Goal: Transaction & Acquisition: Book appointment/travel/reservation

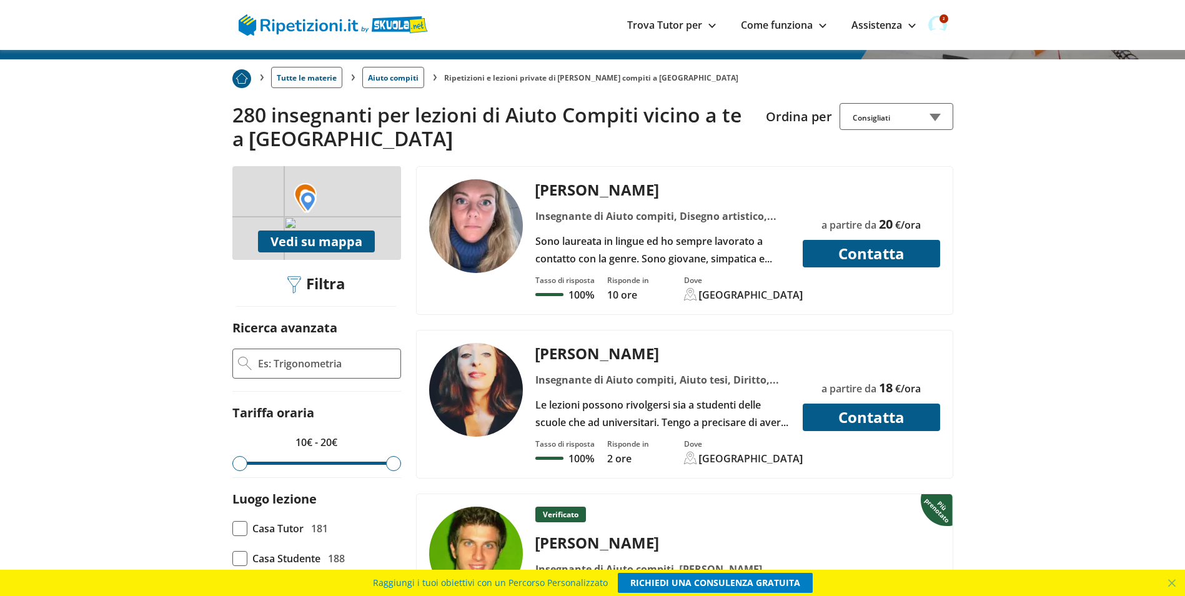
scroll to position [250, 0]
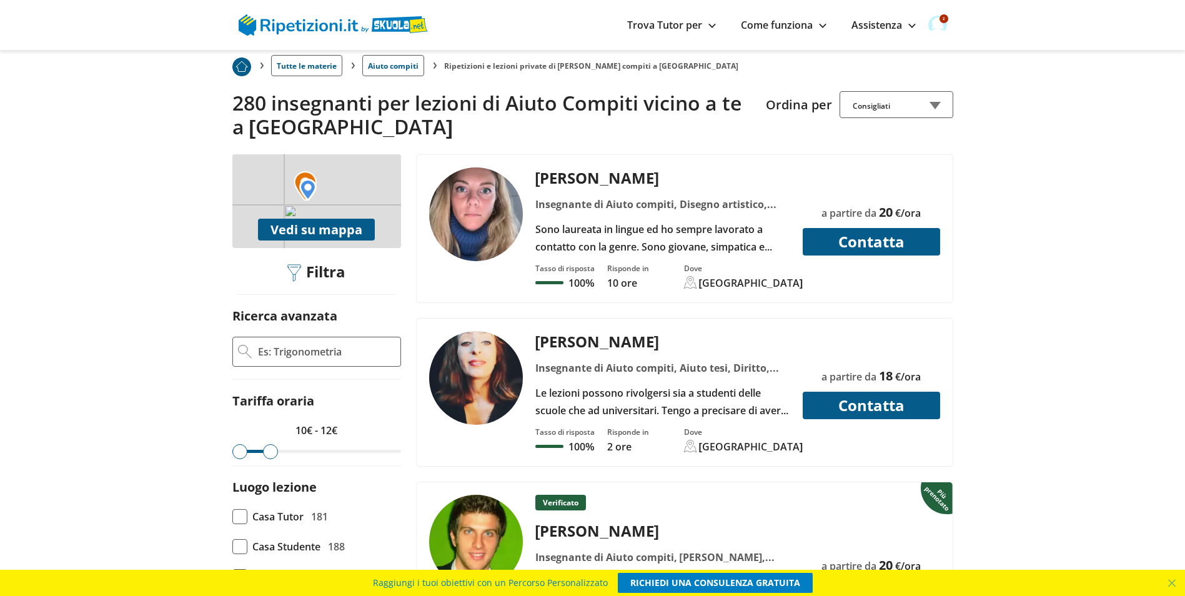
drag, startPoint x: 393, startPoint y: 425, endPoint x: 275, endPoint y: 420, distance: 118.1
type input "12"
click at [275, 450] on input "range" at bounding box center [316, 451] width 169 height 3
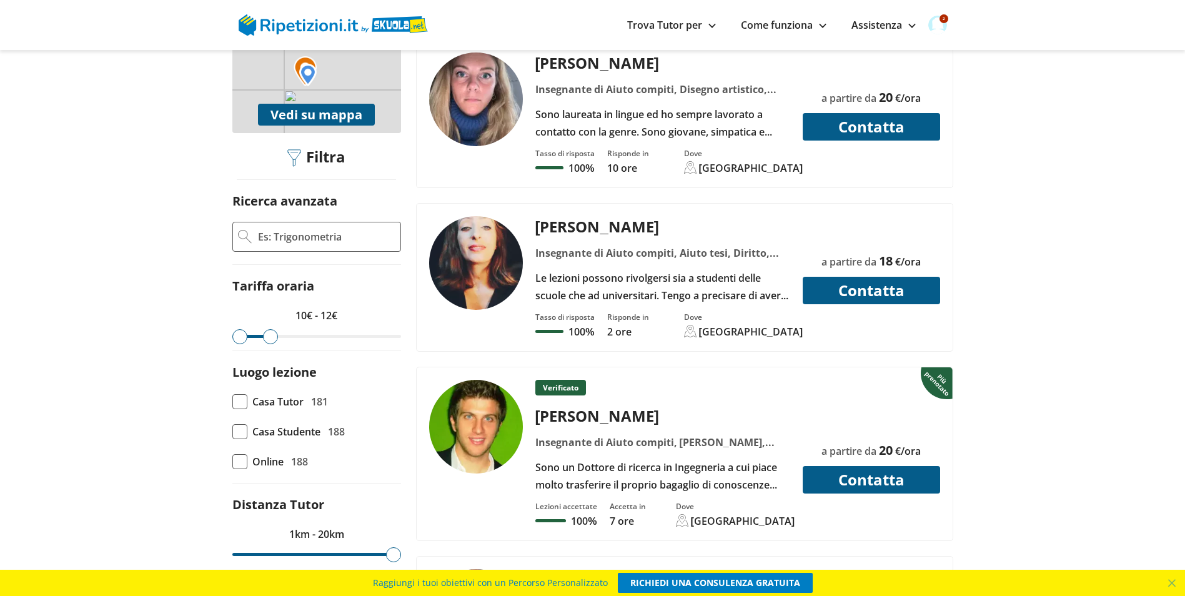
scroll to position [375, 0]
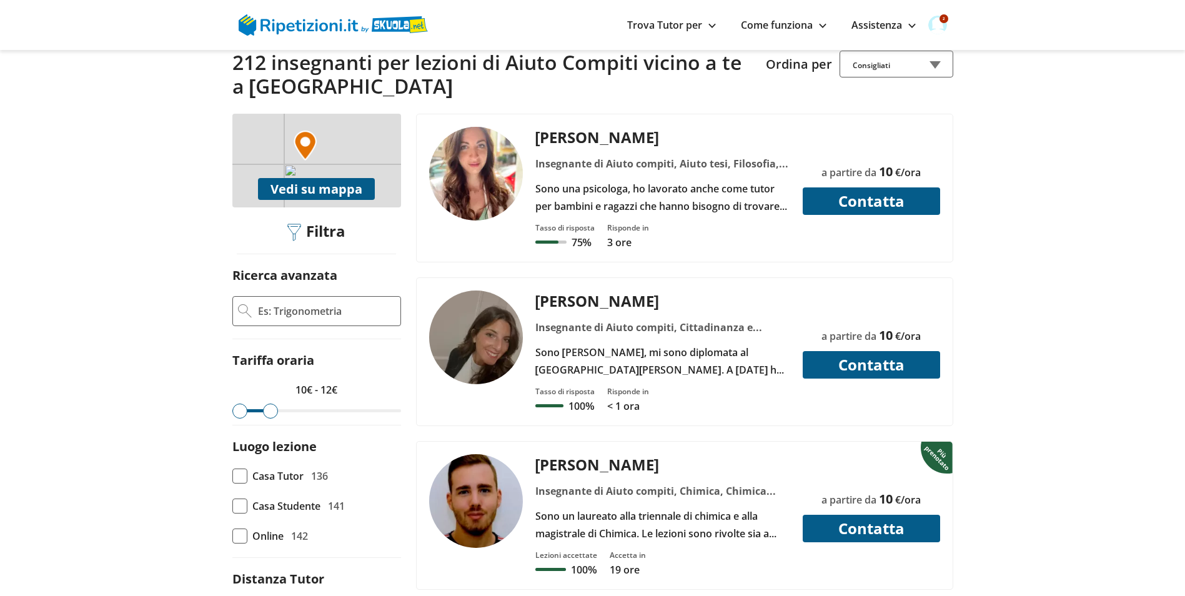
scroll to position [312, 0]
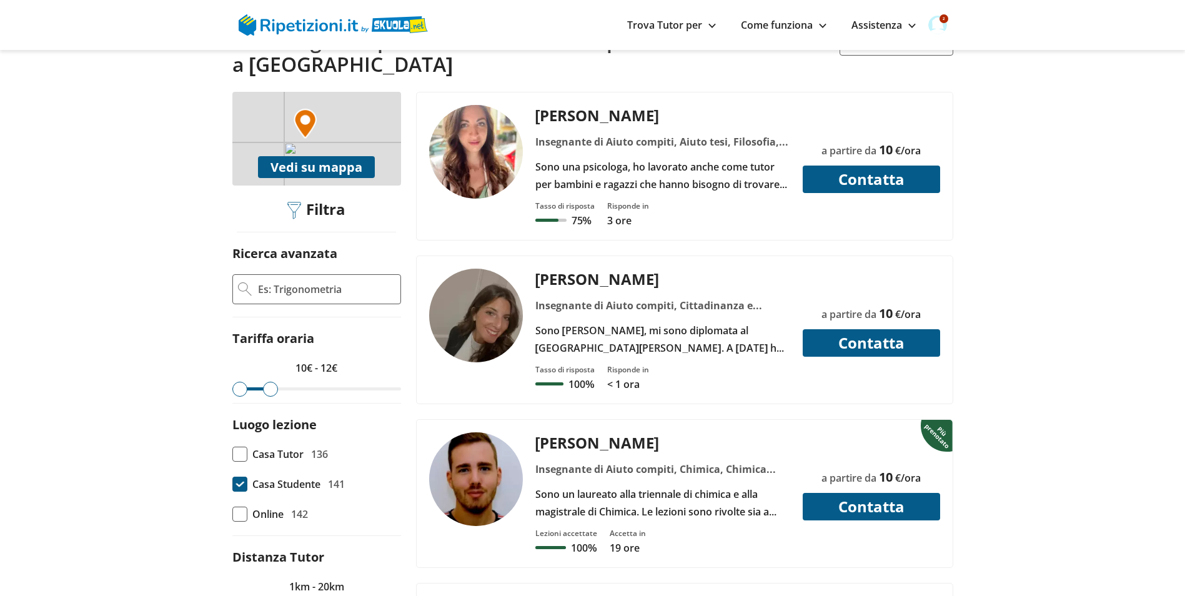
click at [243, 477] on span at bounding box center [239, 484] width 15 height 15
click at [232, 484] on input "Casa Studente 141" at bounding box center [232, 484] width 0 height 0
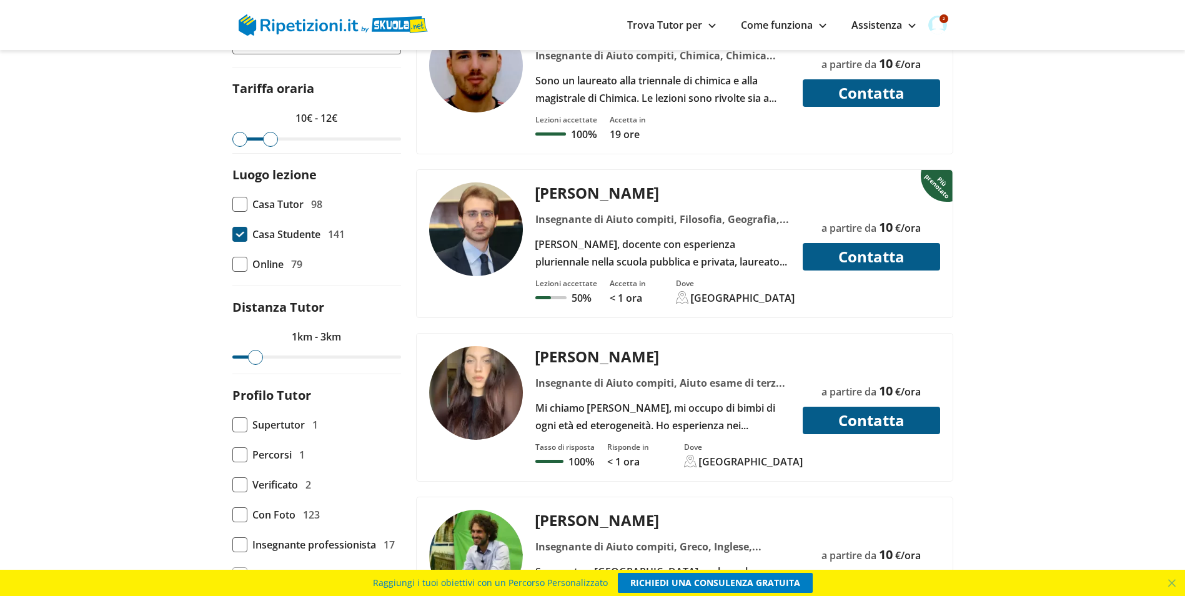
drag, startPoint x: 392, startPoint y: 326, endPoint x: 253, endPoint y: 325, distance: 139.3
type input "3"
click at [253, 355] on input "range" at bounding box center [316, 356] width 169 height 3
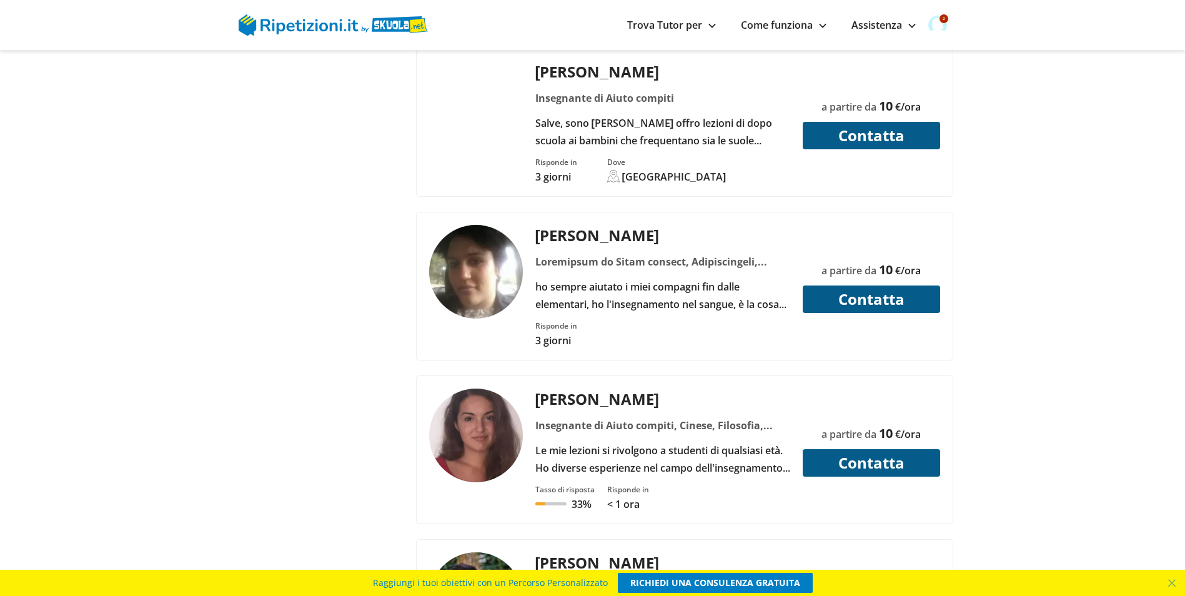
scroll to position [3435, 0]
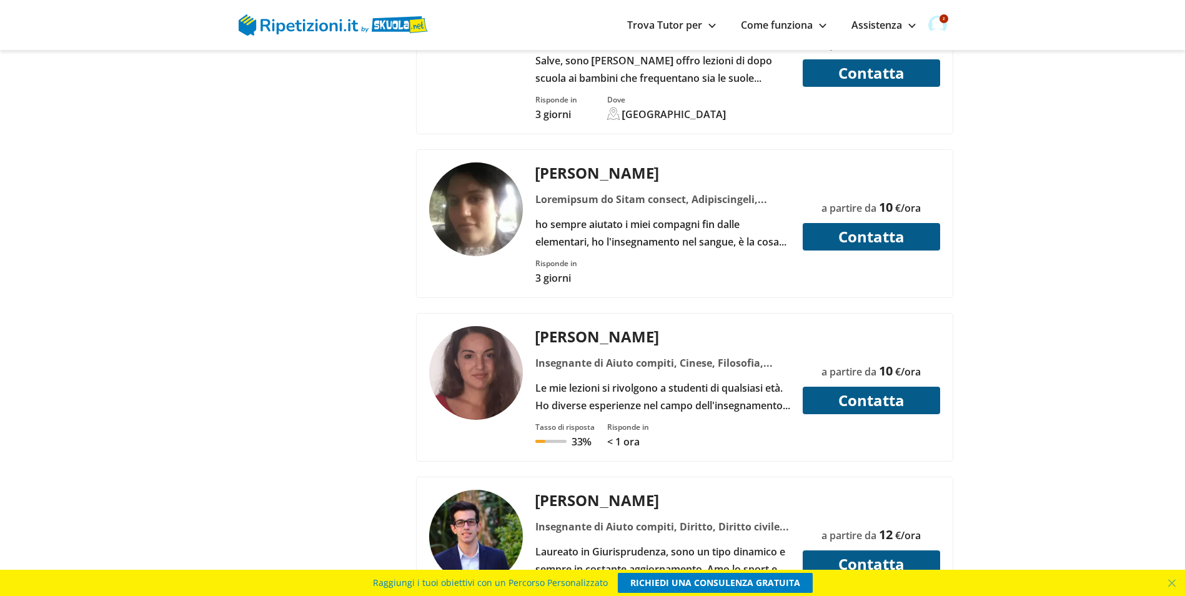
click at [583, 379] on div "Le mie lezioni si rivolgono a studenti di qualsiasi età. Ho diverse esperienze …" at bounding box center [662, 396] width 264 height 35
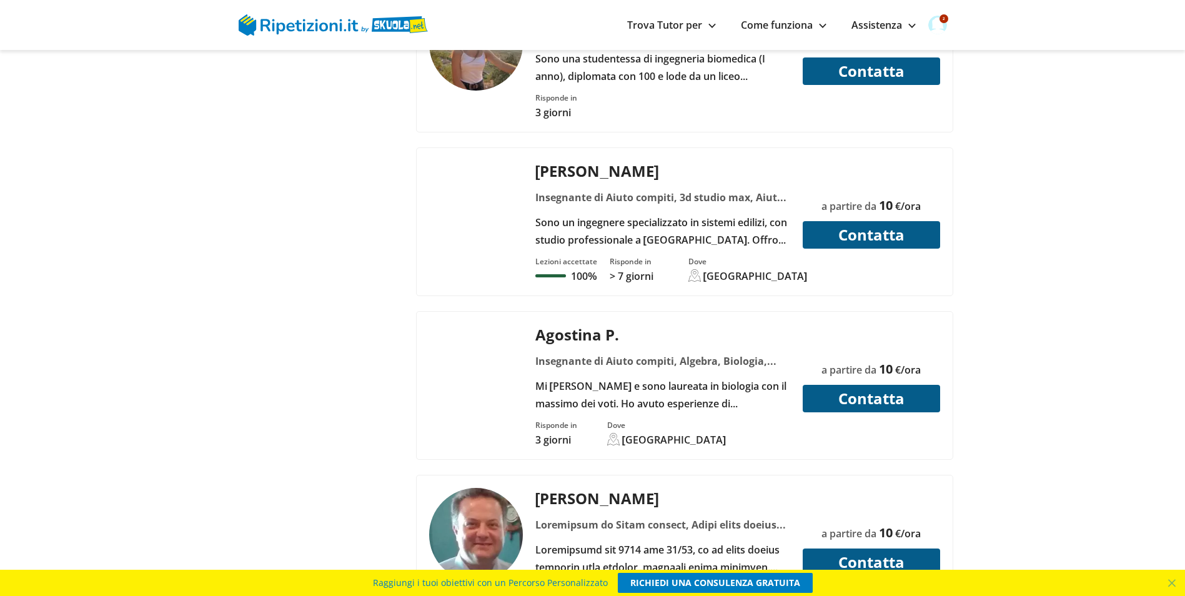
scroll to position [4746, 0]
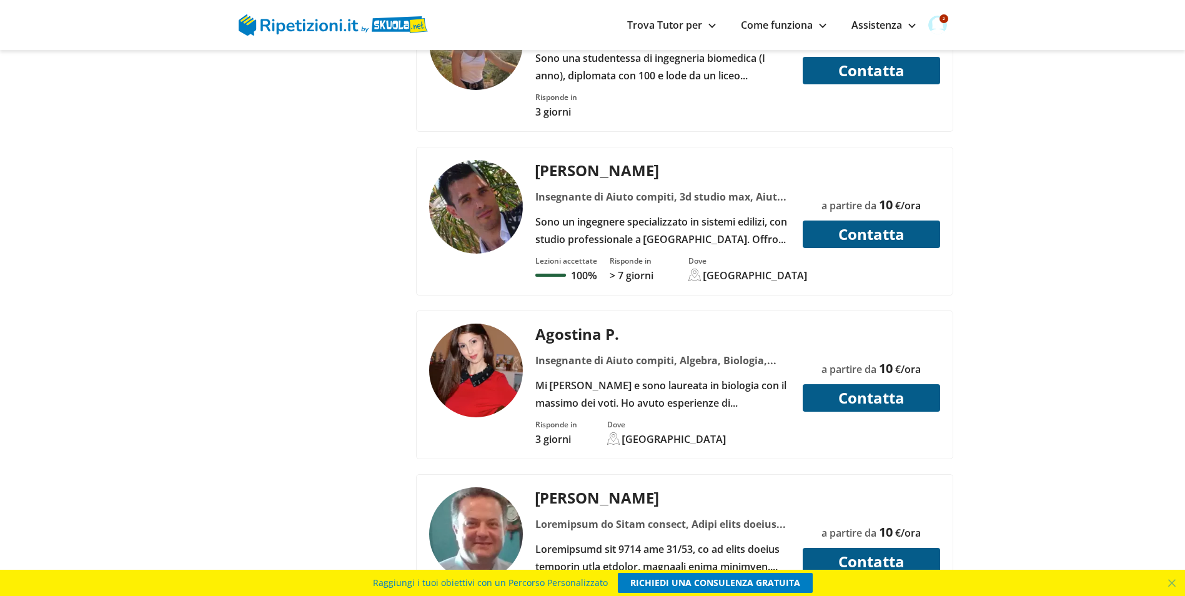
click at [655, 352] on div "Insegnante di Aiuto compiti, Algebra, Biologia, Chimica, Geometria, Scienze, Sc…" at bounding box center [662, 360] width 264 height 17
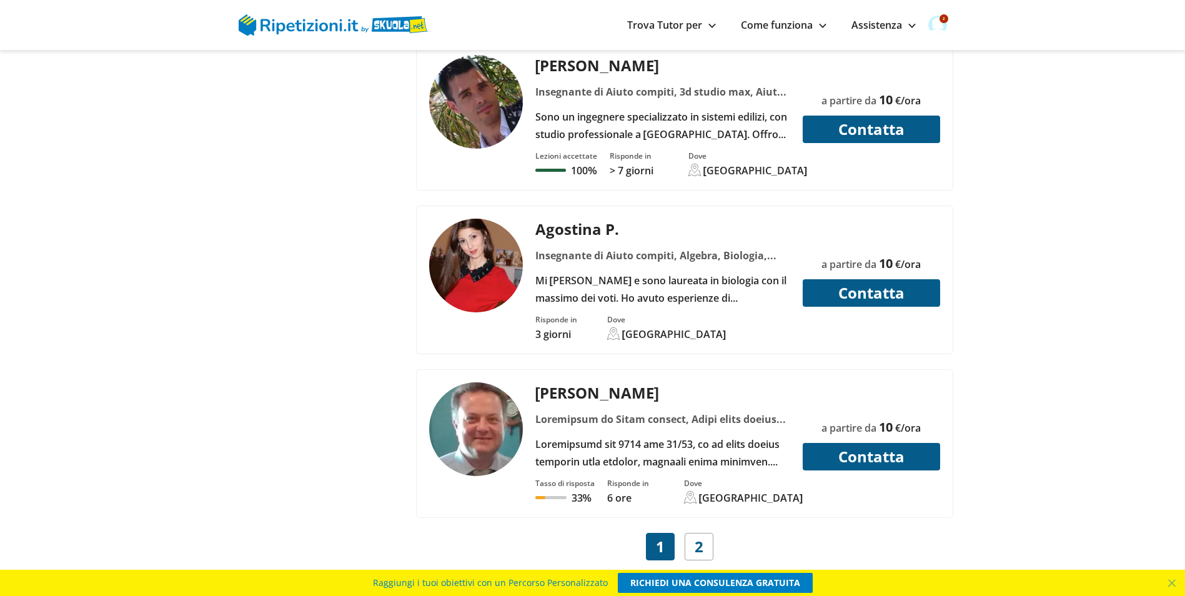
scroll to position [4871, 0]
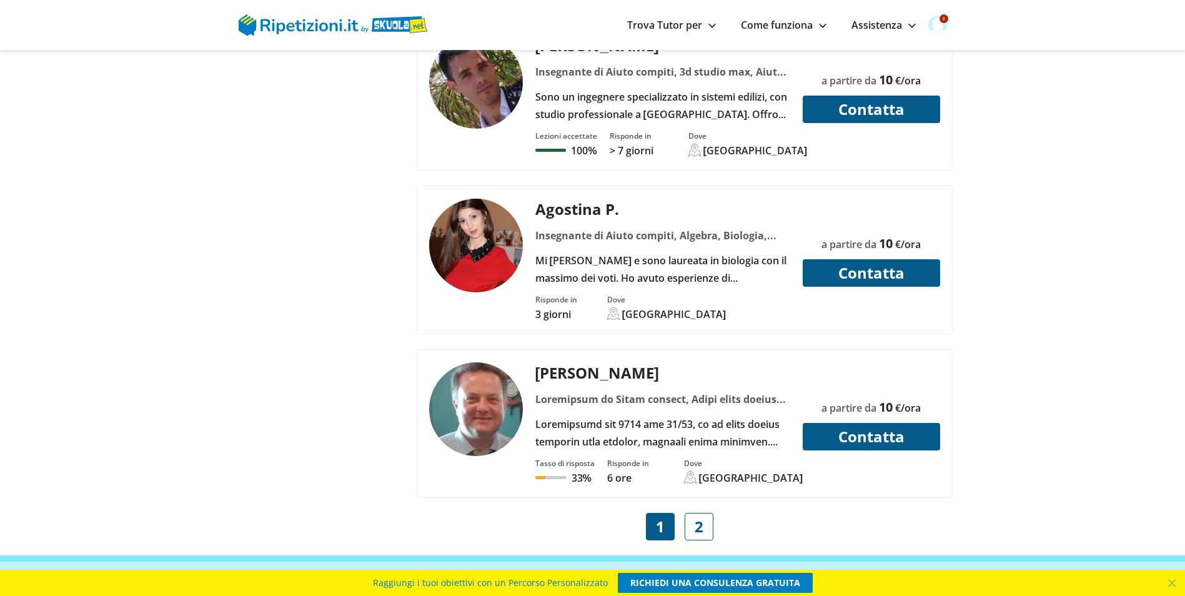
click at [708, 513] on link "2" at bounding box center [698, 526] width 29 height 27
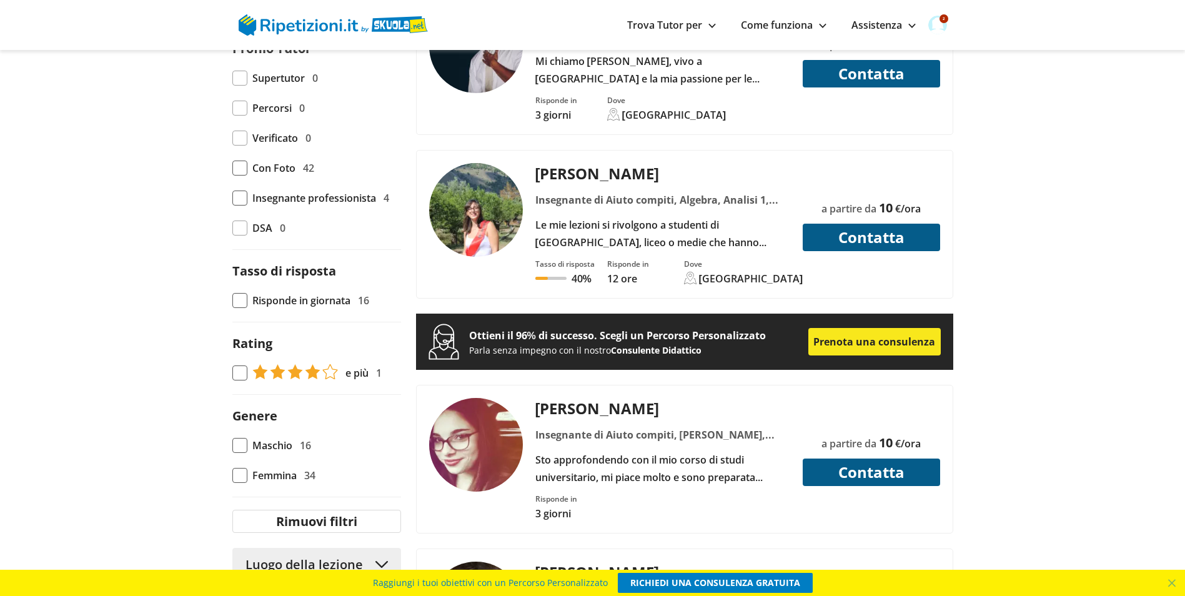
scroll to position [937, 0]
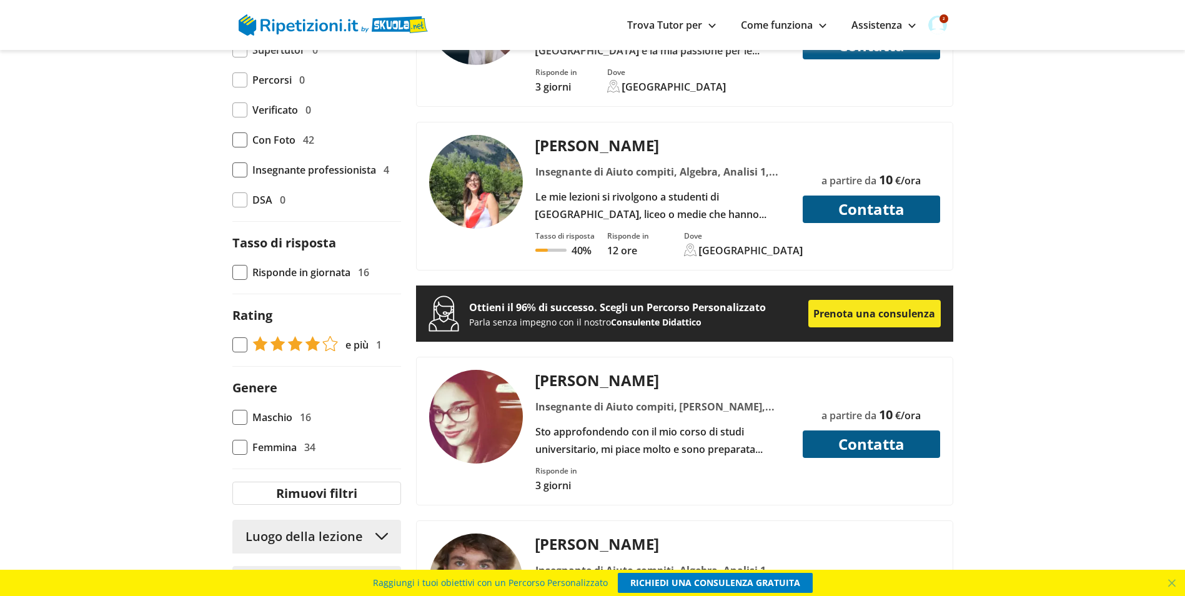
click at [657, 423] on div "Sto approfondendo con il mio corso di studi universitario, mi piace molto e son…" at bounding box center [662, 440] width 264 height 35
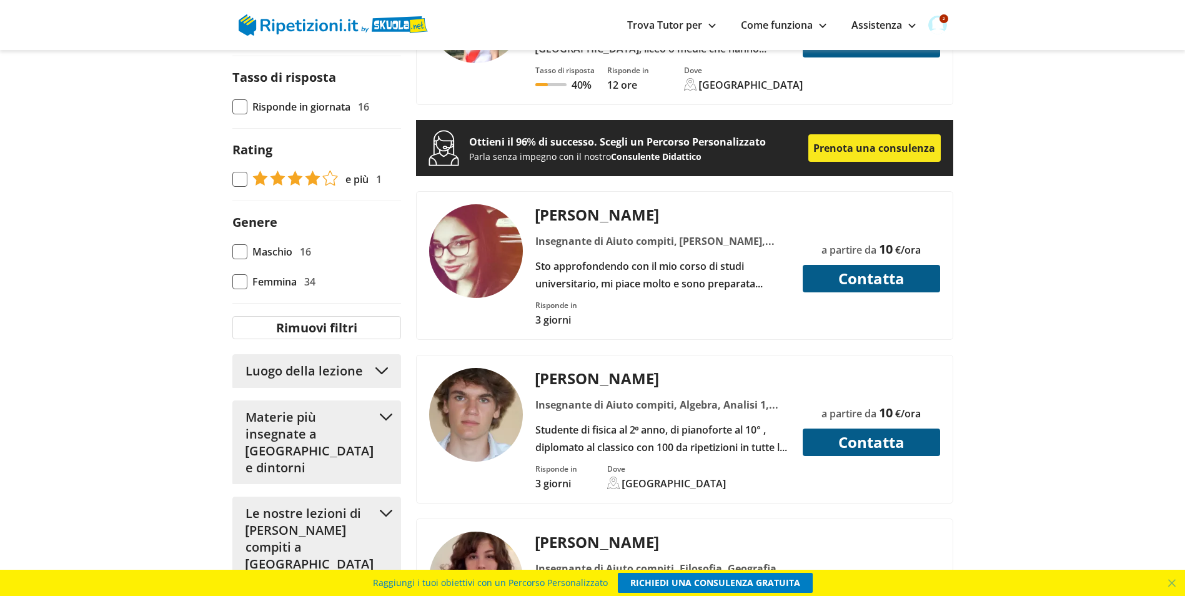
scroll to position [1124, 0]
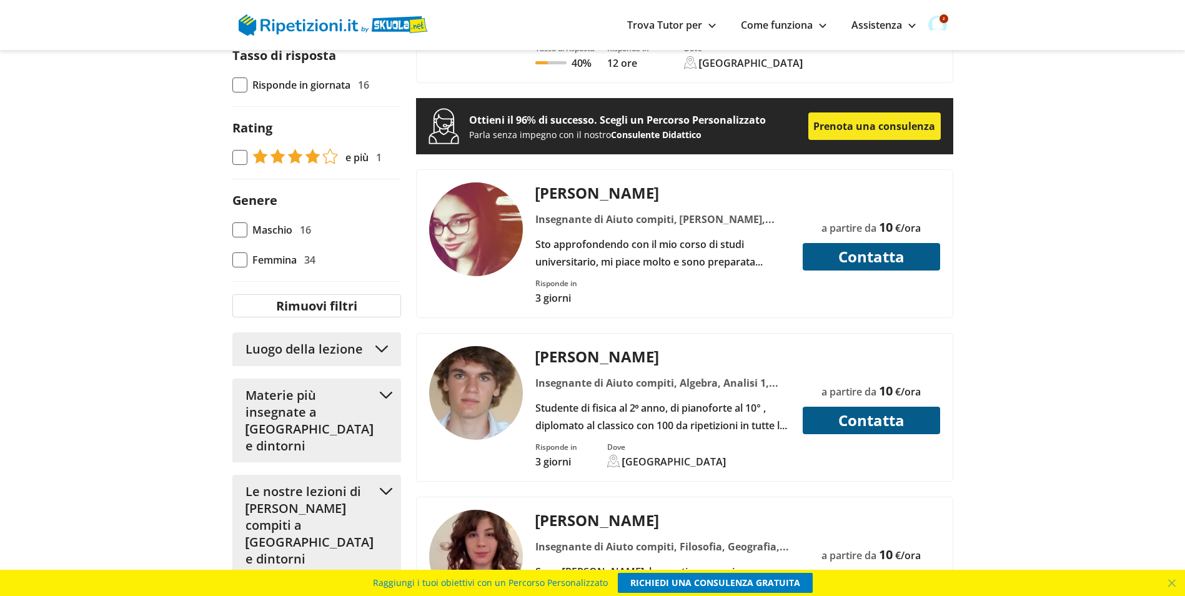
click at [674, 399] on div "Studente di fisica al 2º anno, di pianoforte al 10° , diplomato al classico con…" at bounding box center [662, 416] width 264 height 35
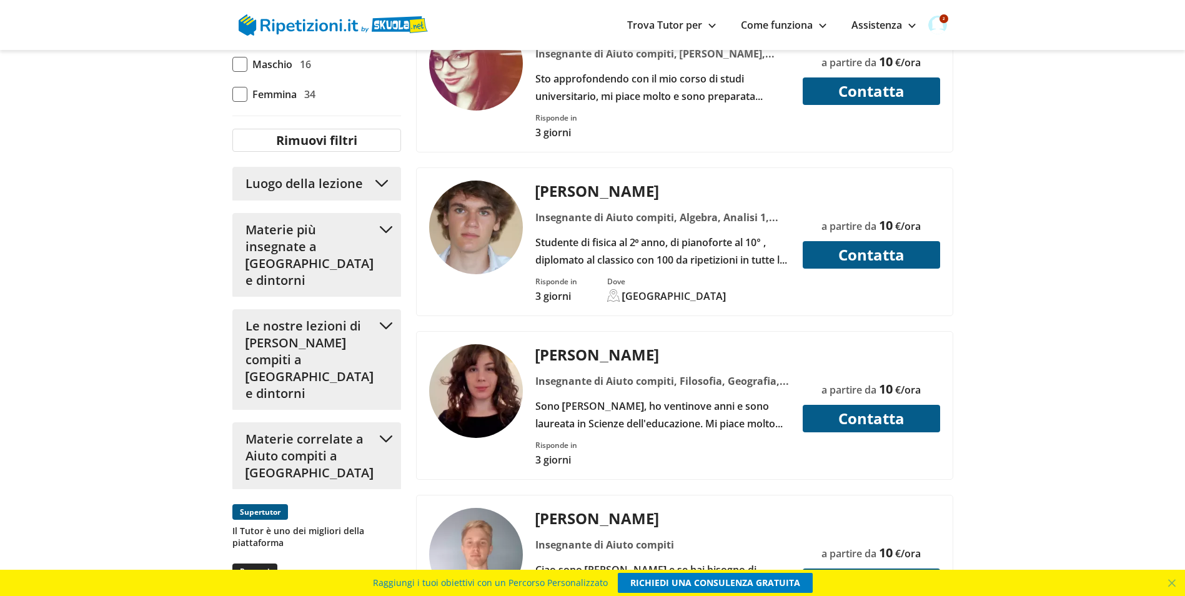
scroll to position [1312, 0]
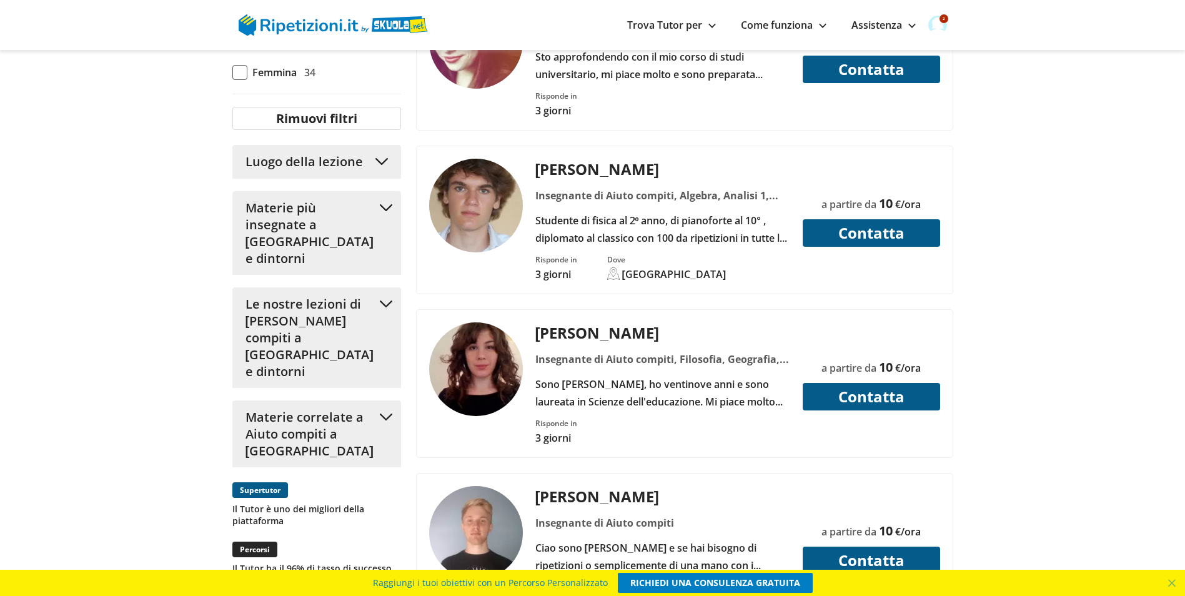
click at [585, 350] on div "Insegnante di Aiuto compiti, Filosofia, Geografia, Grammatica, Inglese, Italian…" at bounding box center [662, 358] width 264 height 17
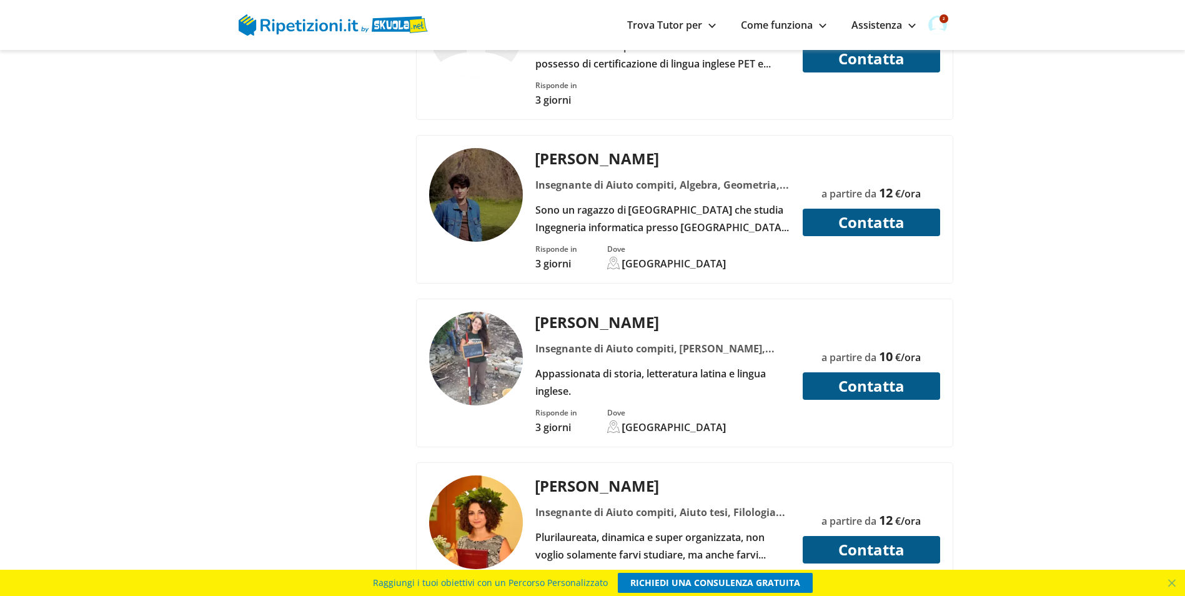
scroll to position [3123, 0]
click at [600, 330] on div "Giuliana L. Insegnante di Aiuto compiti, Aiuto tesi, Aiuto tesina, Algebra, Arc…" at bounding box center [662, 355] width 264 height 88
click at [848, 372] on button "Contatta" at bounding box center [871, 385] width 137 height 27
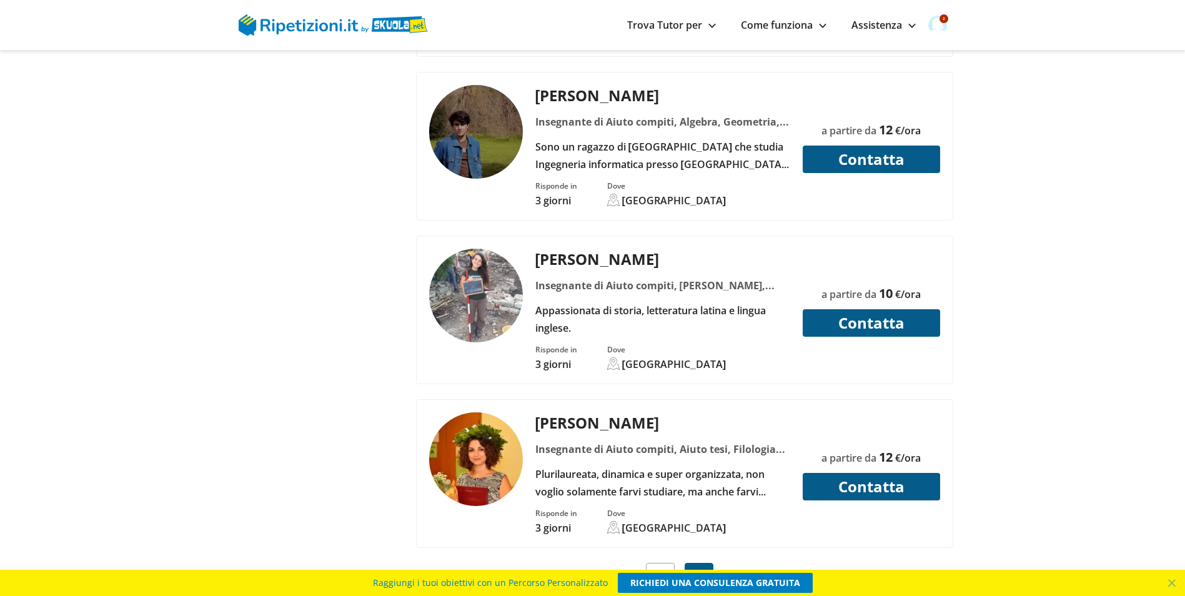
scroll to position [3248, 0]
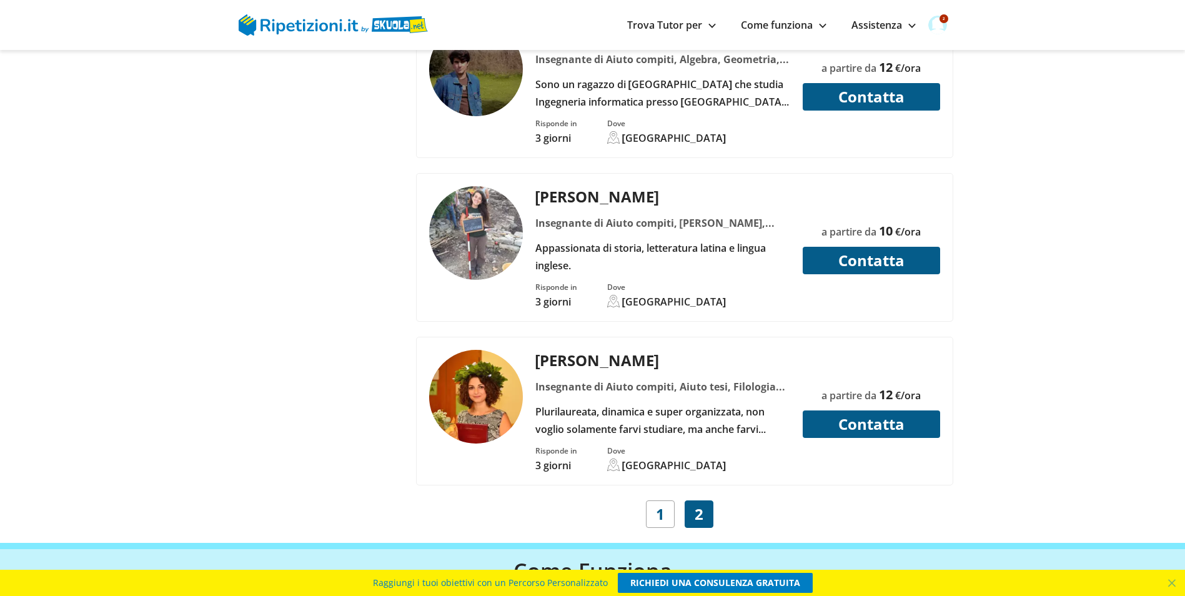
click at [663, 403] on div "Plurilaureata, dinamica e super organizzata, non voglio solamente farvi studiar…" at bounding box center [662, 420] width 264 height 35
click at [633, 295] on div "[GEOGRAPHIC_DATA]" at bounding box center [674, 302] width 104 height 14
click at [620, 295] on div "[GEOGRAPHIC_DATA]" at bounding box center [666, 302] width 119 height 14
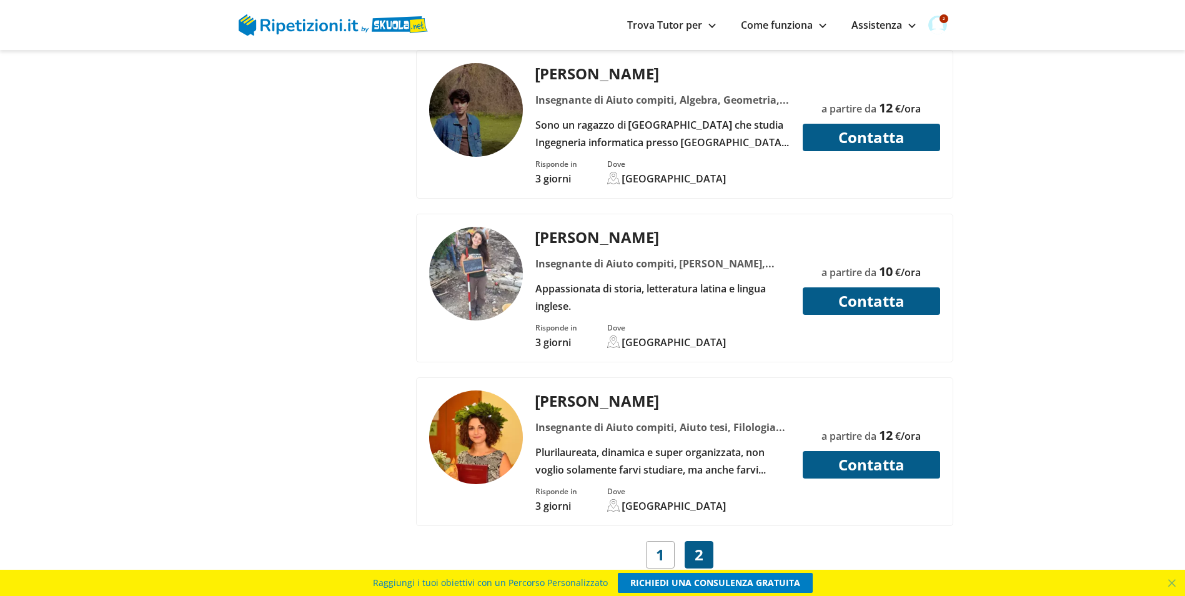
scroll to position [3185, 0]
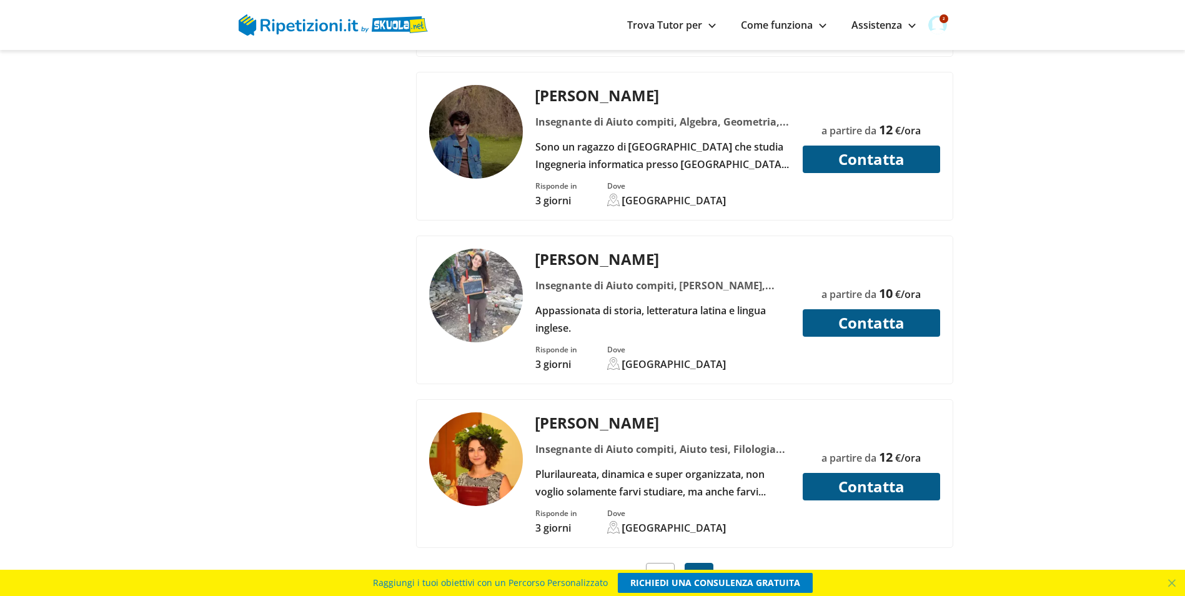
click at [703, 30] on link "Trova Tutor per" at bounding box center [671, 25] width 89 height 14
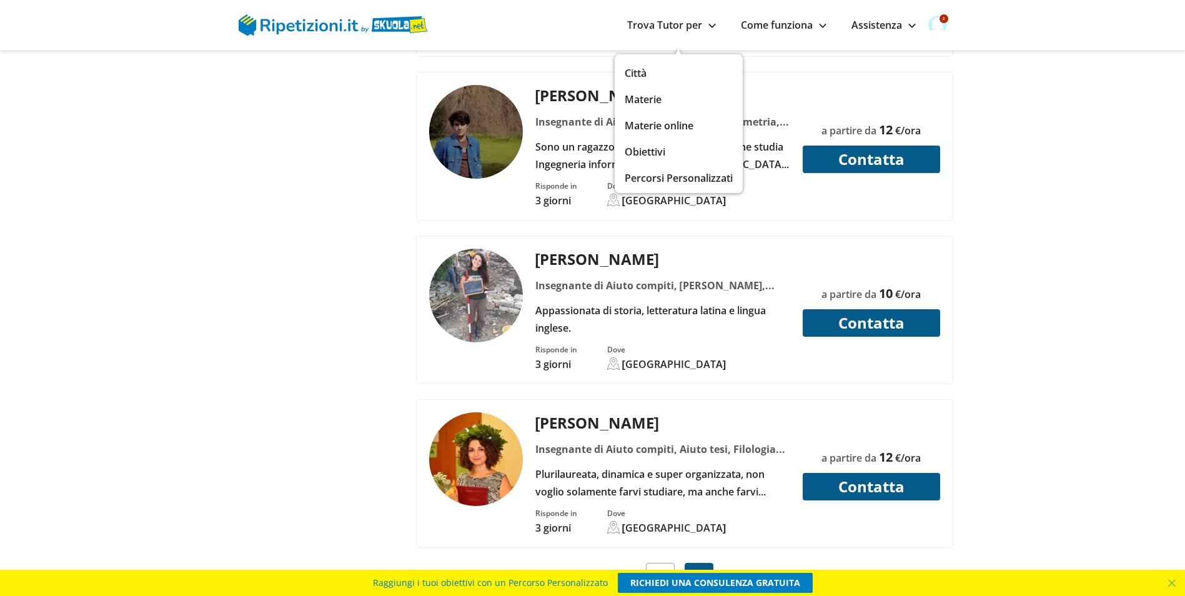
click at [783, 26] on link "Come funziona" at bounding box center [784, 25] width 86 height 14
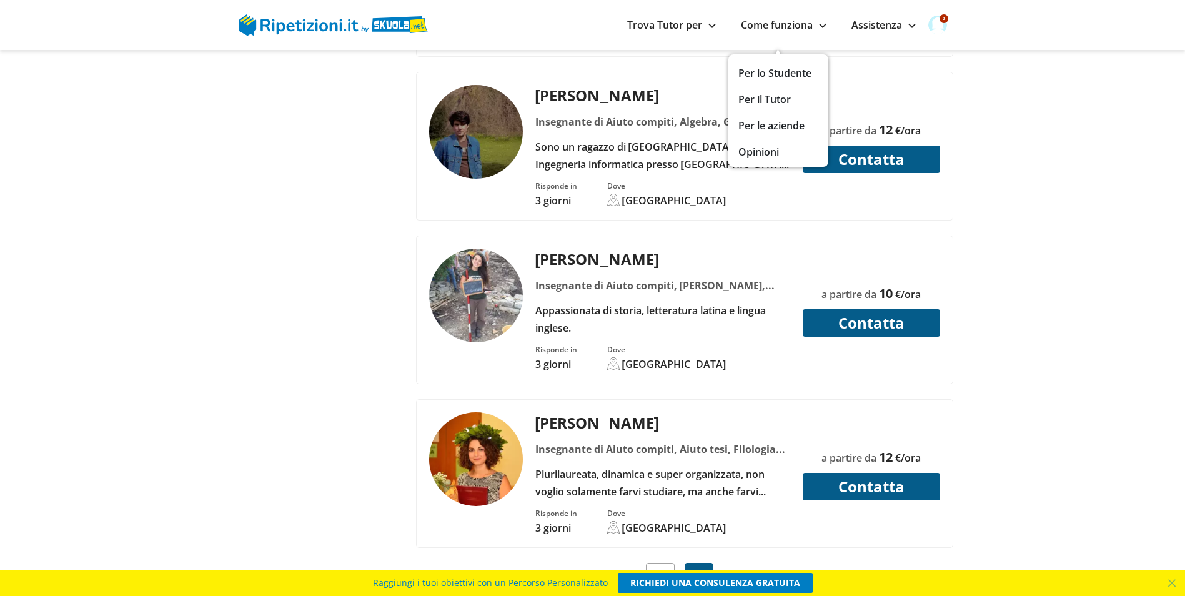
click at [940, 26] on img at bounding box center [937, 25] width 19 height 19
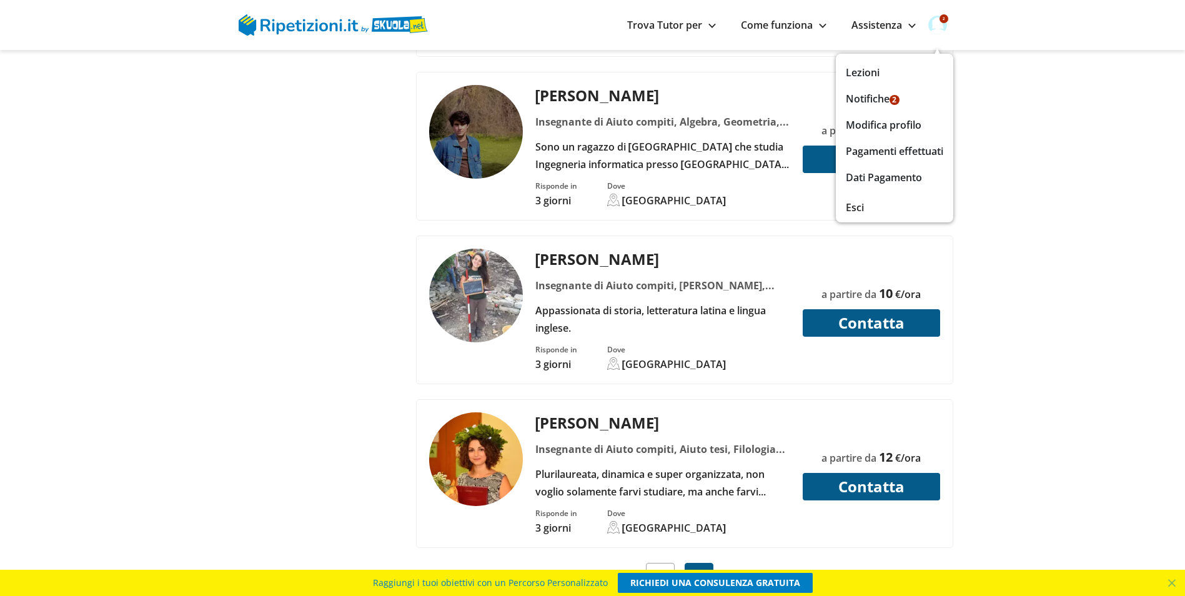
click at [855, 206] on link "Esci" at bounding box center [894, 207] width 97 height 17
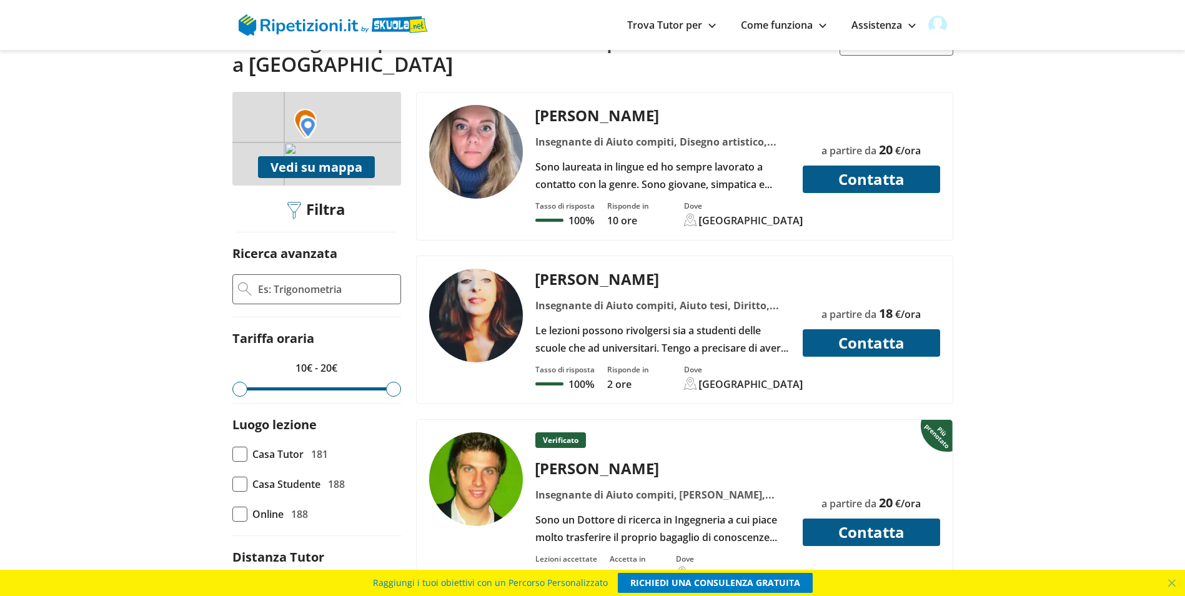
scroll to position [375, 0]
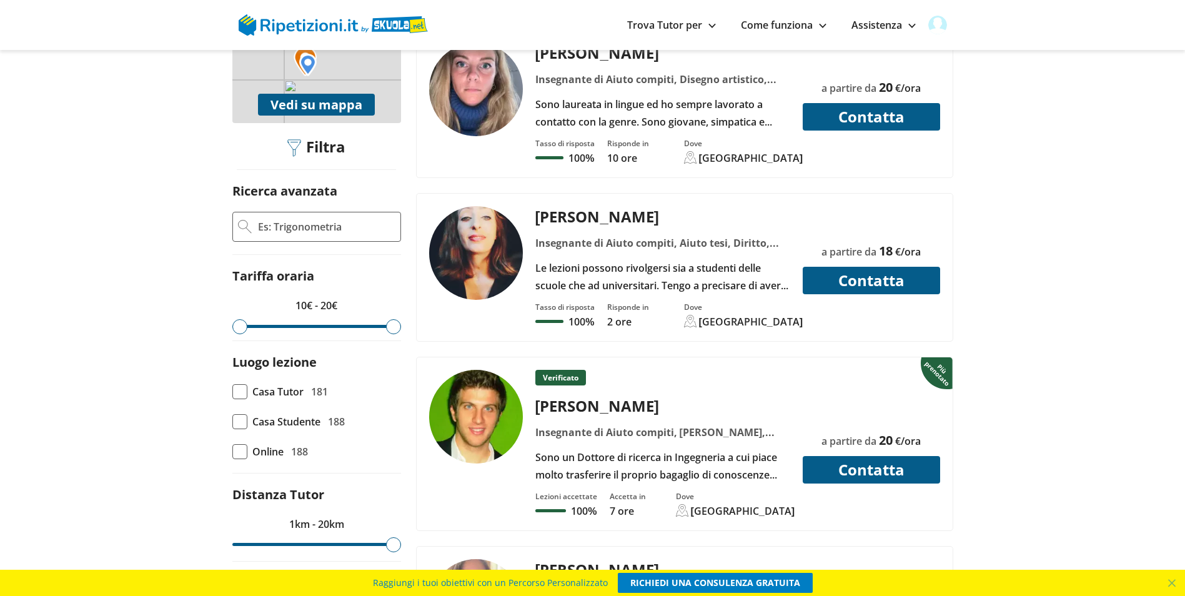
click at [703, 448] on div "Sono un Dottore di ricerca in Ingegneria a cui piace molto trasferire il propri…" at bounding box center [662, 465] width 264 height 35
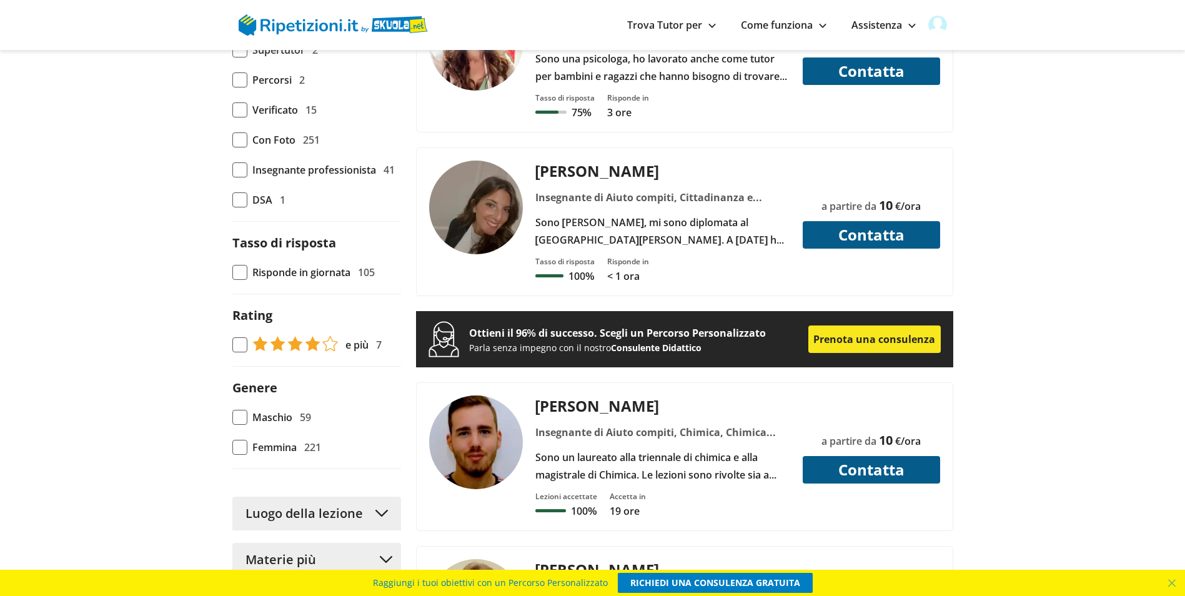
scroll to position [437, 0]
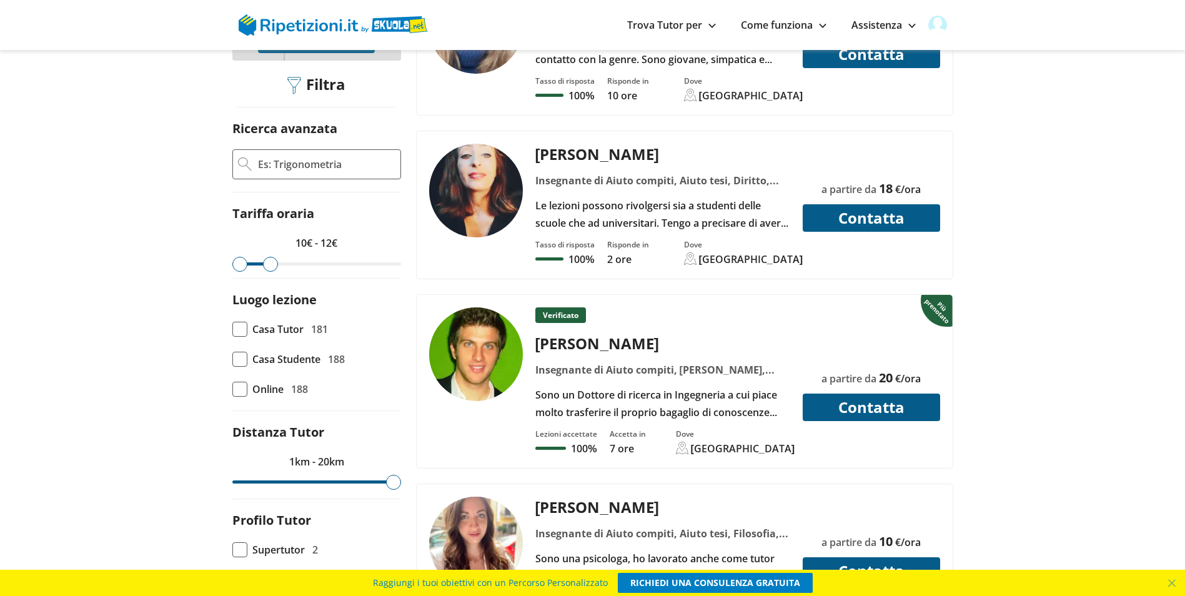
drag, startPoint x: 391, startPoint y: 232, endPoint x: 275, endPoint y: 230, distance: 115.6
type input "12"
click at [275, 262] on input "range" at bounding box center [316, 263] width 169 height 3
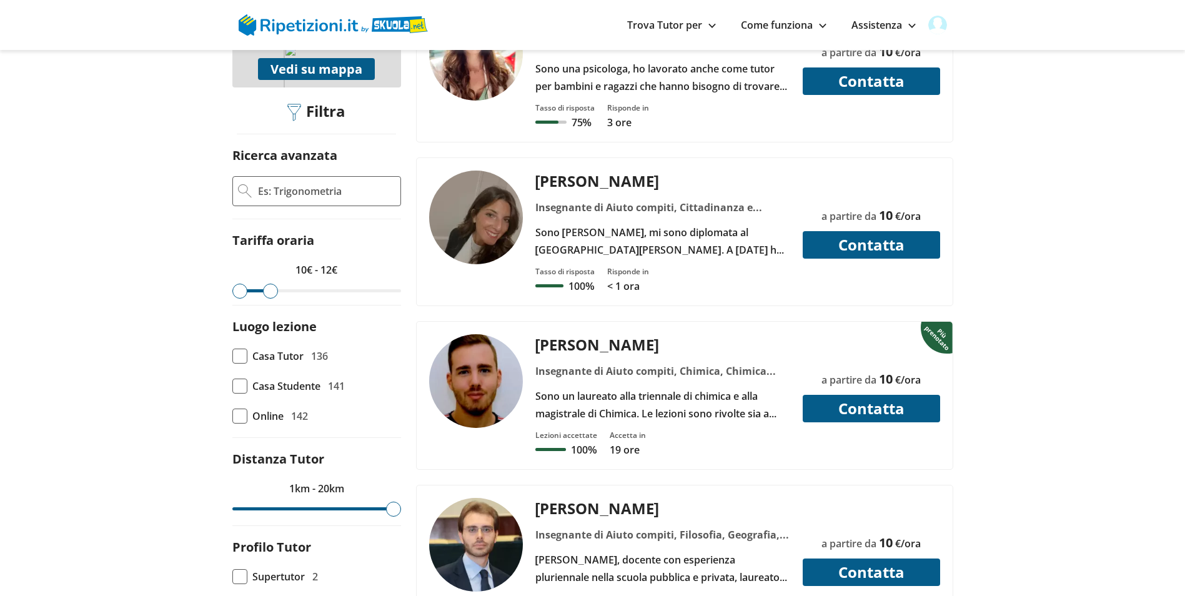
scroll to position [437, 0]
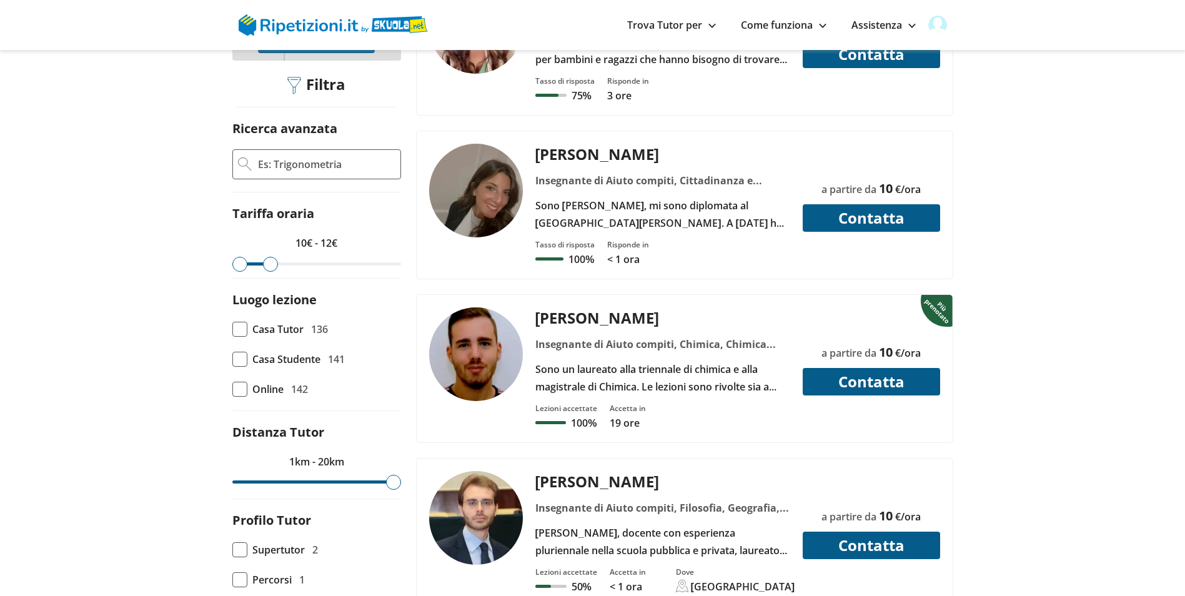
click at [245, 352] on span at bounding box center [239, 359] width 15 height 15
click at [232, 359] on input "Casa Studente 141" at bounding box center [232, 359] width 0 height 0
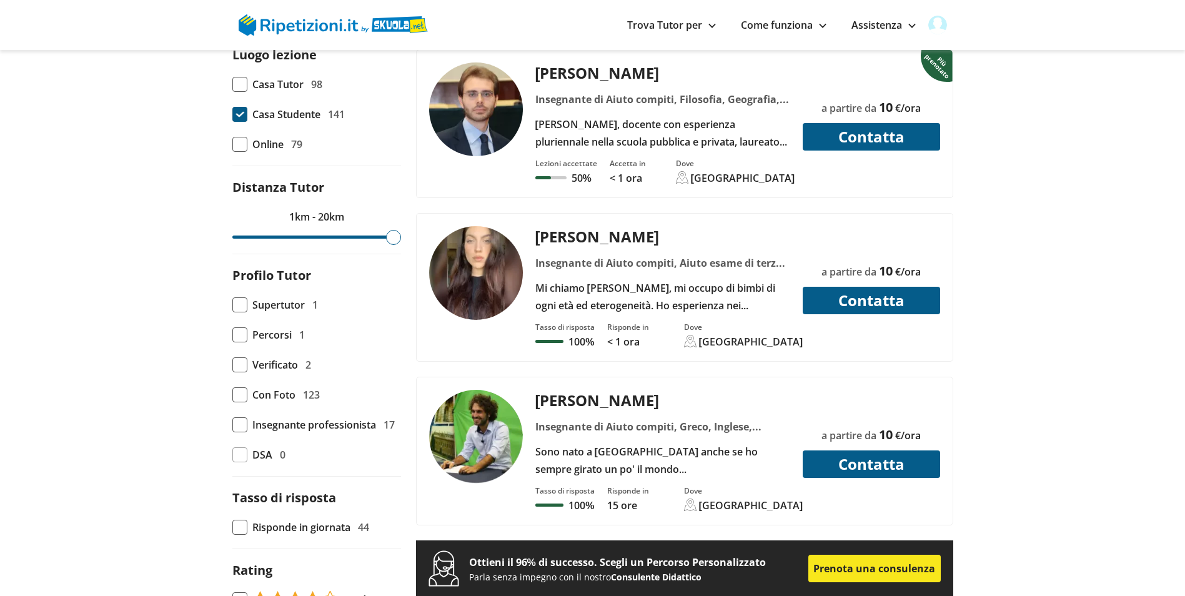
scroll to position [687, 0]
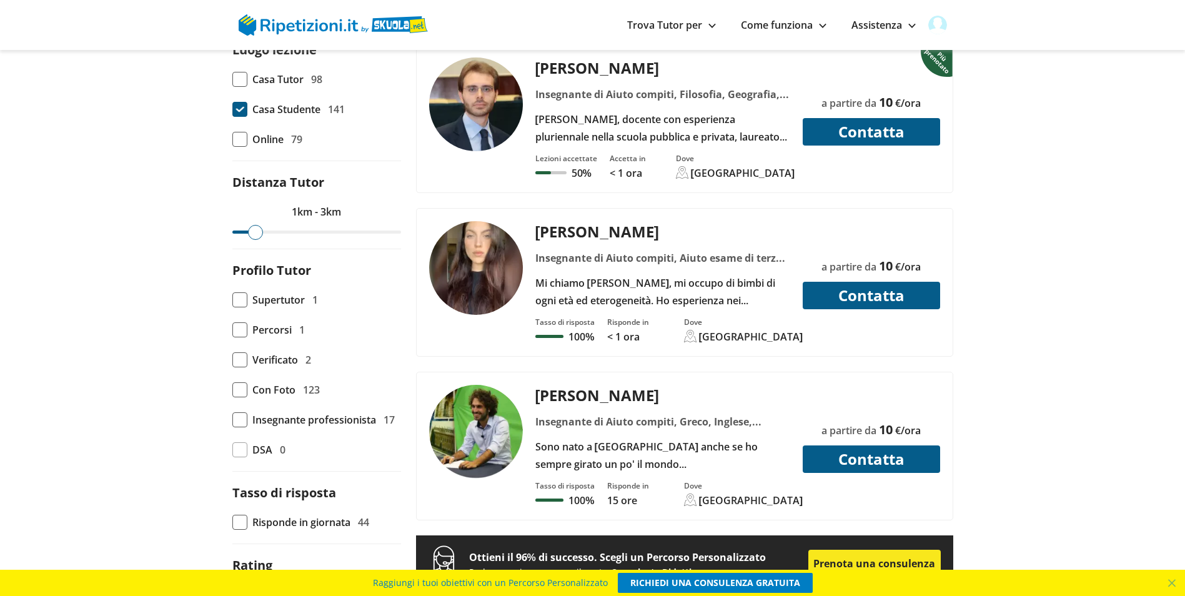
drag, startPoint x: 395, startPoint y: 200, endPoint x: 259, endPoint y: 196, distance: 136.2
type input "3"
click at [259, 230] on input "range" at bounding box center [316, 231] width 169 height 3
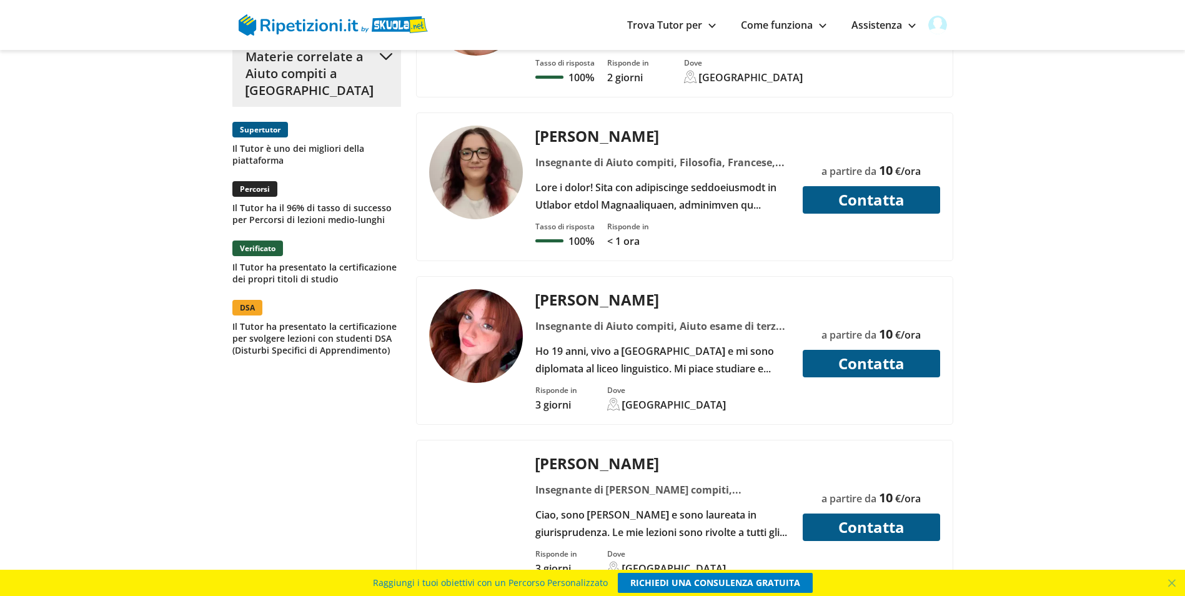
scroll to position [1686, 0]
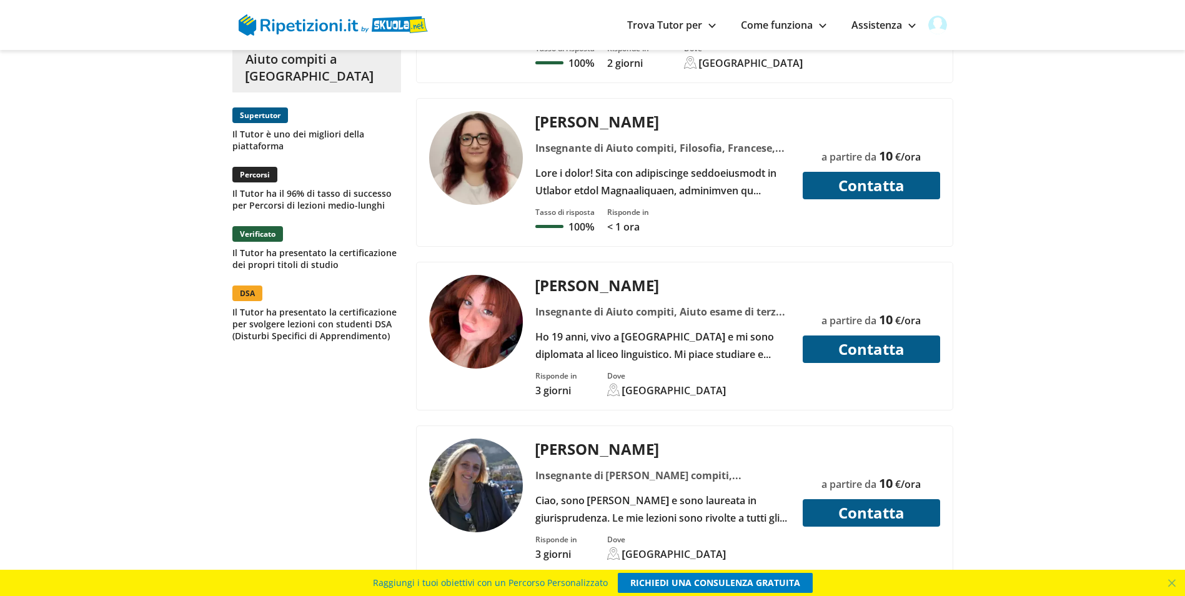
click at [909, 335] on button "Contatta" at bounding box center [871, 348] width 137 height 27
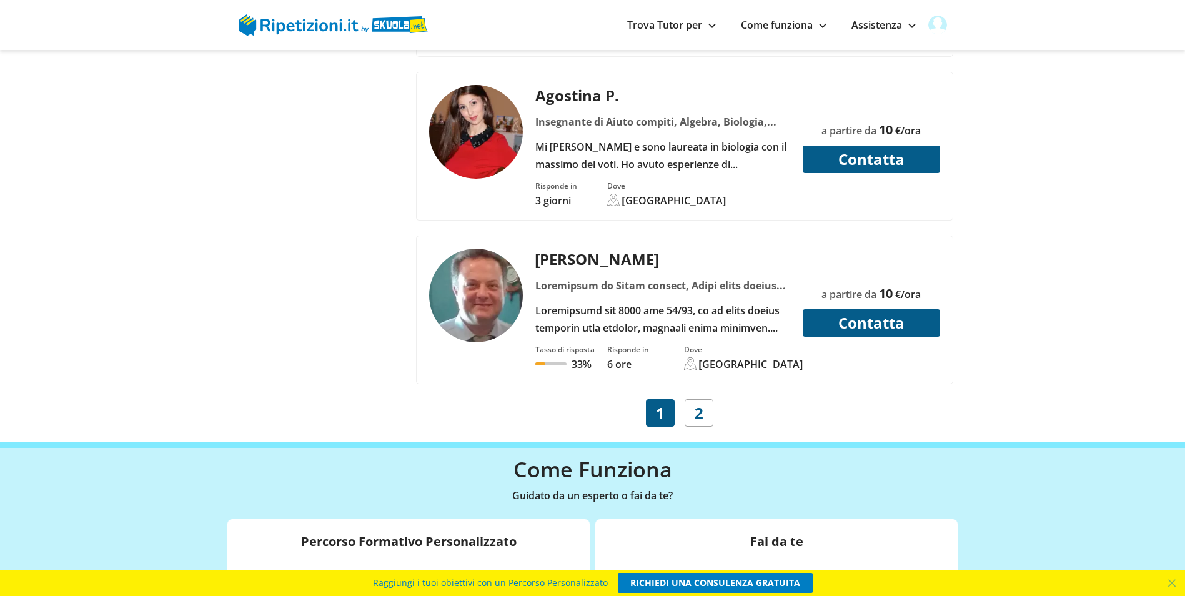
scroll to position [4996, 0]
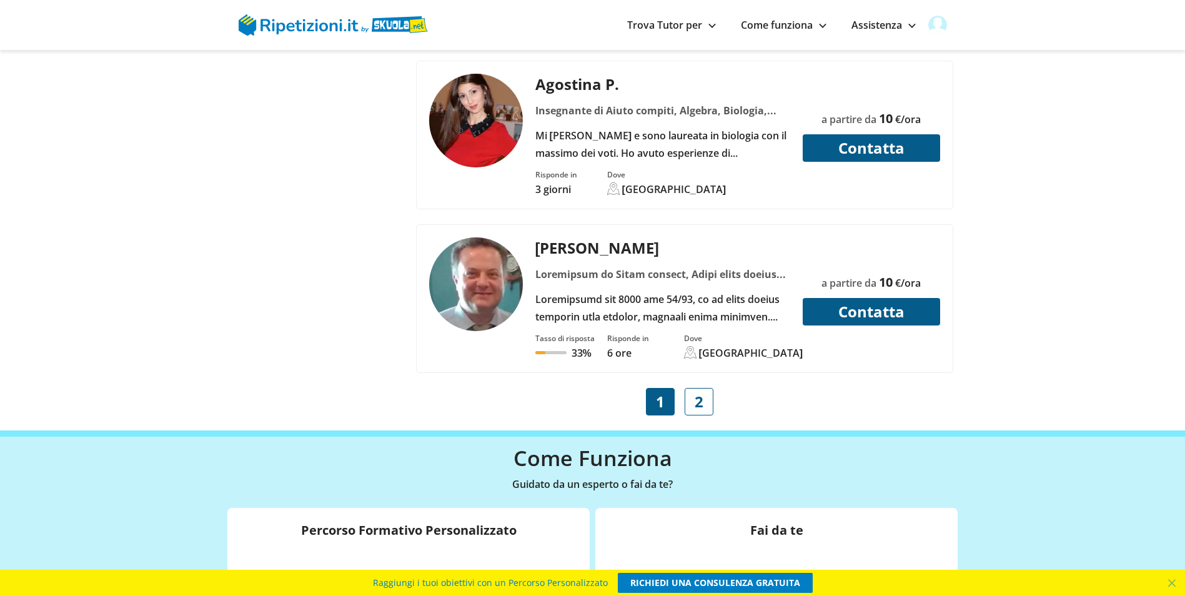
click at [699, 393] on span "2" at bounding box center [698, 401] width 9 height 17
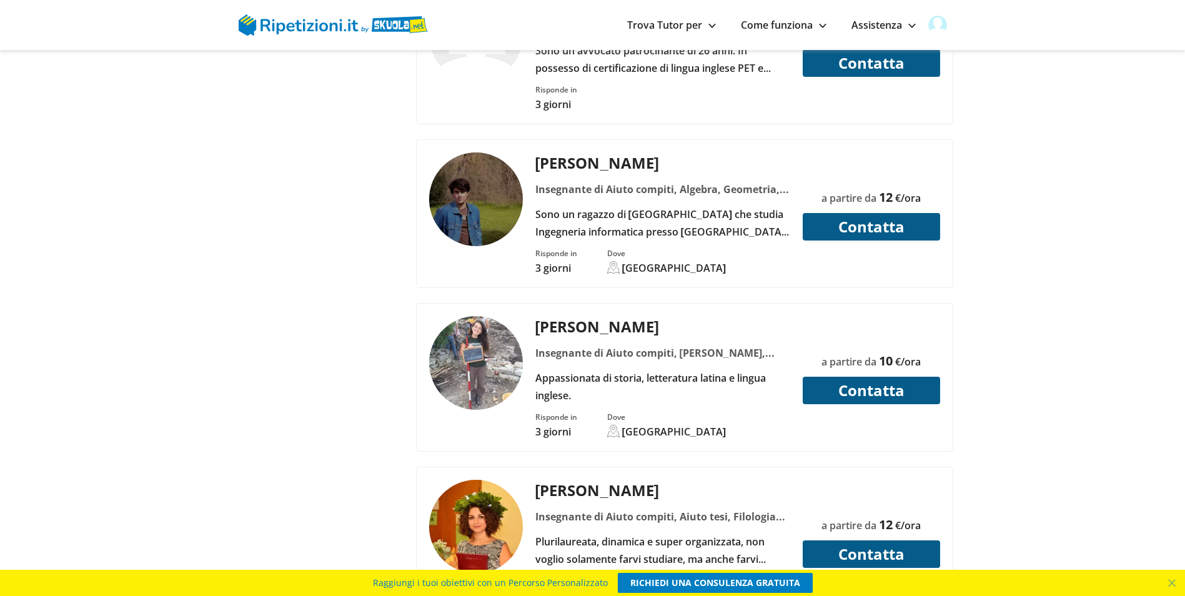
scroll to position [3123, 0]
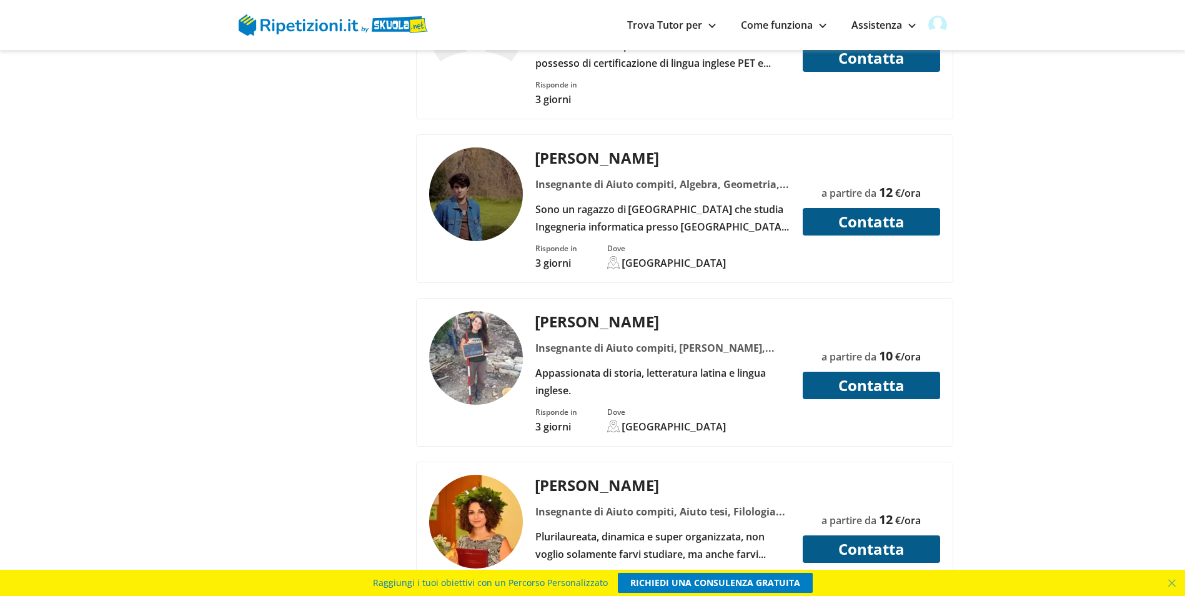
click at [824, 372] on button "Contatta" at bounding box center [871, 385] width 137 height 27
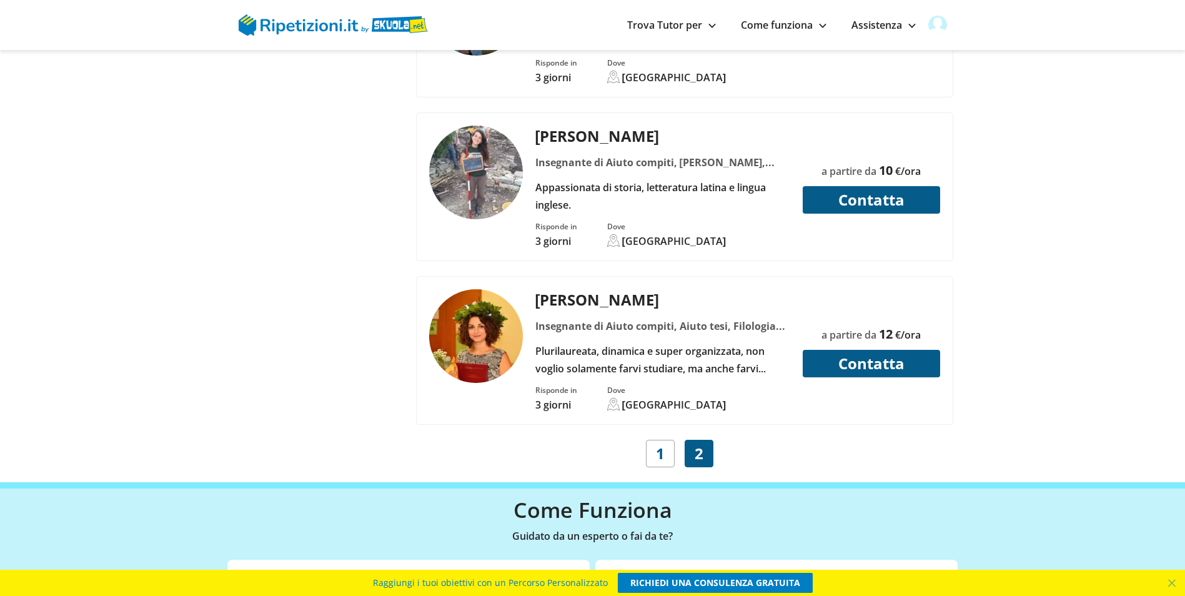
scroll to position [3310, 0]
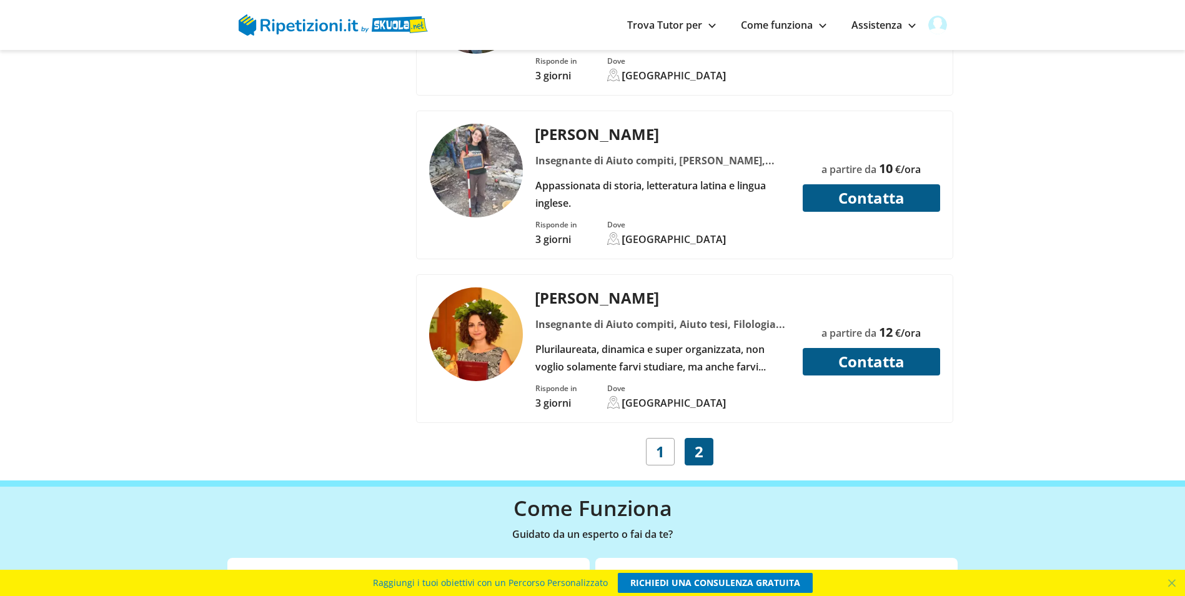
click at [896, 348] on button "Contatta" at bounding box center [871, 361] width 137 height 27
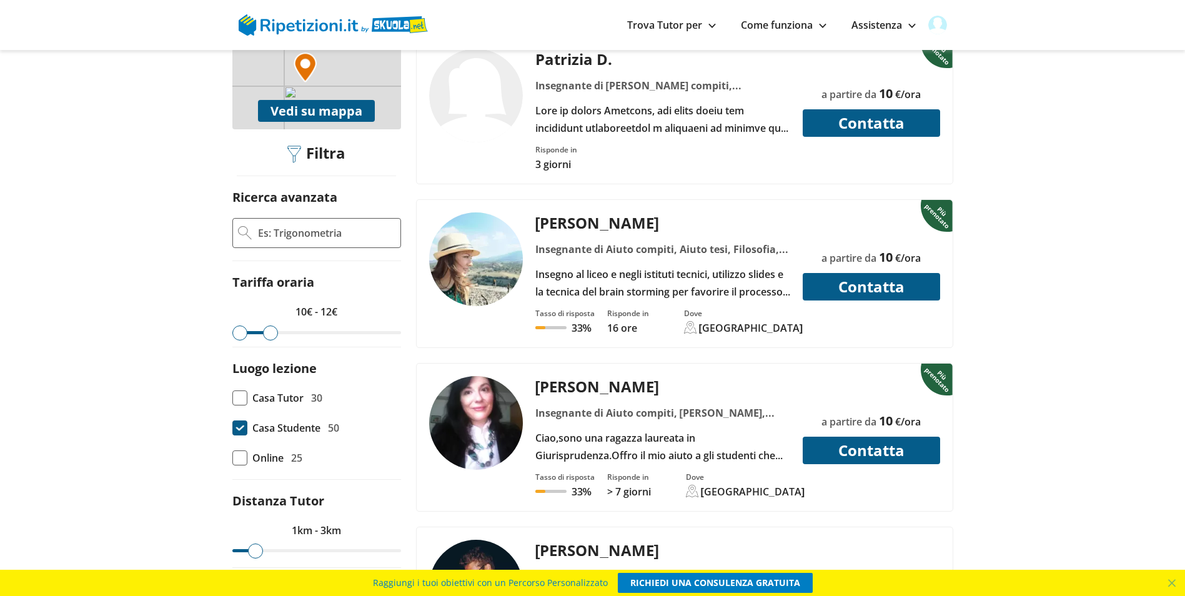
scroll to position [375, 0]
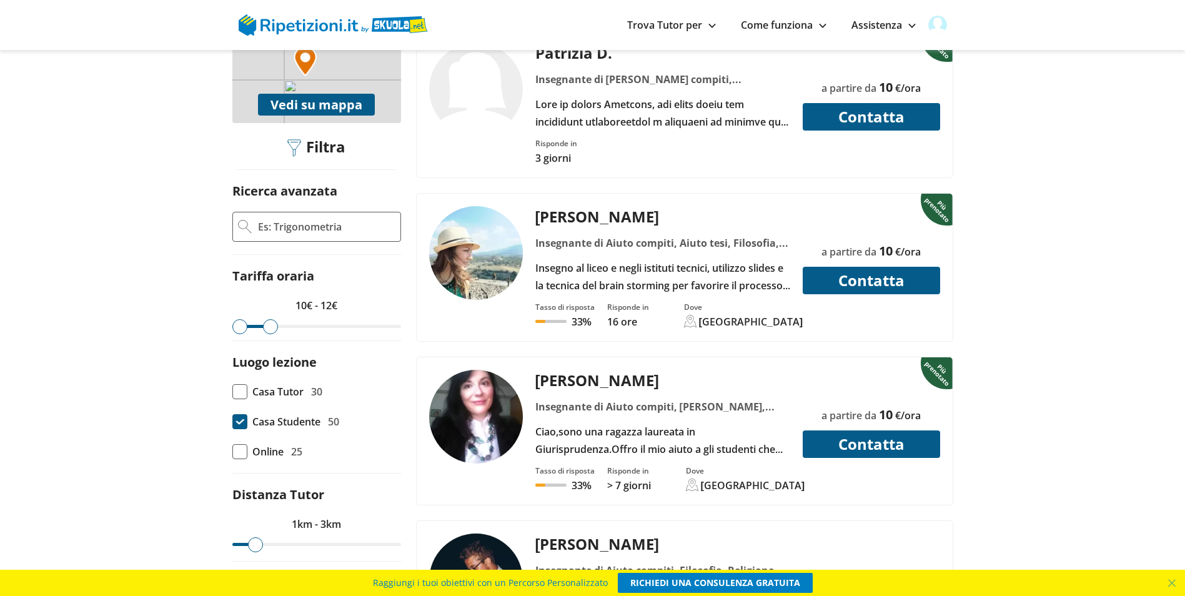
click at [909, 103] on button "Contatta" at bounding box center [871, 116] width 137 height 27
drag, startPoint x: 272, startPoint y: 297, endPoint x: 417, endPoint y: 290, distance: 145.7
type input "20"
click at [401, 325] on input "range" at bounding box center [316, 326] width 169 height 3
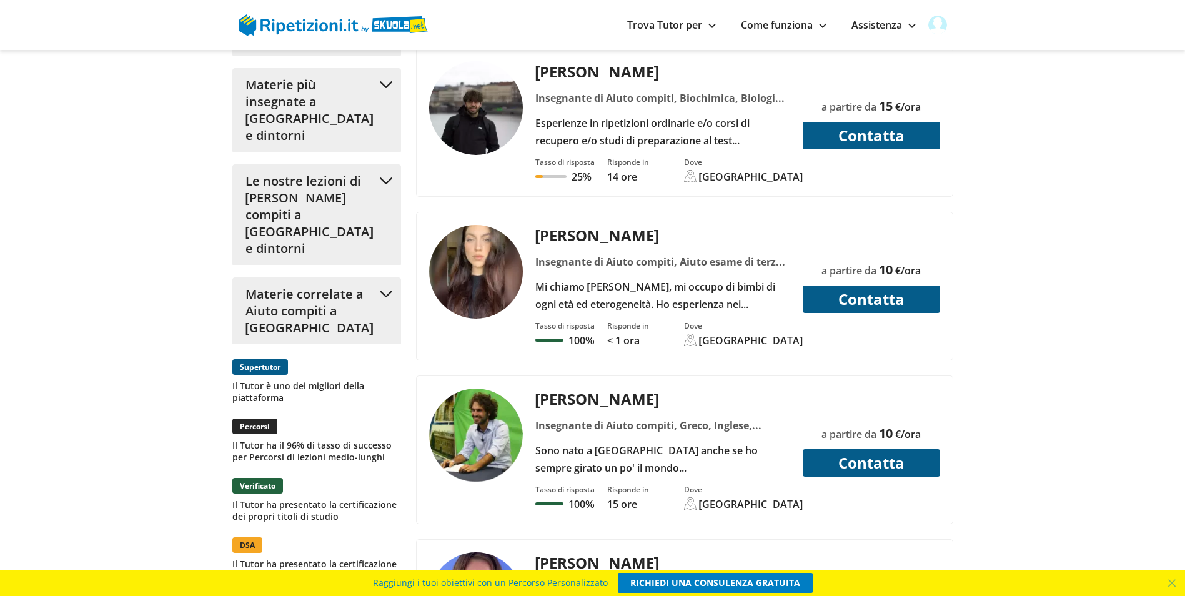
scroll to position [1436, 0]
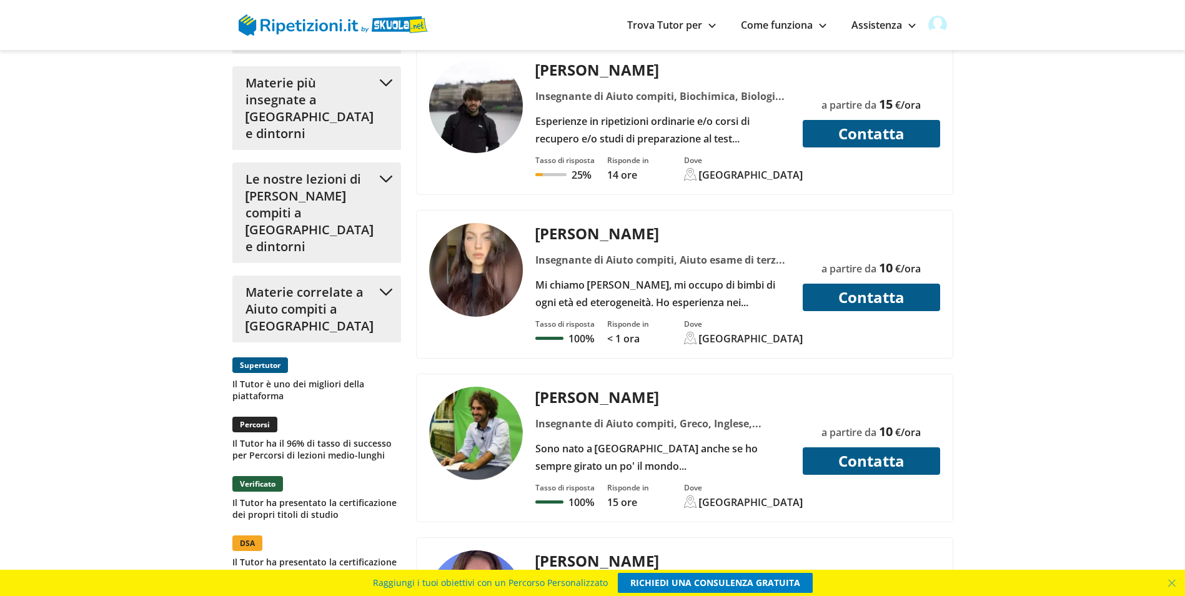
click at [874, 284] on button "Contatta" at bounding box center [871, 297] width 137 height 27
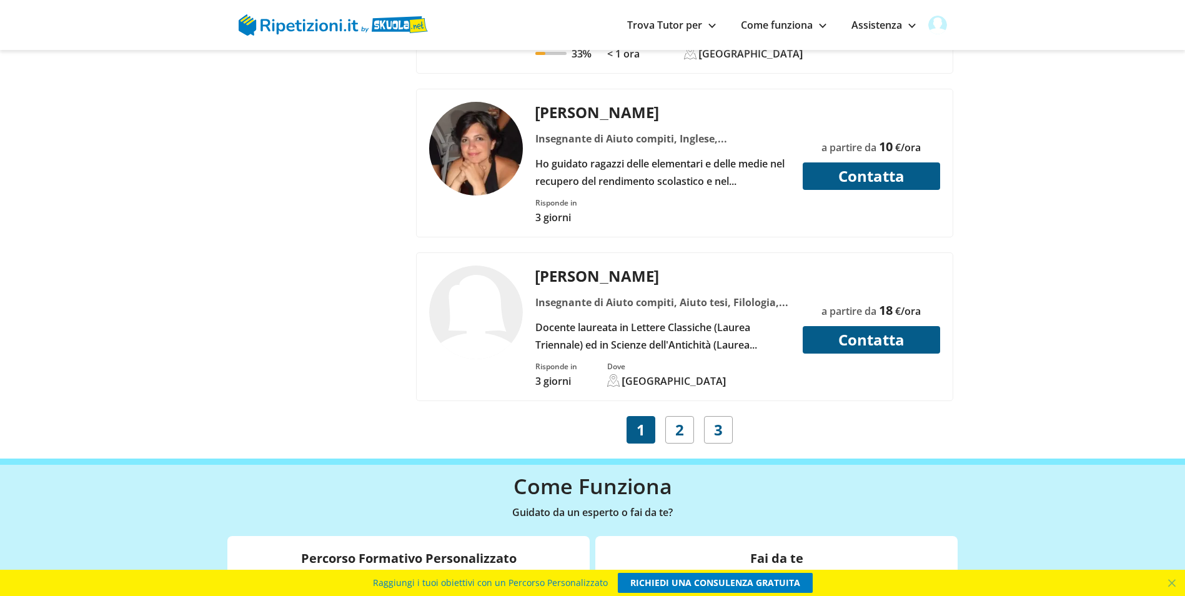
scroll to position [4996, 0]
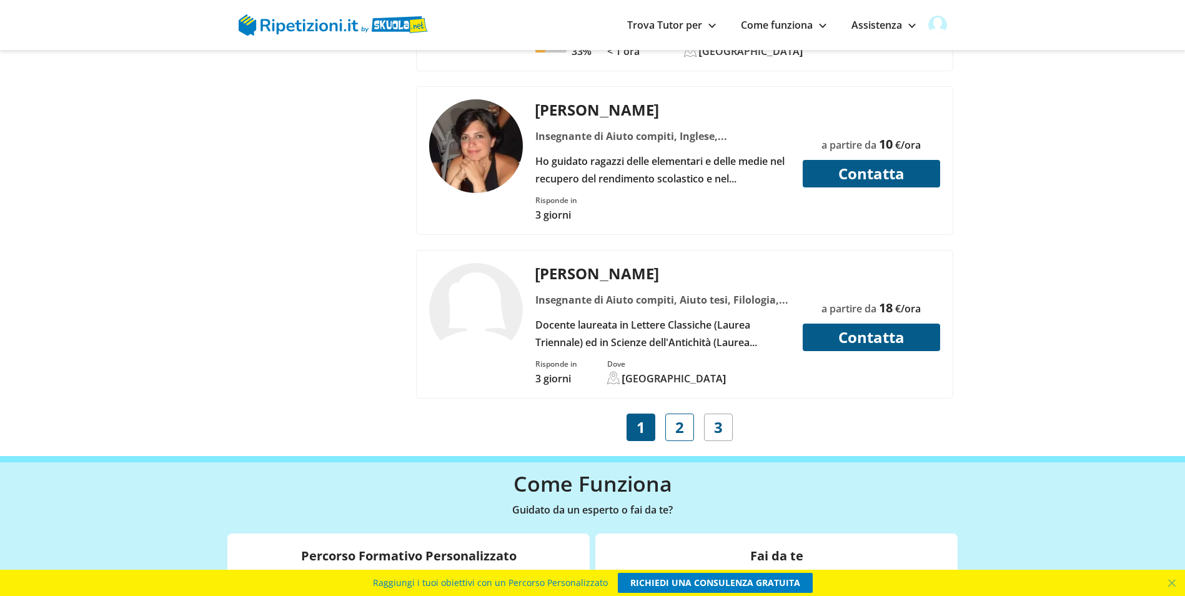
click at [678, 418] on span "2" at bounding box center [679, 426] width 9 height 17
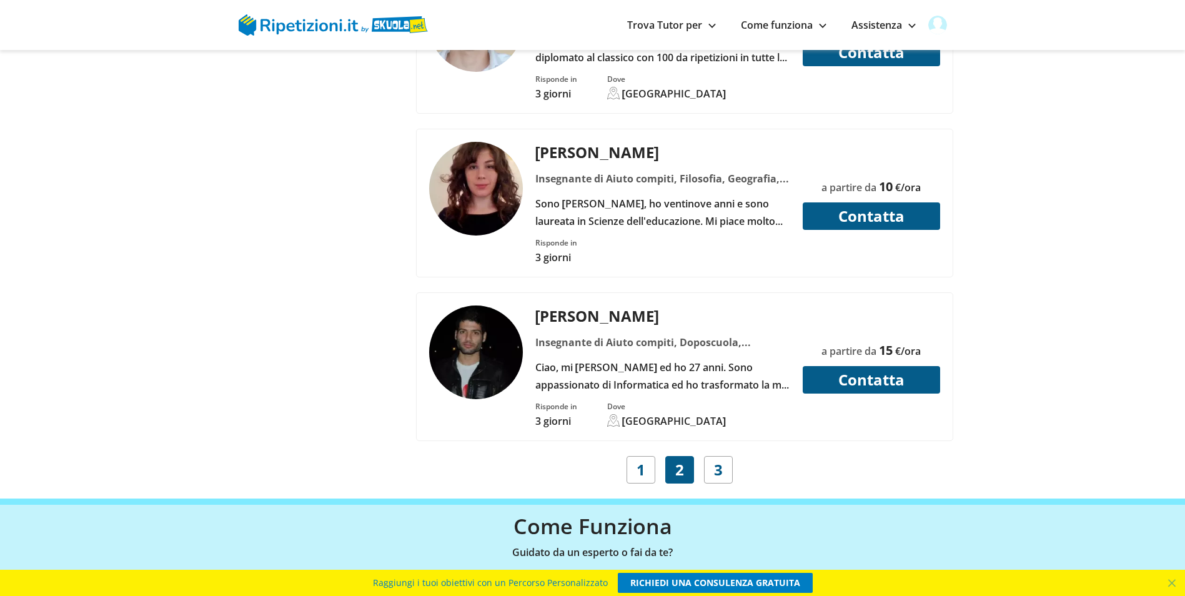
scroll to position [4934, 0]
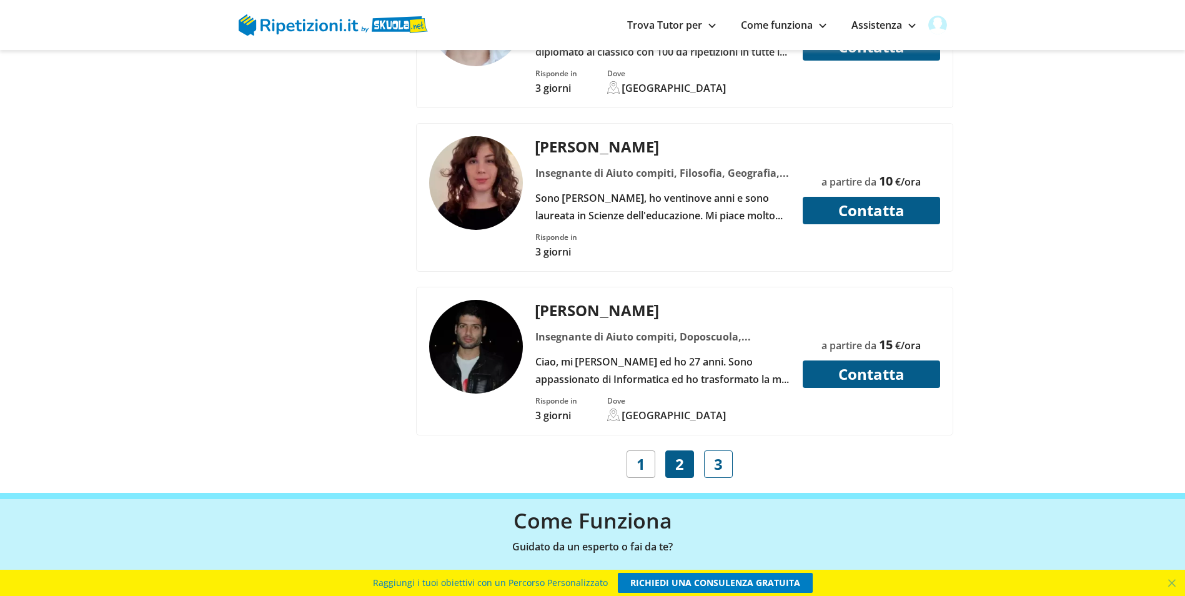
click at [723, 450] on link "3" at bounding box center [718, 463] width 29 height 27
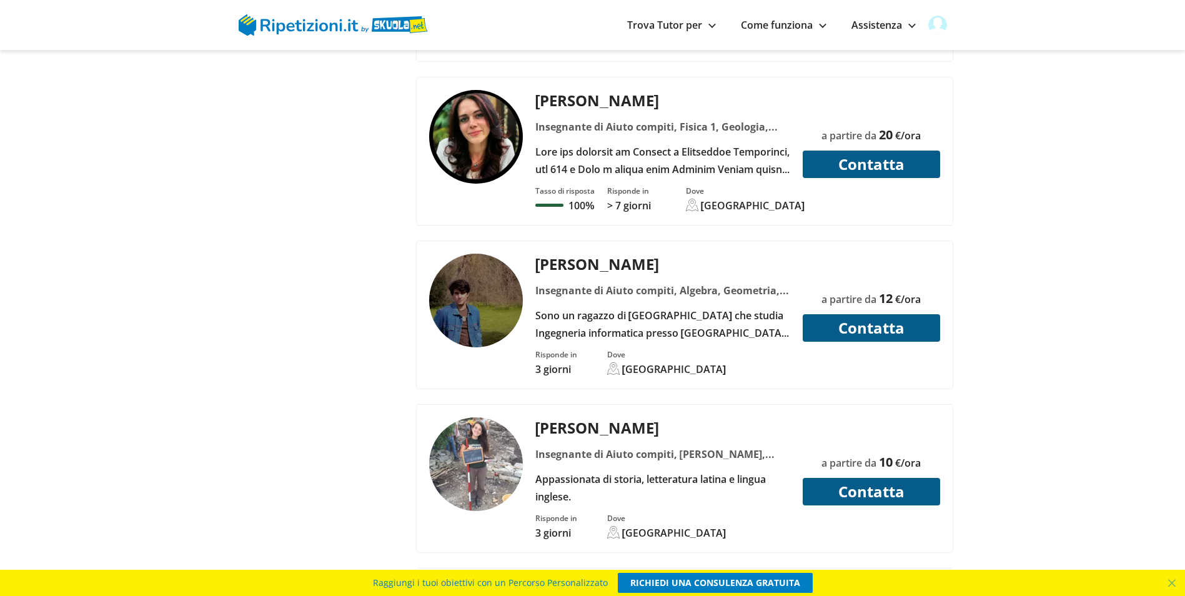
scroll to position [2810, 0]
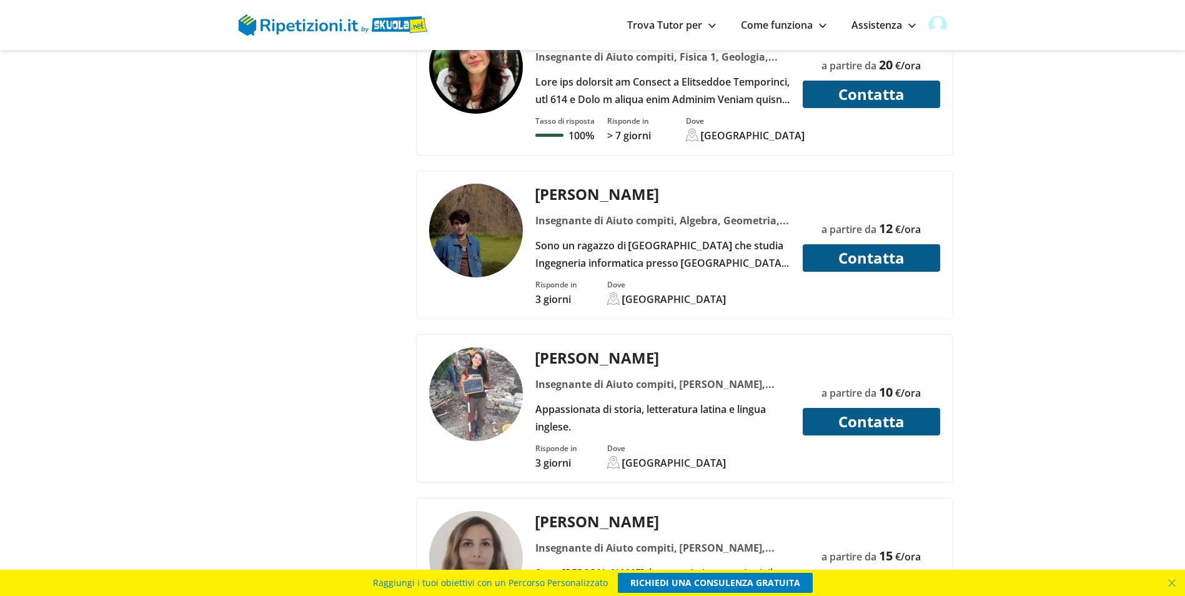
click at [688, 400] on div "Appassionata di storia, letteratura latina e lingua inglese." at bounding box center [662, 417] width 264 height 35
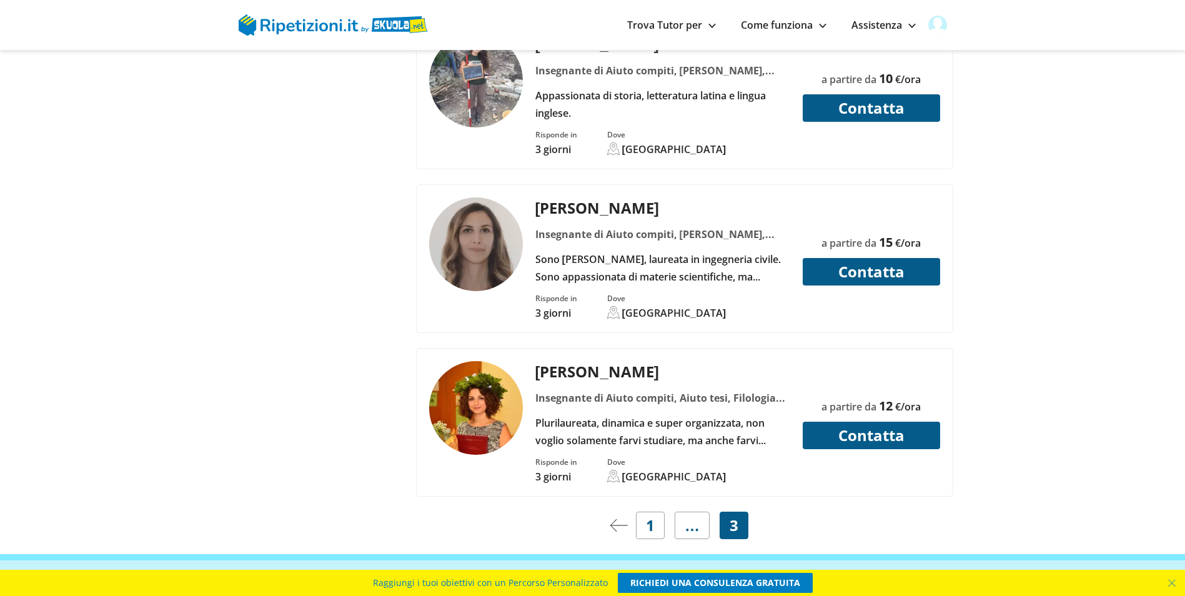
scroll to position [3185, 0]
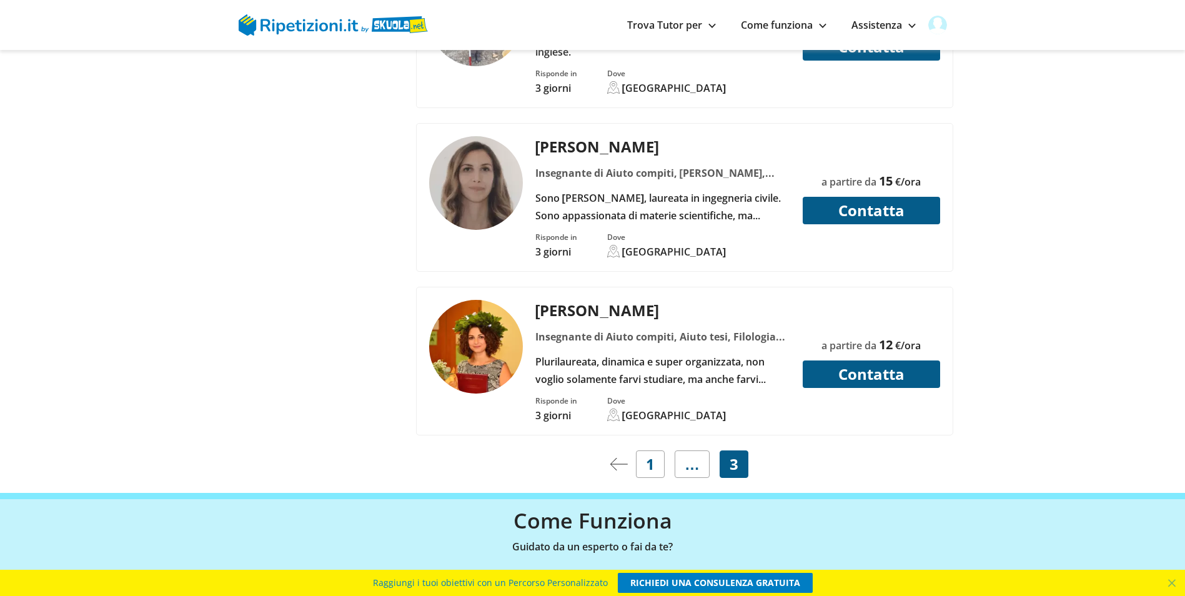
click at [699, 353] on div "Plurilaureata, dinamica e super organizzata, non voglio solamente farvi studiar…" at bounding box center [662, 370] width 264 height 35
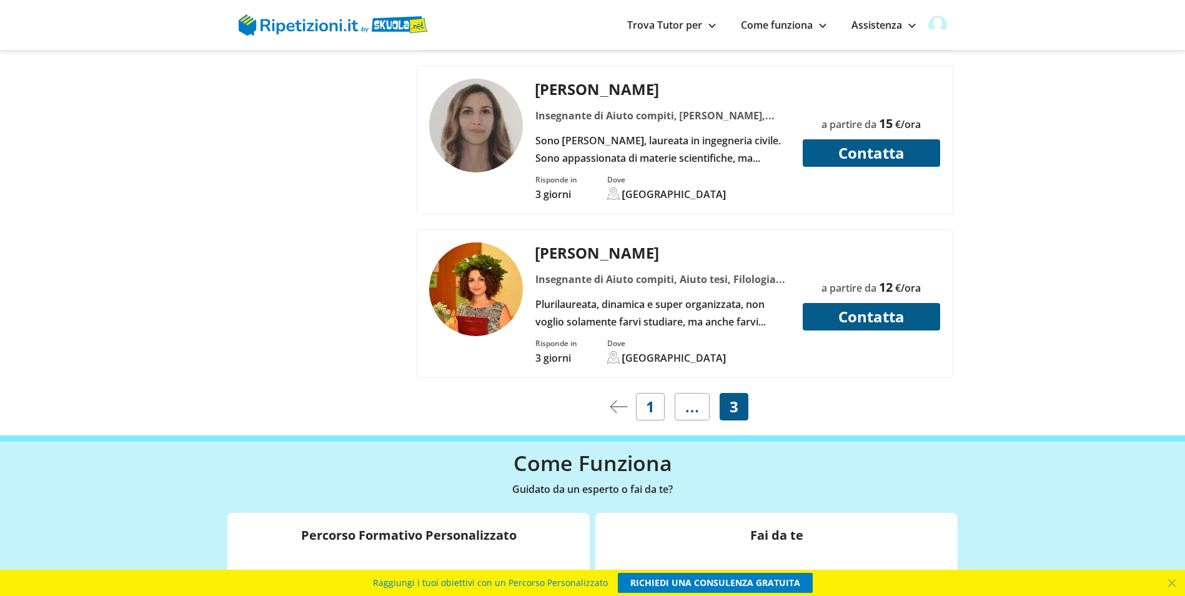
scroll to position [3248, 0]
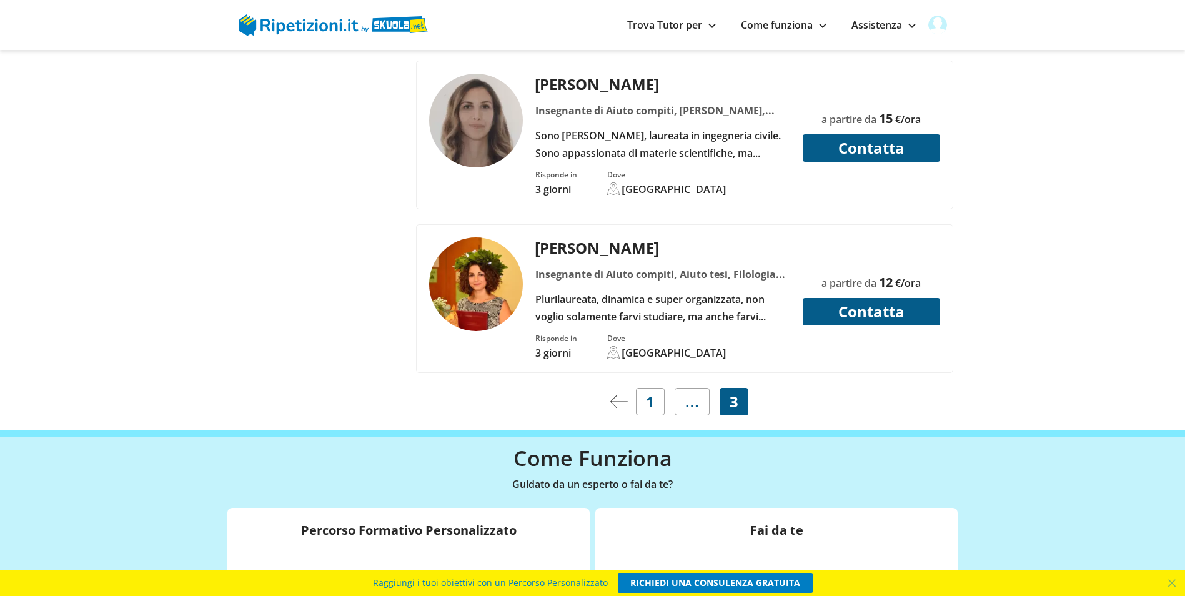
click at [621, 395] on img at bounding box center [618, 401] width 17 height 12
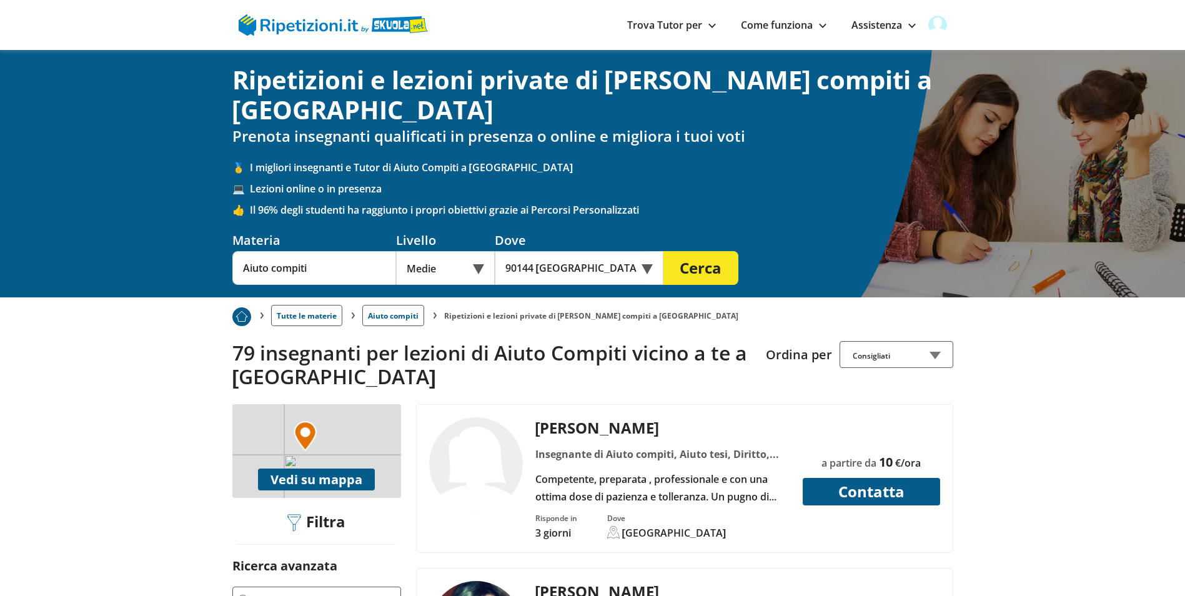
click at [635, 445] on div "Insegnante di Aiuto compiti, Aiuto tesi, Diritto, Diritto civile, Test d'ingres…" at bounding box center [662, 453] width 264 height 17
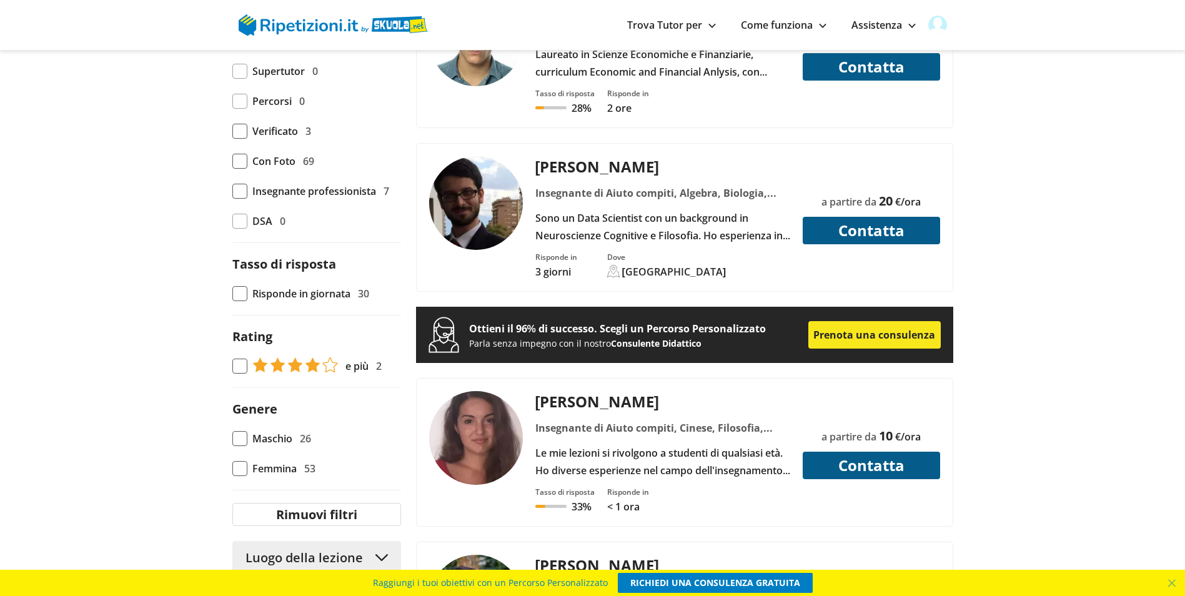
scroll to position [937, 0]
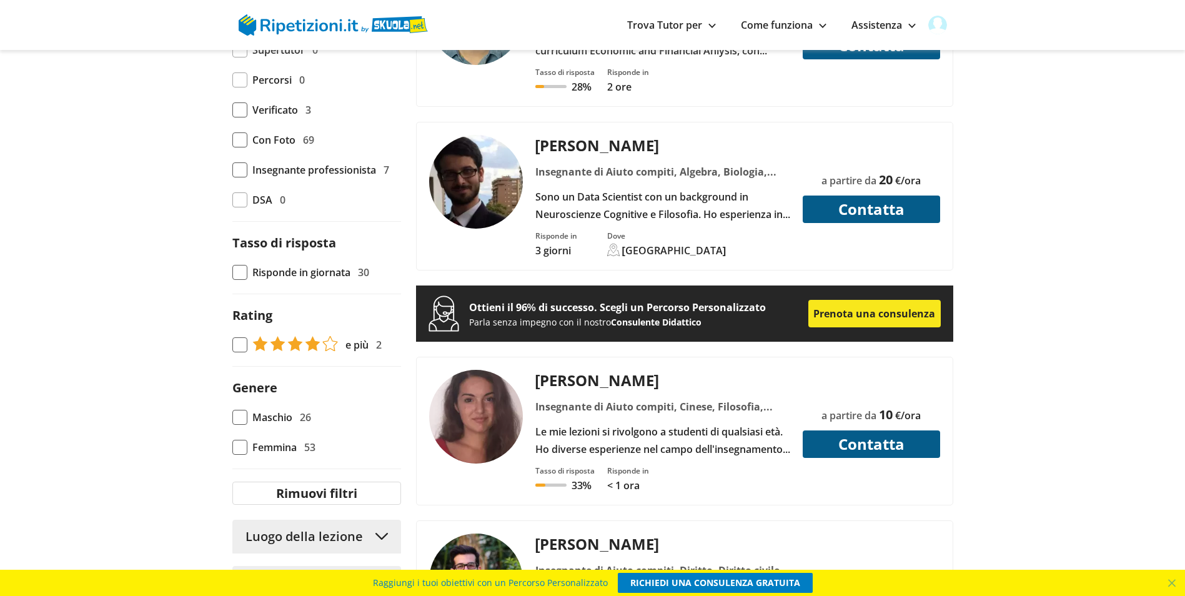
click at [717, 423] on div "Le mie lezioni si rivolgono a studenti di qualsiasi età. Ho diverse esperienze …" at bounding box center [662, 440] width 264 height 35
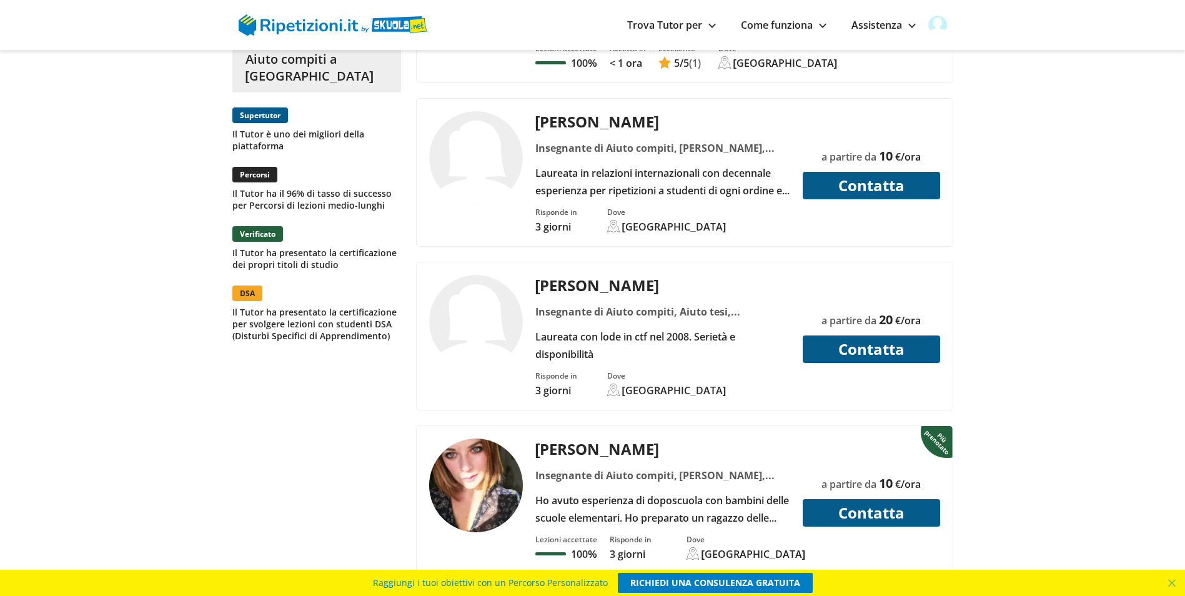
scroll to position [1749, 0]
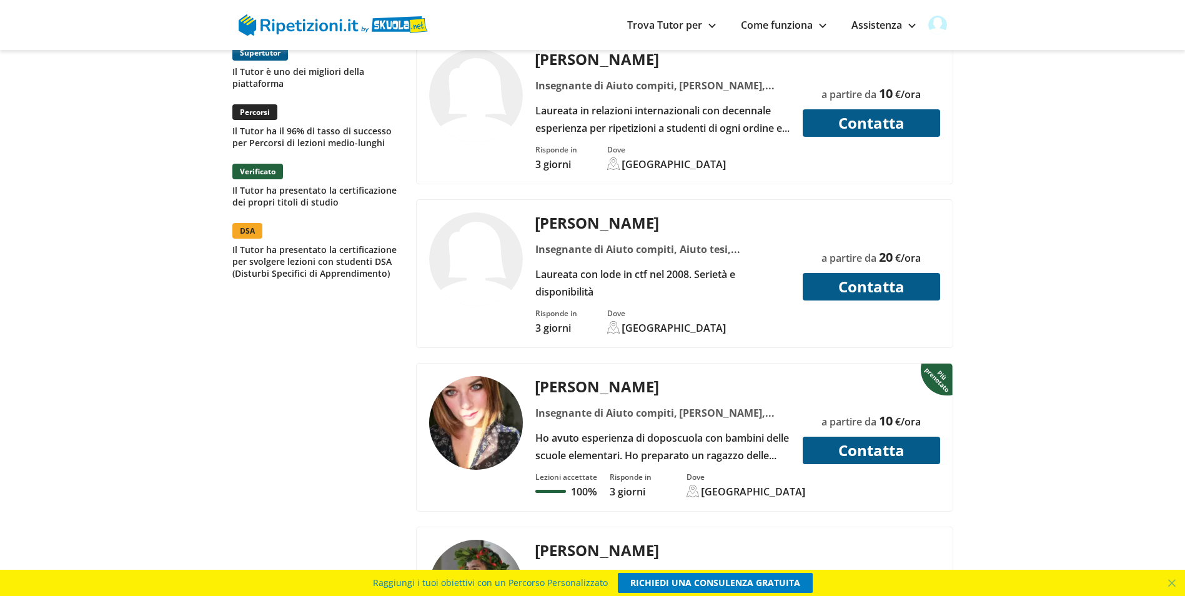
click at [729, 429] on div "Ho avuto esperienza di doposcuola con bambini delle scuole elementari. Ho prepa…" at bounding box center [662, 446] width 264 height 35
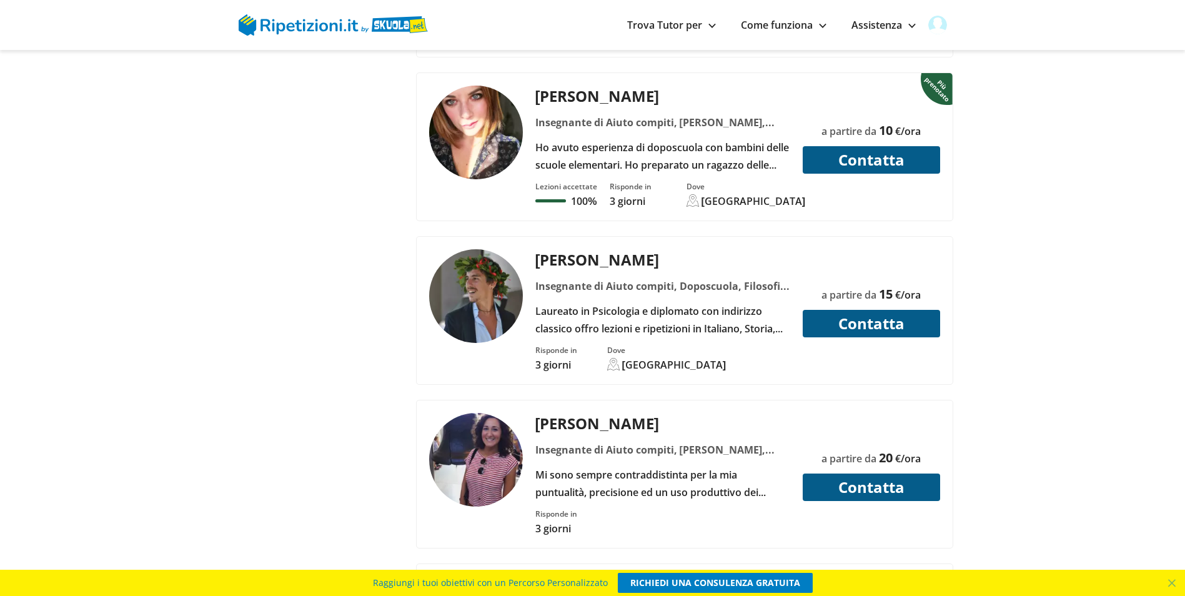
scroll to position [2061, 0]
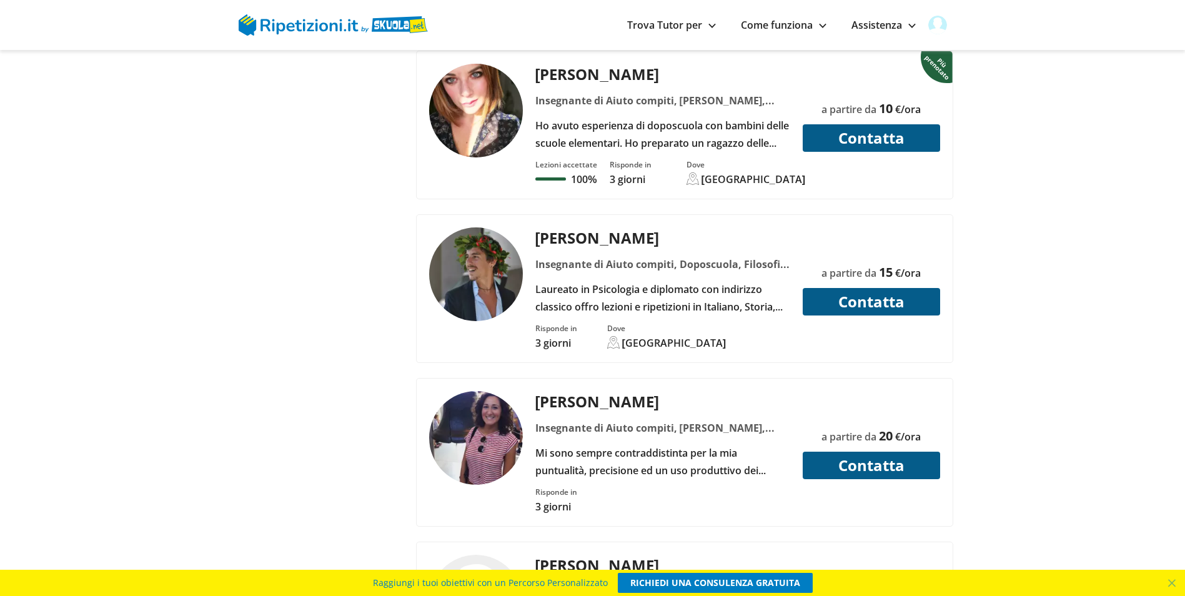
click at [691, 419] on div "Insegnante di Aiuto compiti, [PERSON_NAME], Aiuto tesi, Aiuto tesina, Biologia,…" at bounding box center [662, 427] width 264 height 17
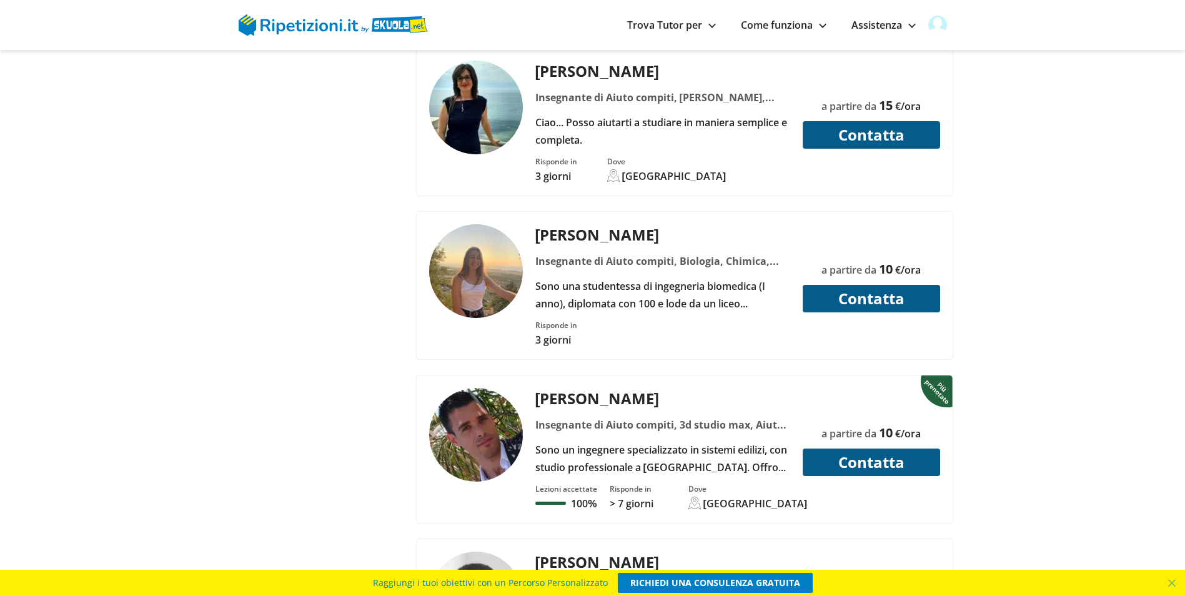
scroll to position [2748, 0]
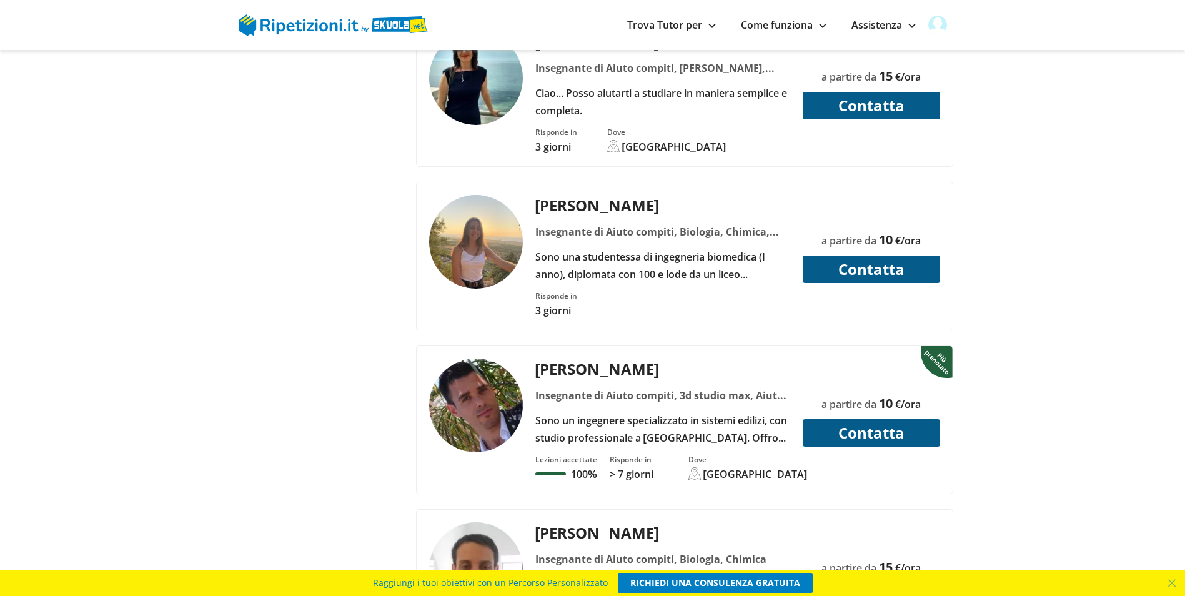
click at [683, 412] on div "Sono un ingegnere specializzato in sistemi edilizi, con studio professionale a …" at bounding box center [662, 429] width 264 height 35
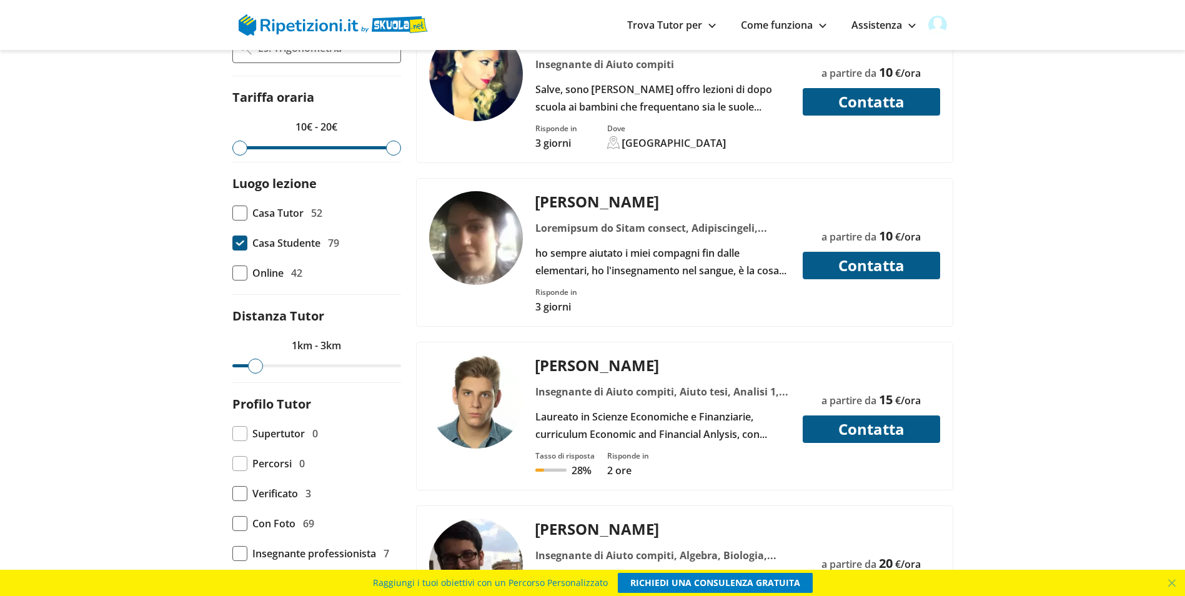
scroll to position [625, 0]
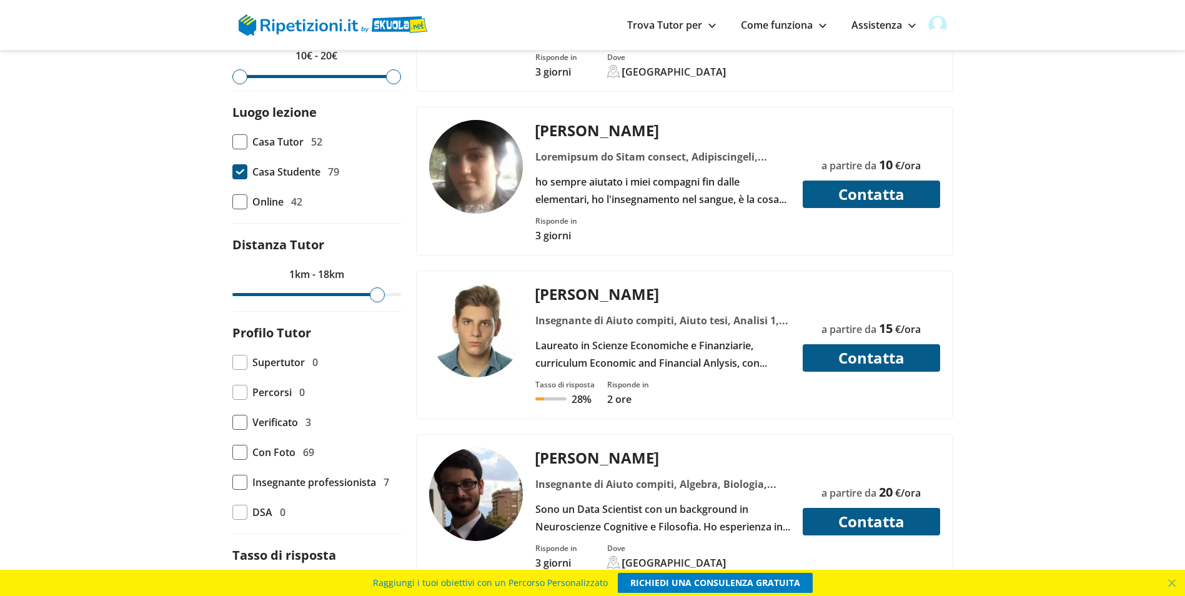
drag, startPoint x: 250, startPoint y: 264, endPoint x: 378, endPoint y: 273, distance: 129.0
type input "18"
click at [378, 293] on input "range" at bounding box center [316, 294] width 169 height 3
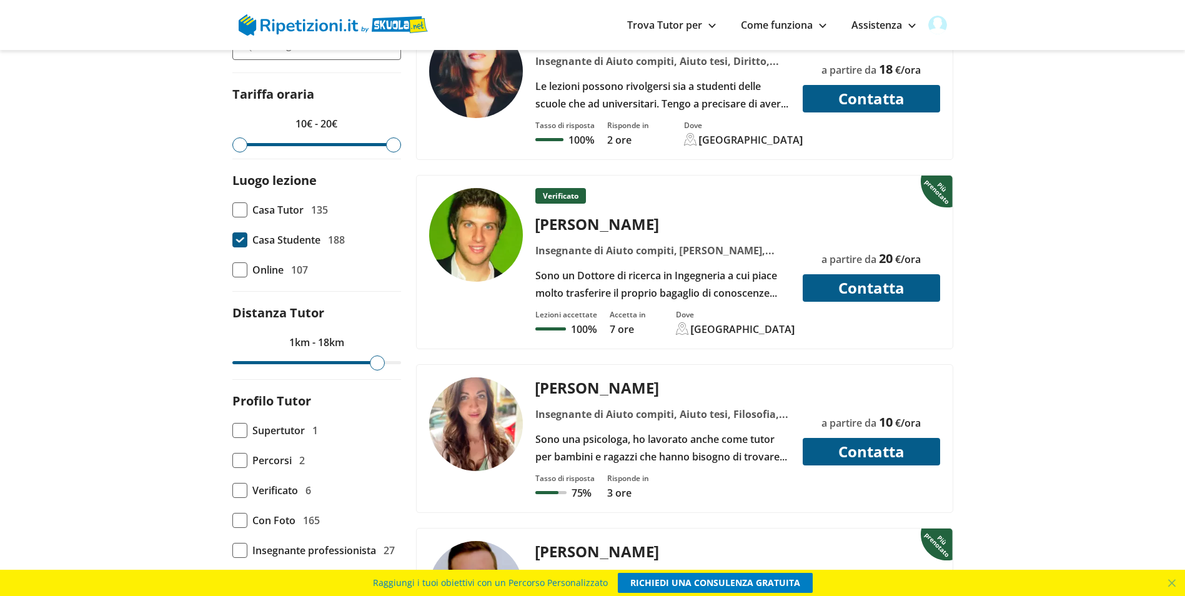
scroll to position [562, 0]
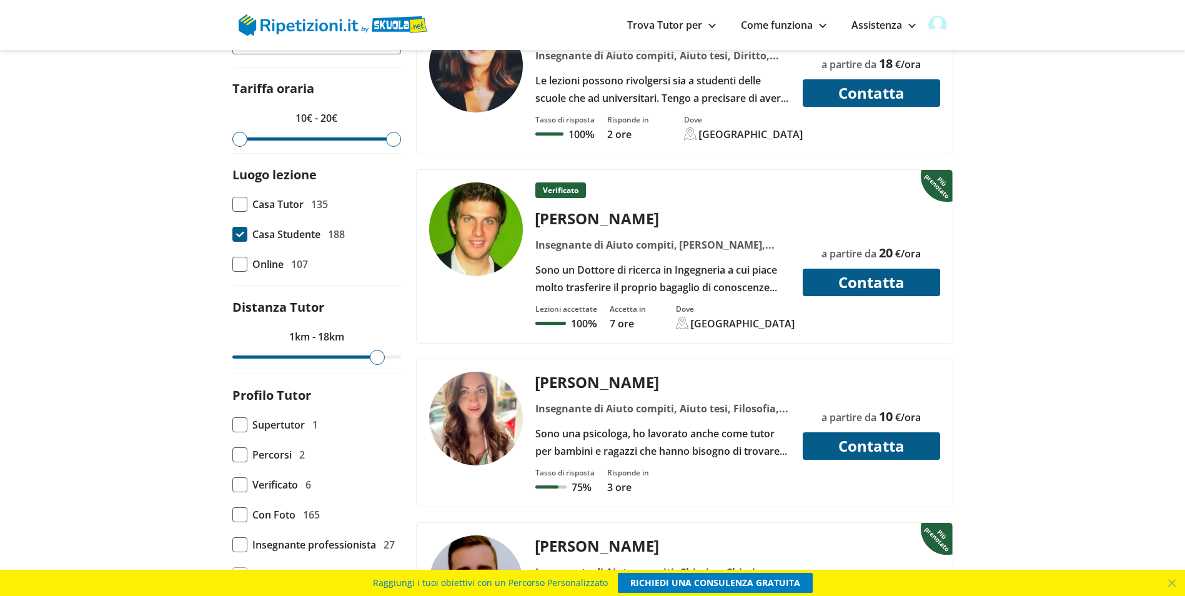
click at [672, 425] on div "Sono una psicologa, ho lavorato anche come tutor per bambini e ragazzi che hann…" at bounding box center [662, 442] width 264 height 35
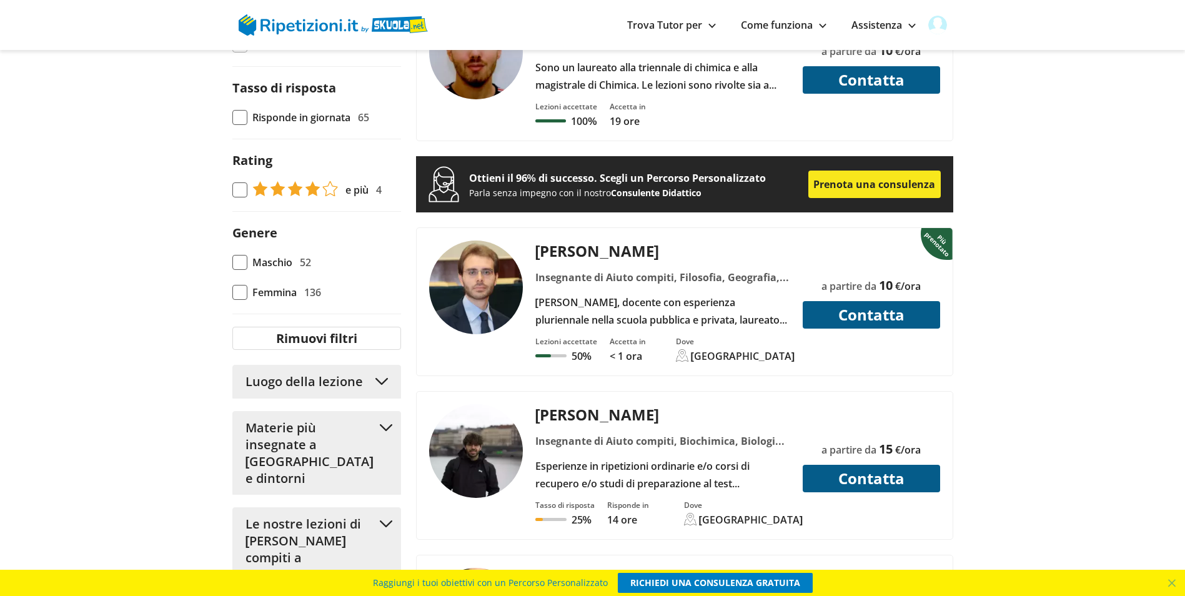
scroll to position [1124, 0]
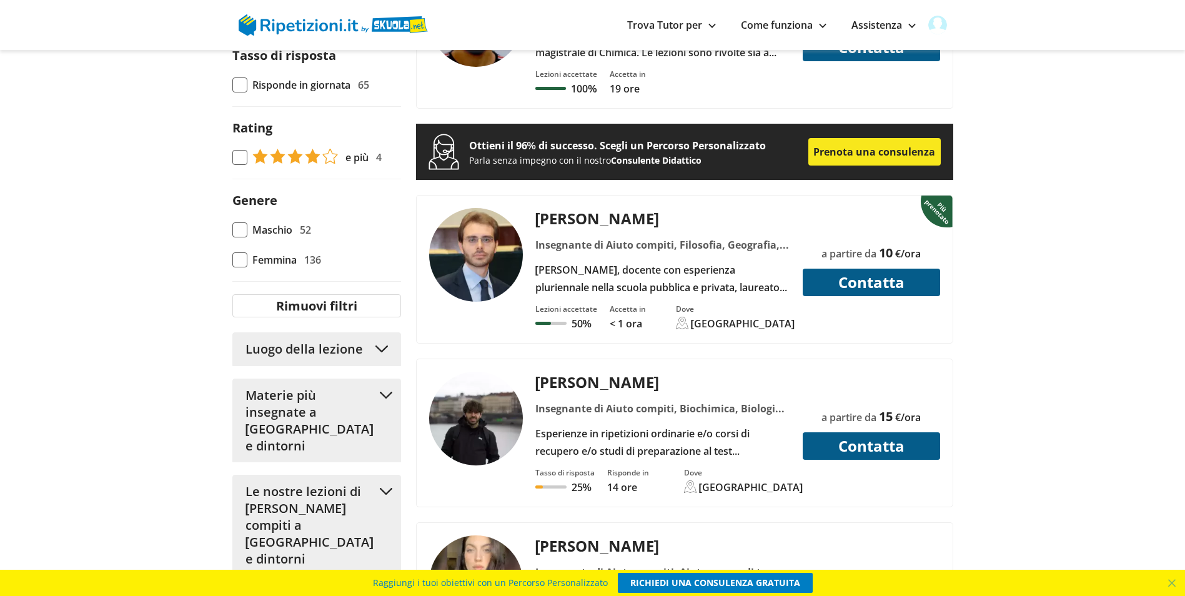
click at [632, 261] on div "[PERSON_NAME], docente con esperienza pluriennale nella scuola pubblica e priva…" at bounding box center [662, 278] width 264 height 35
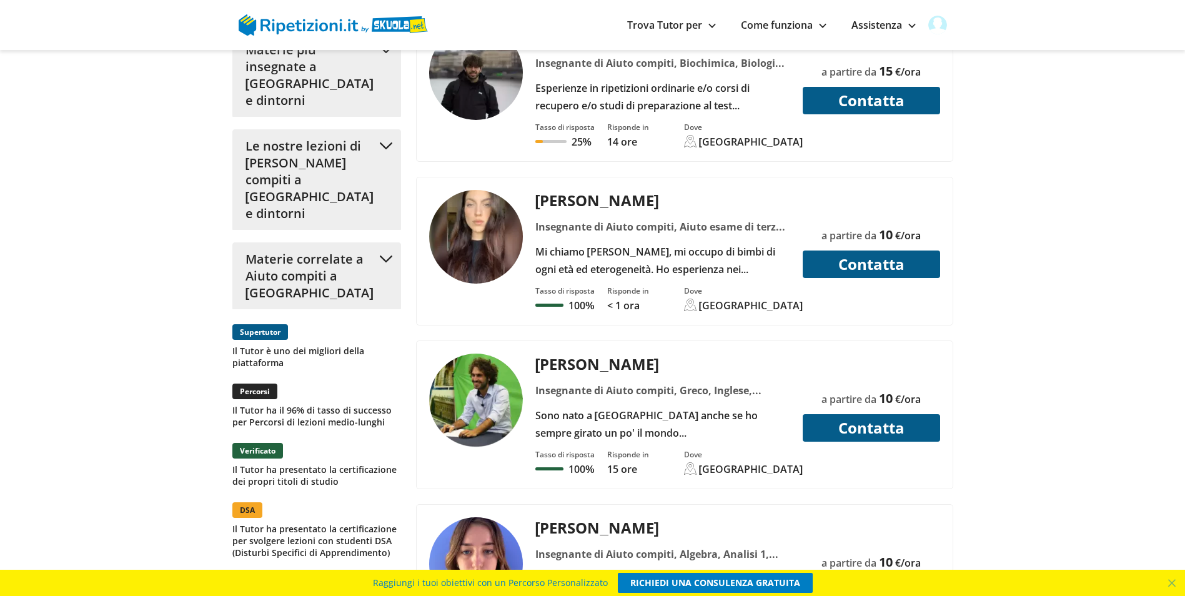
scroll to position [1499, 0]
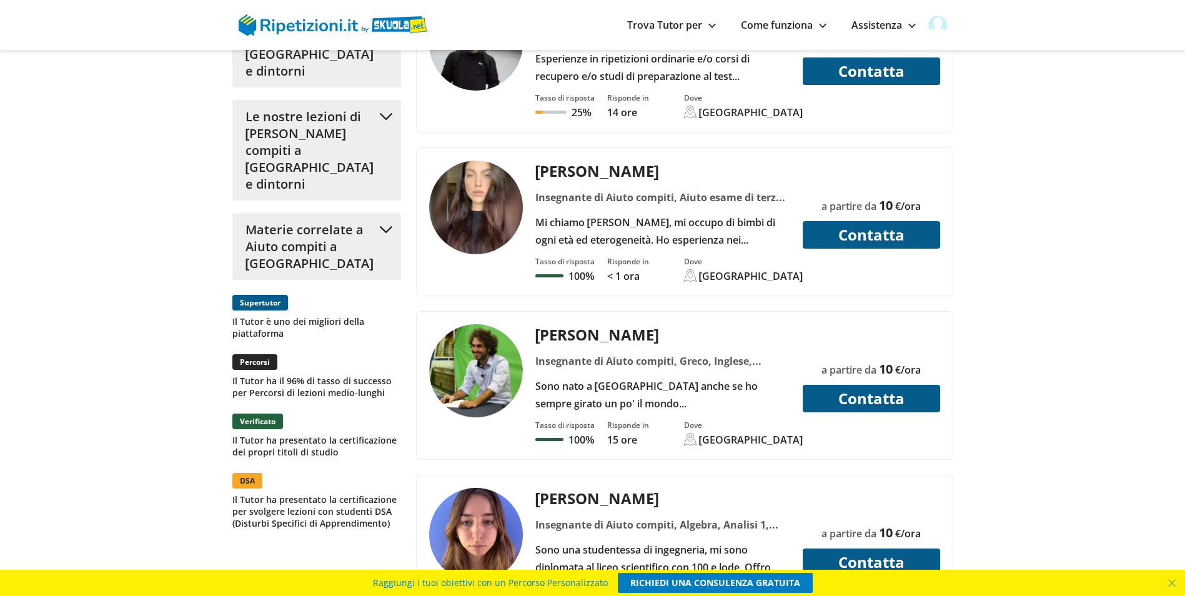
click at [709, 377] on div "Sono nato a Palermo anche se ho sempre girato un po' il mondo (Argentina, Franc…" at bounding box center [662, 394] width 264 height 35
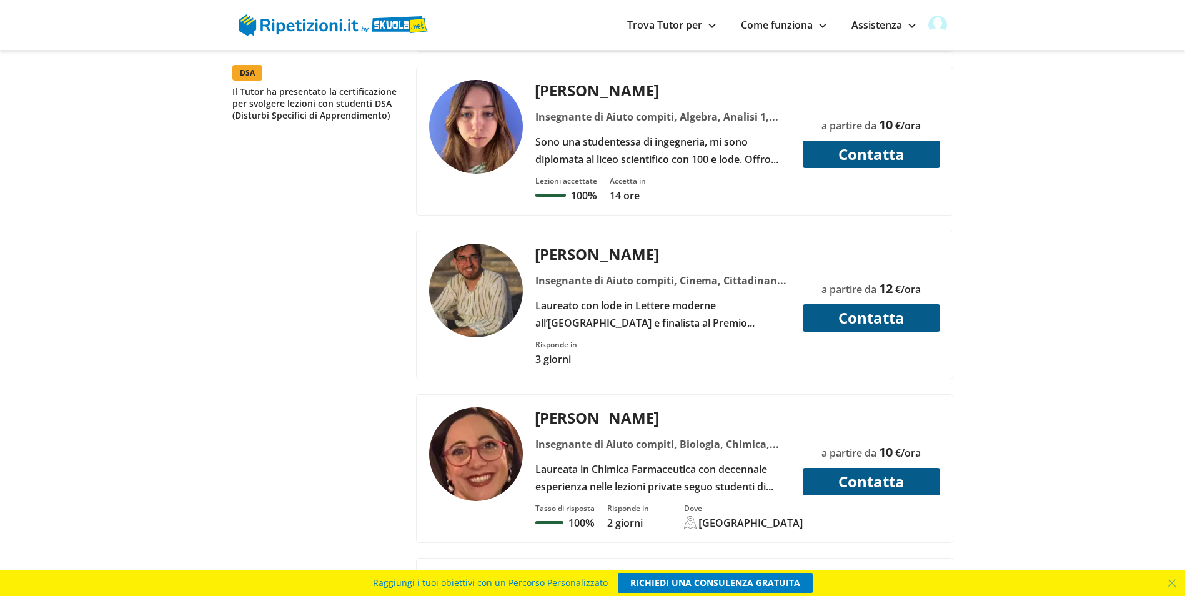
scroll to position [1936, 0]
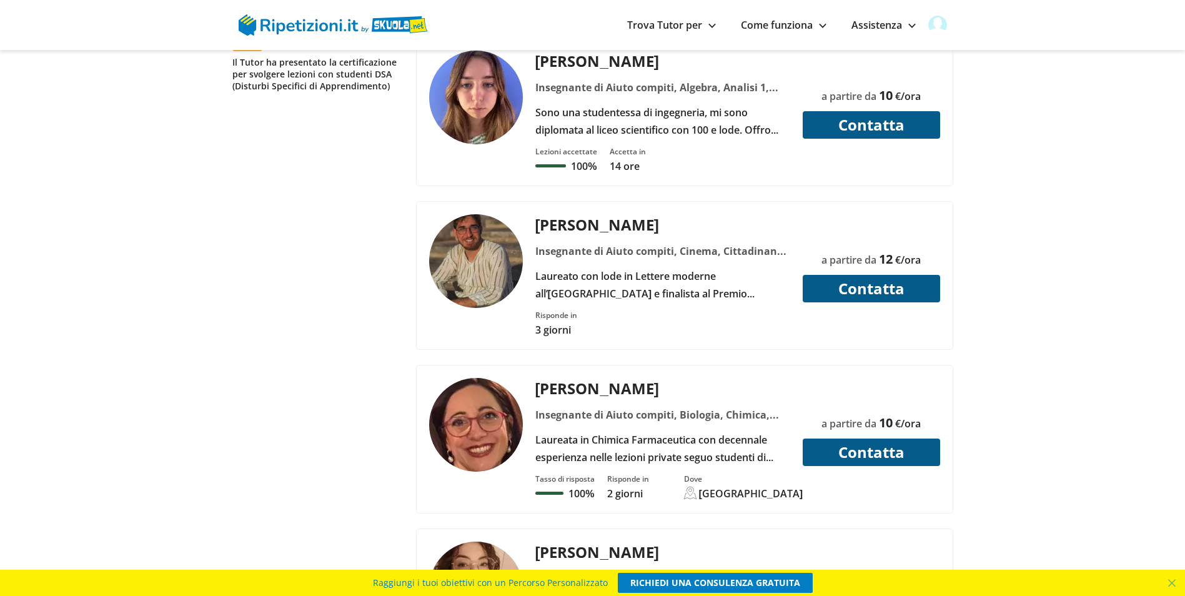
click at [649, 431] on div "Laureata in Chimica Farmaceutica con decennale esperienza nelle lezioni private…" at bounding box center [662, 448] width 264 height 35
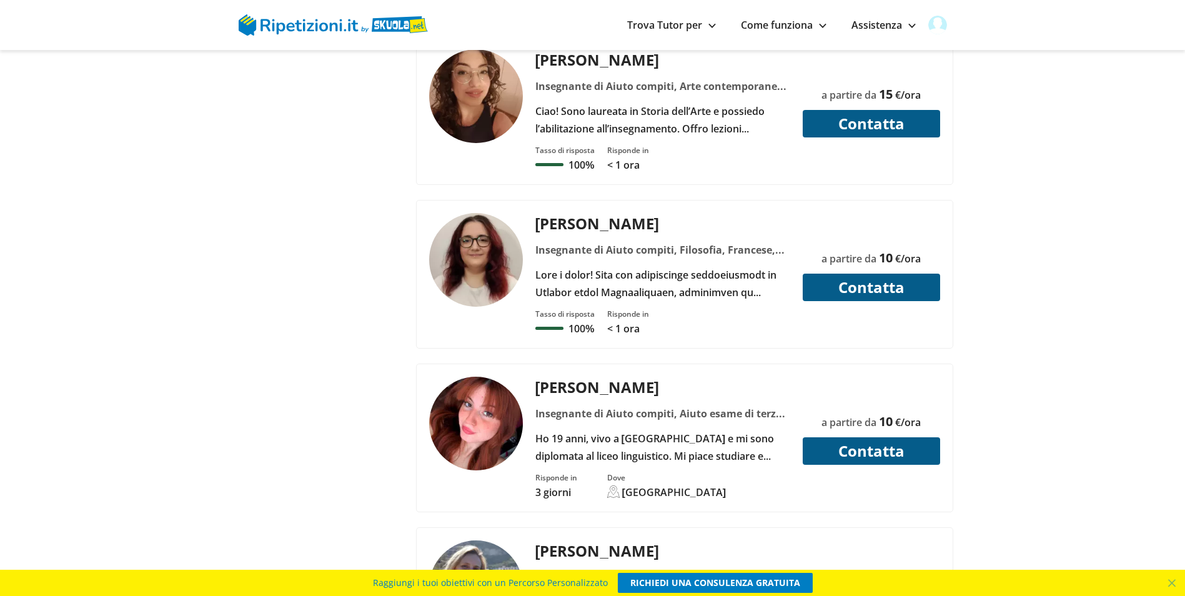
scroll to position [2436, 0]
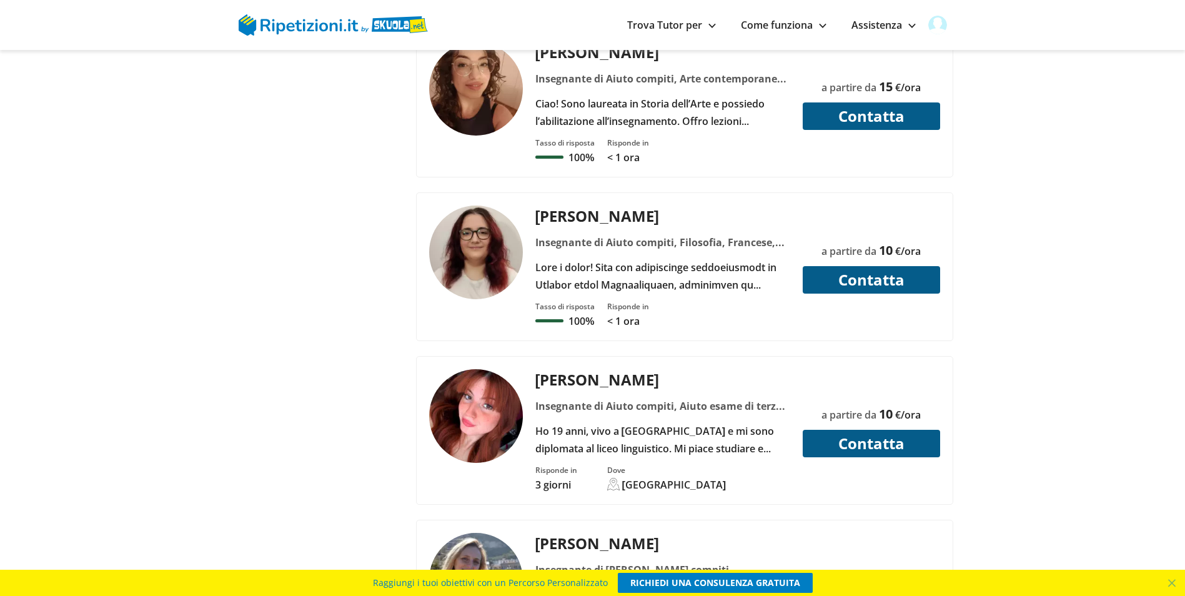
click at [648, 422] on div "Ho 19 anni, vivo a Palermo e mi sono diplomata al liceo linguistico. Mi piace s…" at bounding box center [662, 439] width 264 height 35
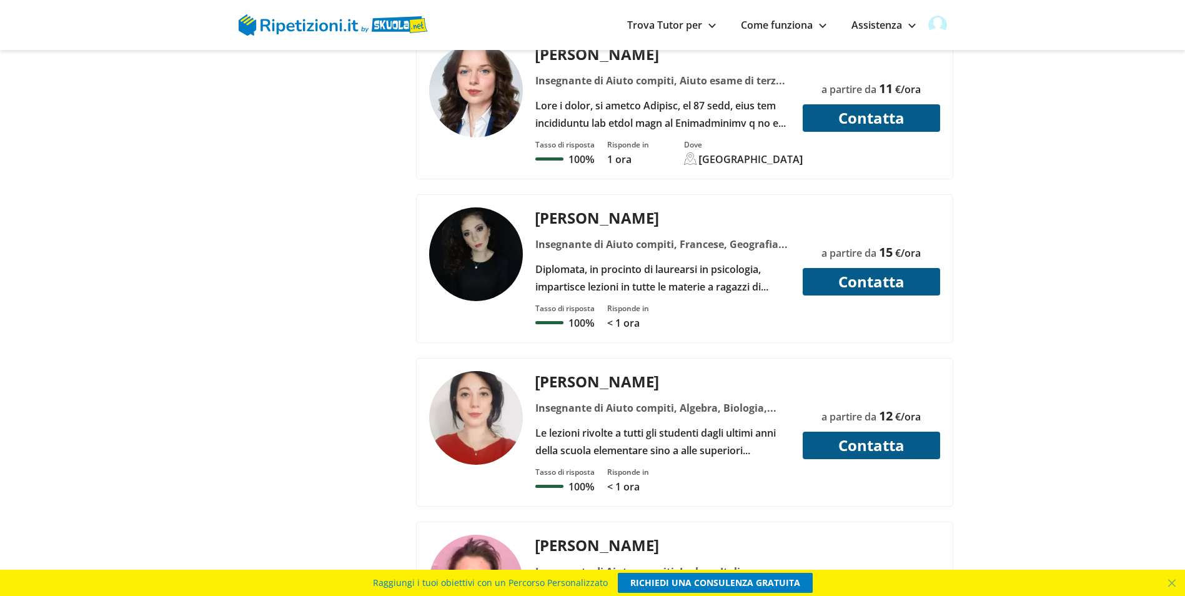
scroll to position [3935, 0]
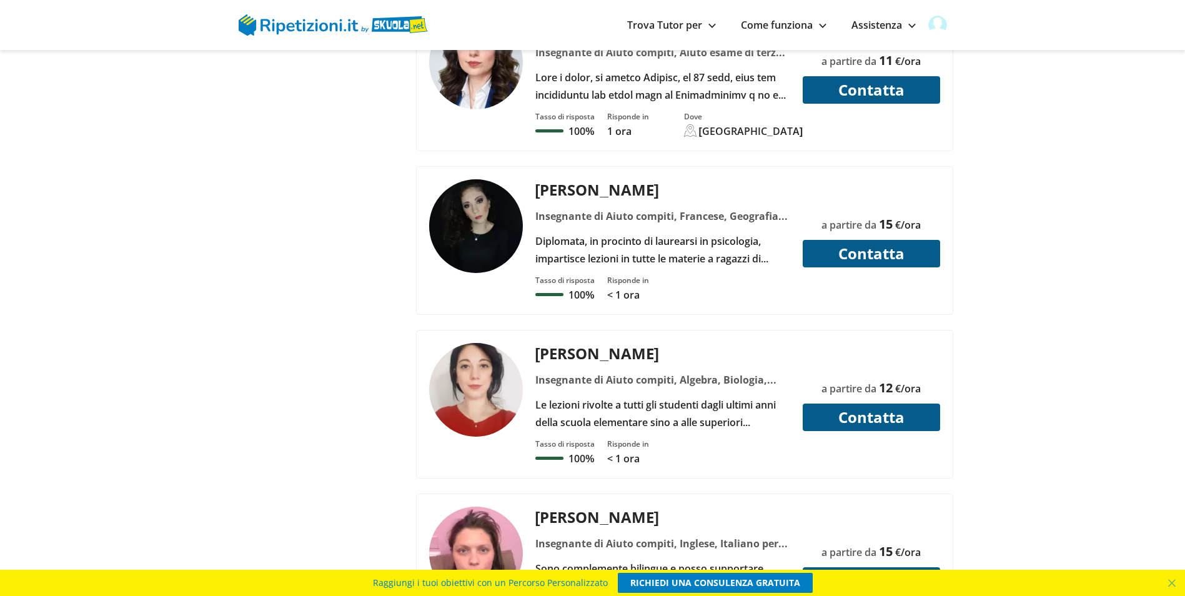
click at [696, 396] on div "Le lezioni rivolte a tutti gli studenti dagli ultimi anni della scuola elementa…" at bounding box center [662, 413] width 264 height 35
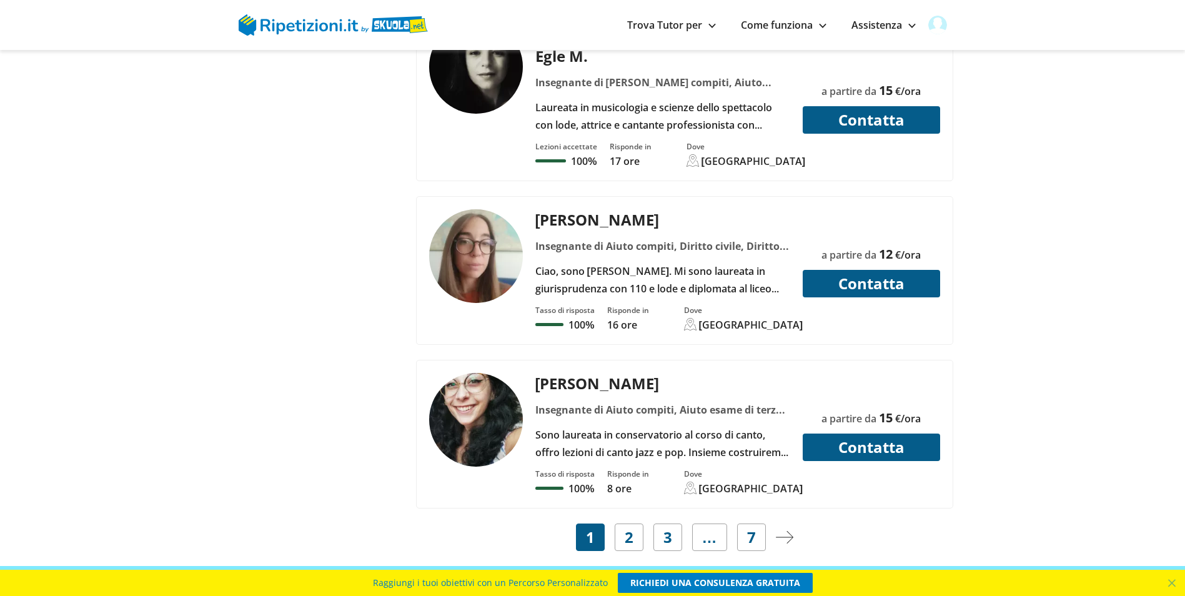
scroll to position [4934, 0]
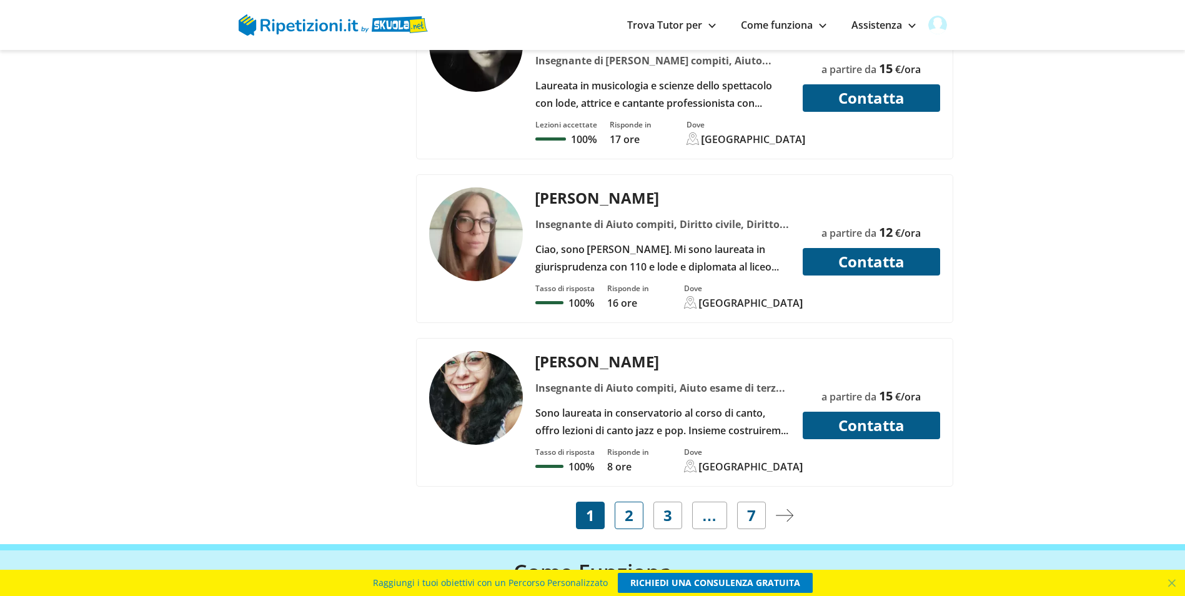
click at [631, 506] on span "2" at bounding box center [629, 514] width 9 height 17
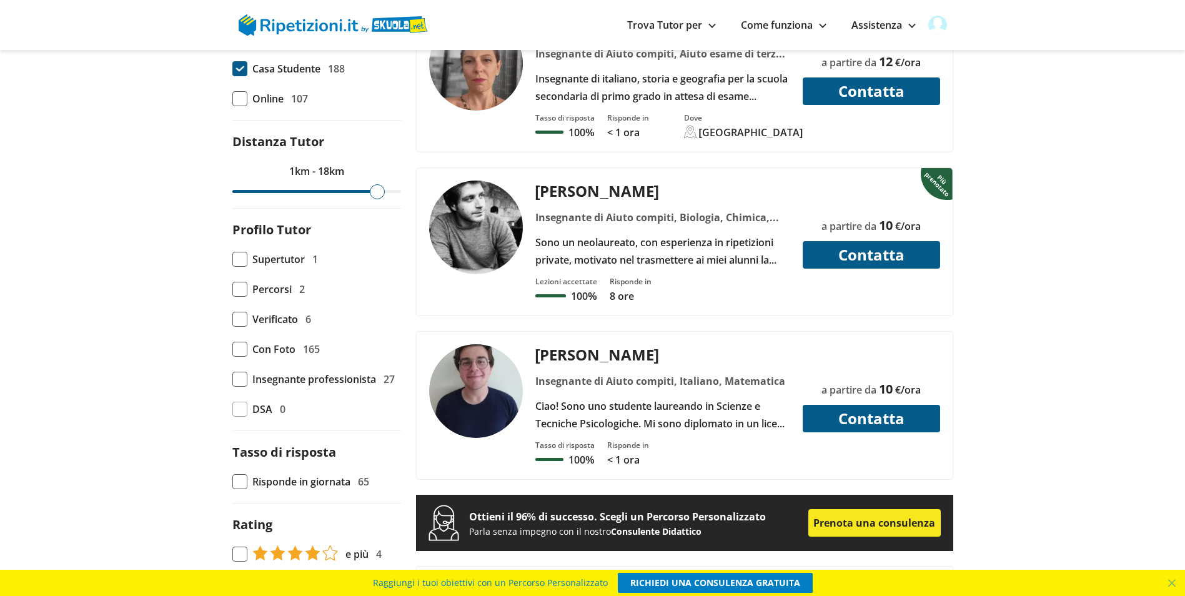
scroll to position [749, 0]
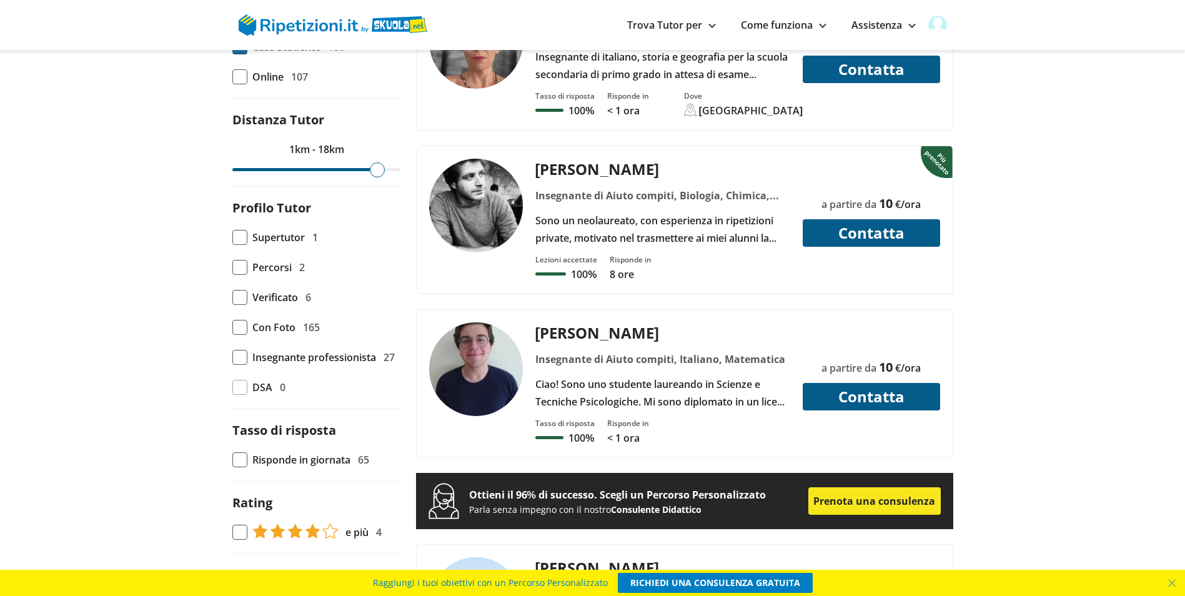
click at [727, 375] on div "Ciao! Sono uno studente laureando in Scienze e Tecniche Psicologiche. Mi sono d…" at bounding box center [662, 392] width 264 height 35
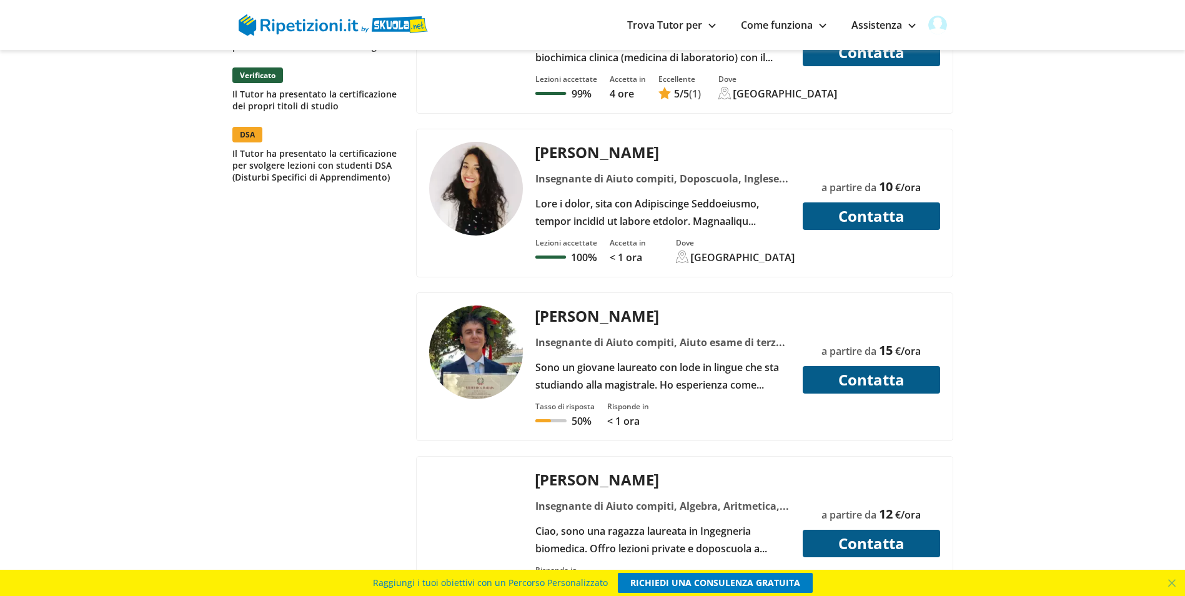
scroll to position [1874, 0]
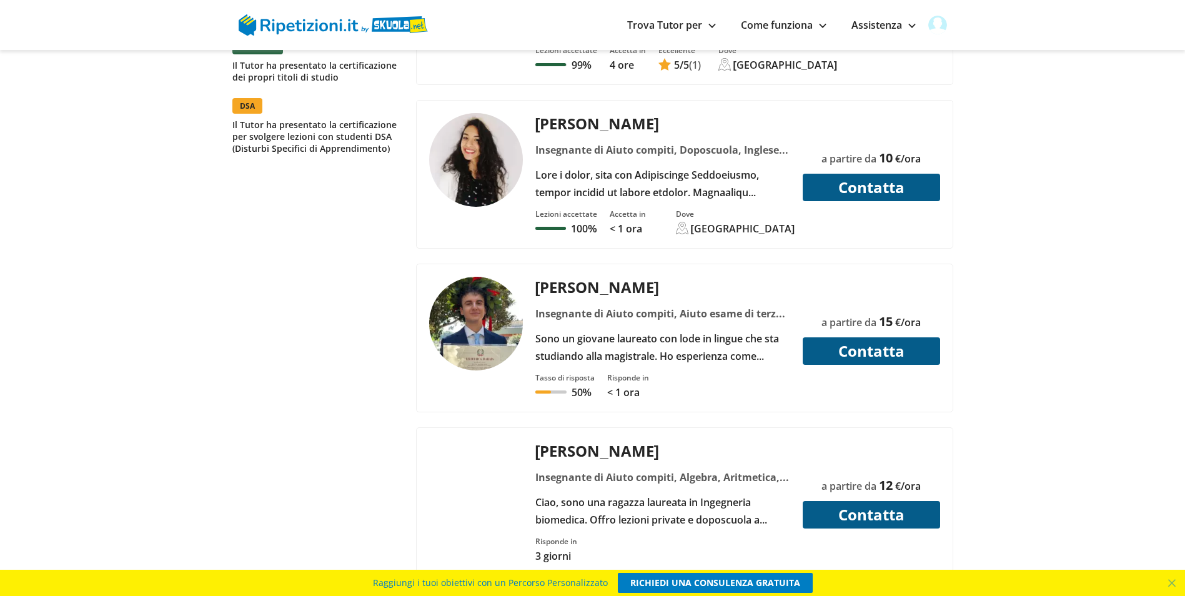
click at [716, 493] on div "Ciao, sono una ragazza laureata in Ingegneria biomedica. Offro lezioni private …" at bounding box center [662, 510] width 264 height 35
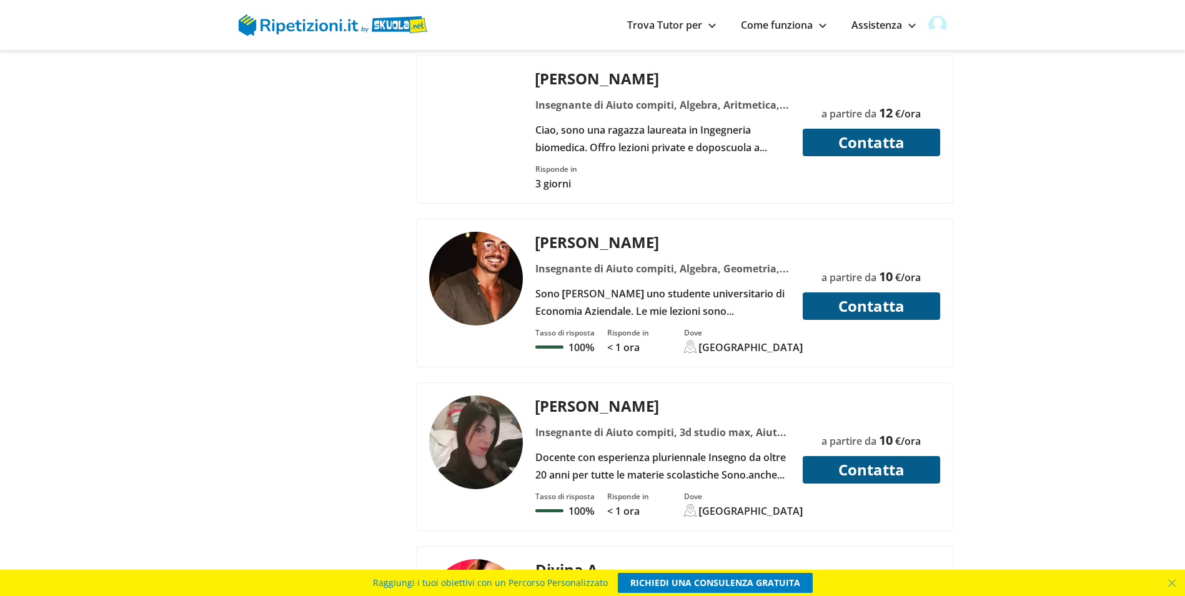
scroll to position [2248, 0]
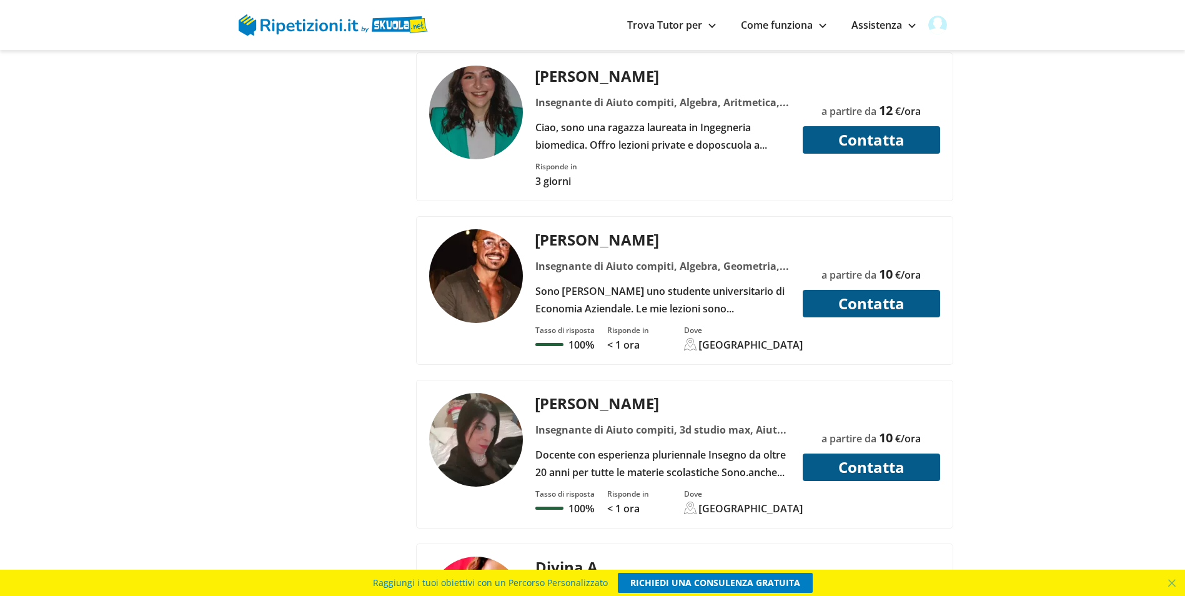
click at [719, 446] on div "Docente con esperienza pluriennale Insegno da oltre 20 anni per tutte le materi…" at bounding box center [662, 463] width 264 height 35
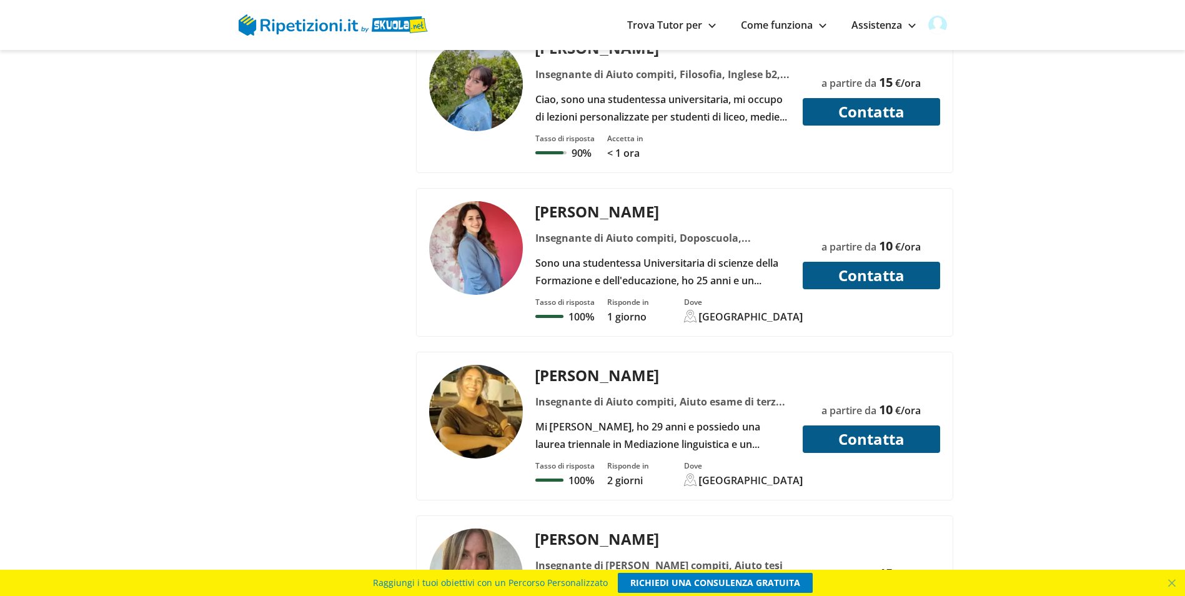
scroll to position [3123, 0]
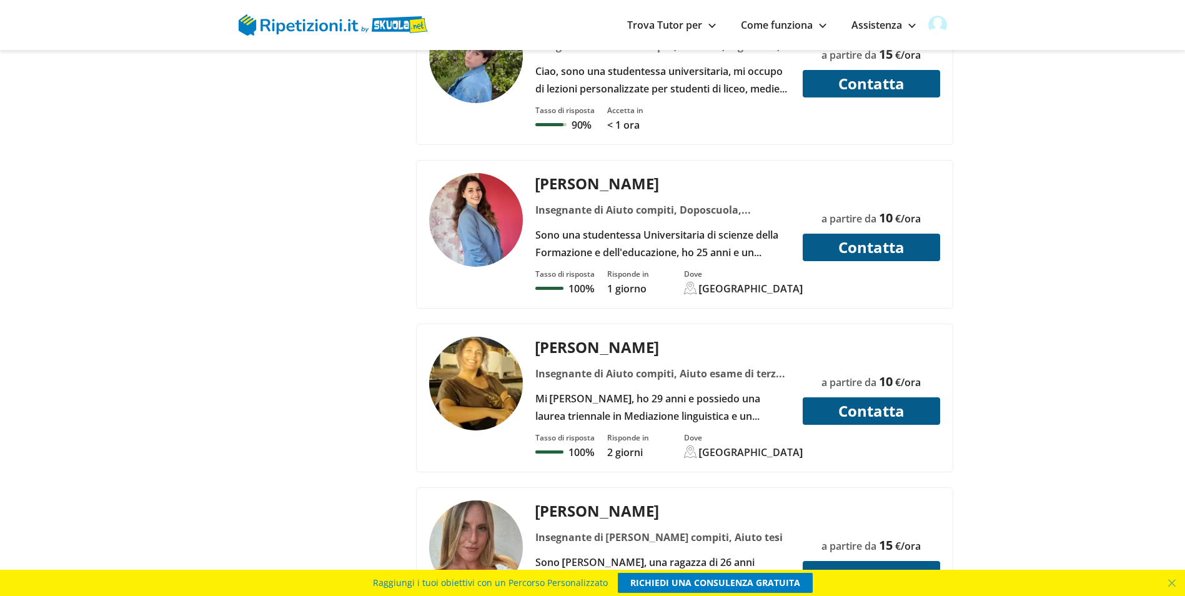
click at [720, 390] on div "Mi chiamo Lorena, ho 29 anni e possiedo una laurea triennale in Mediazione ling…" at bounding box center [662, 407] width 264 height 35
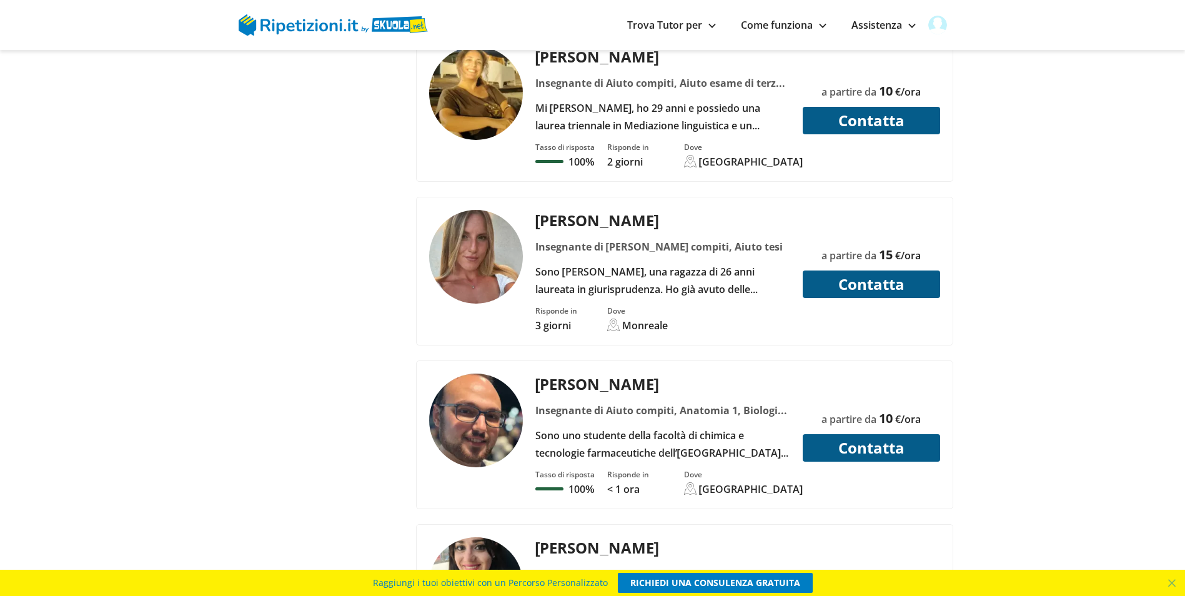
scroll to position [3435, 0]
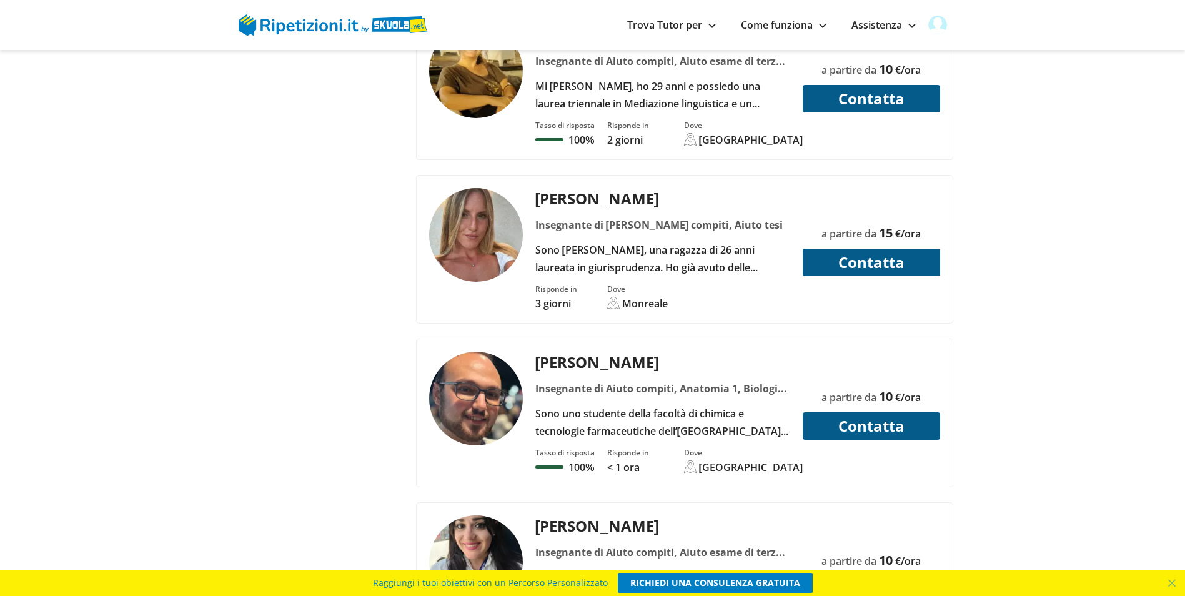
click at [693, 405] on div "Sono uno studente della facoltà di chimica e tecnologie farmaceutiche dell’Univ…" at bounding box center [662, 422] width 264 height 35
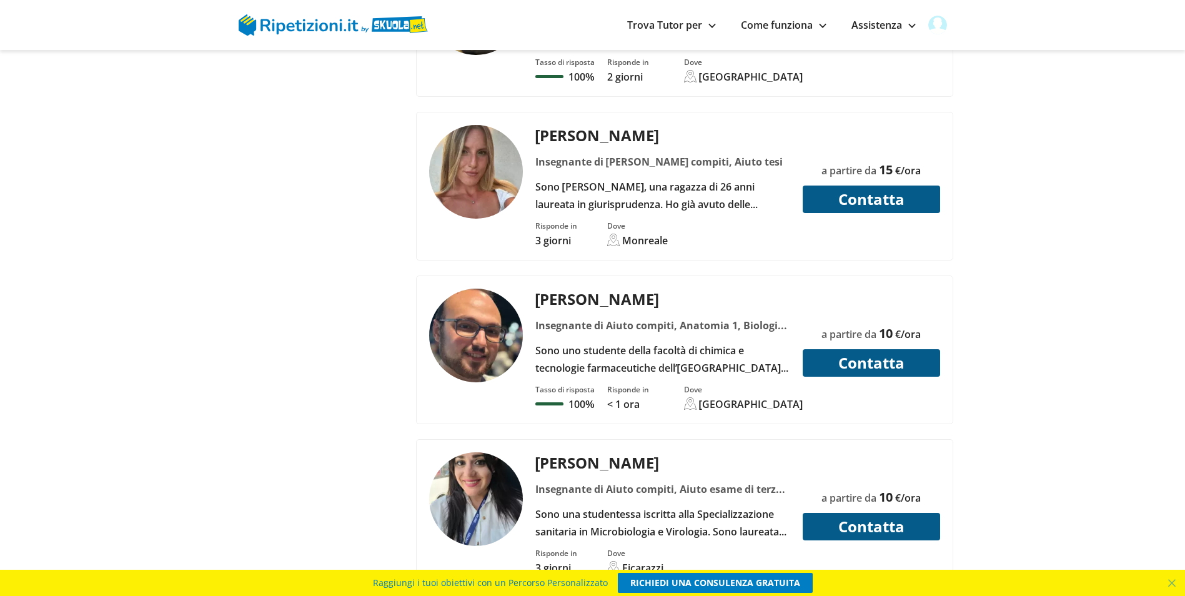
scroll to position [3560, 0]
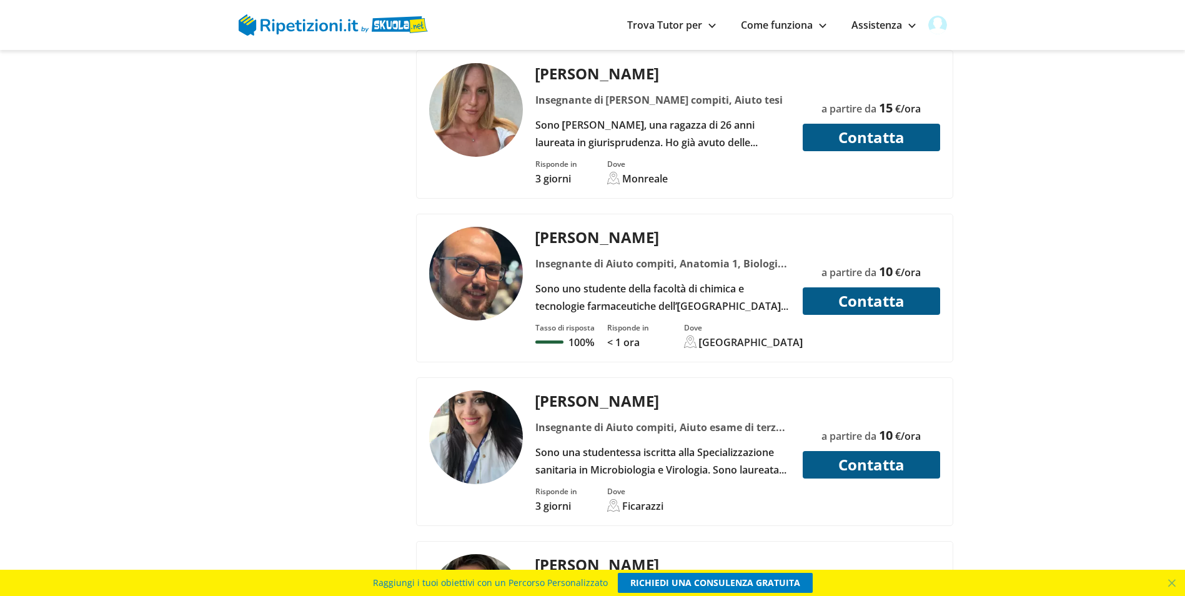
click at [743, 443] on div "Sono una studentessa iscritta alla Specializzazione sanitaria in Microbiologia …" at bounding box center [662, 460] width 264 height 35
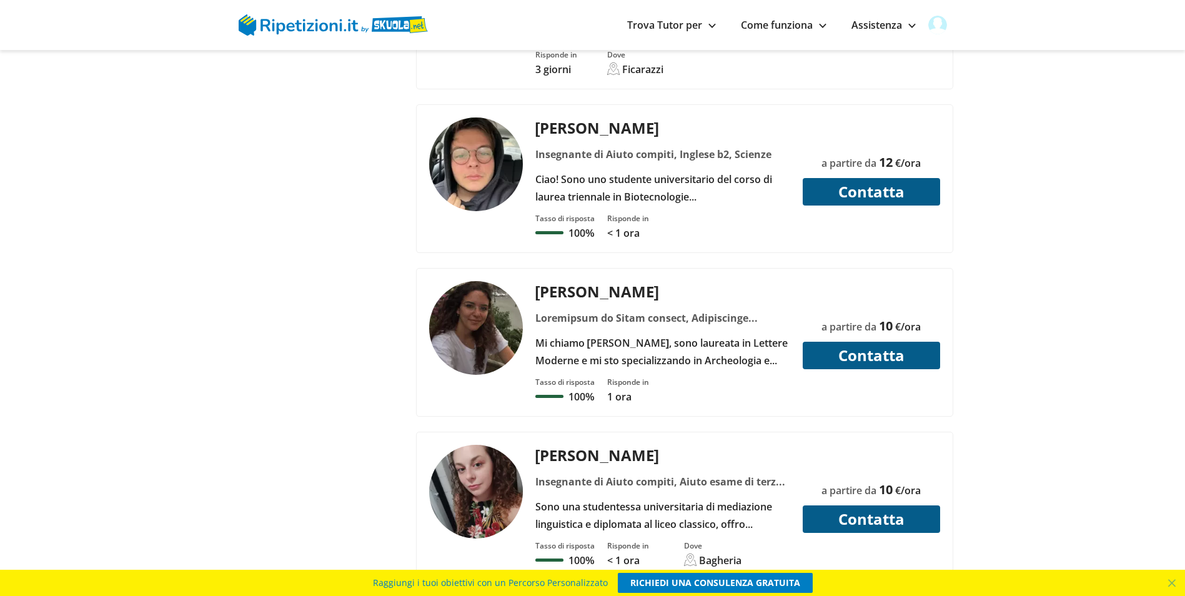
scroll to position [3997, 0]
click at [710, 333] on div "Mi chiamo Miriam, sono laureata in Lettere Moderne e mi sto specializzando in A…" at bounding box center [662, 350] width 264 height 35
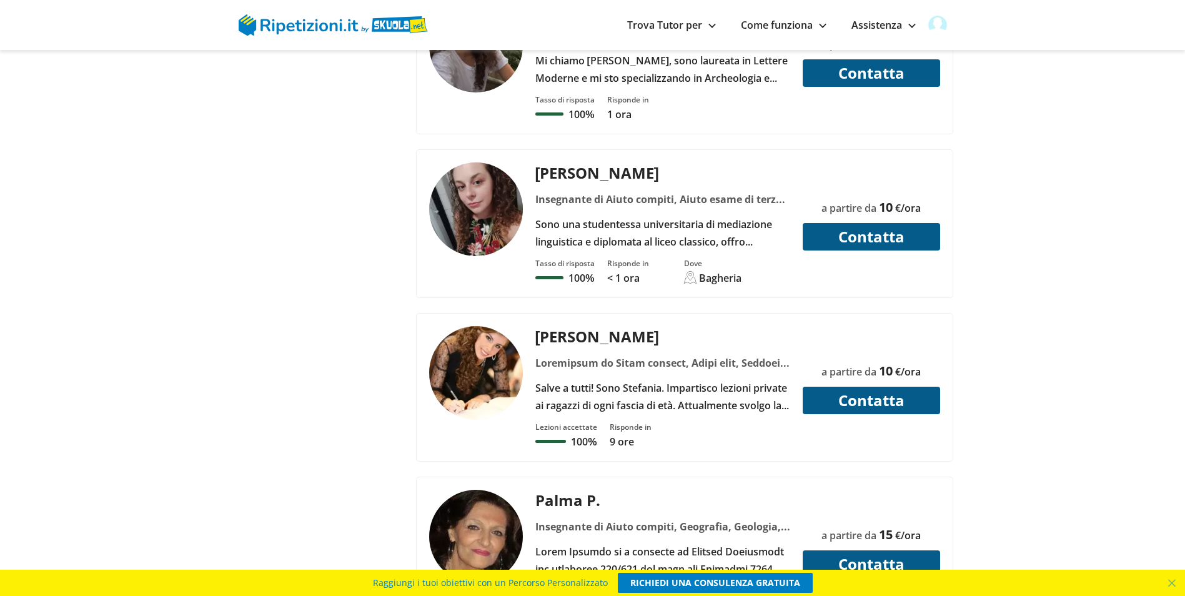
scroll to position [4309, 0]
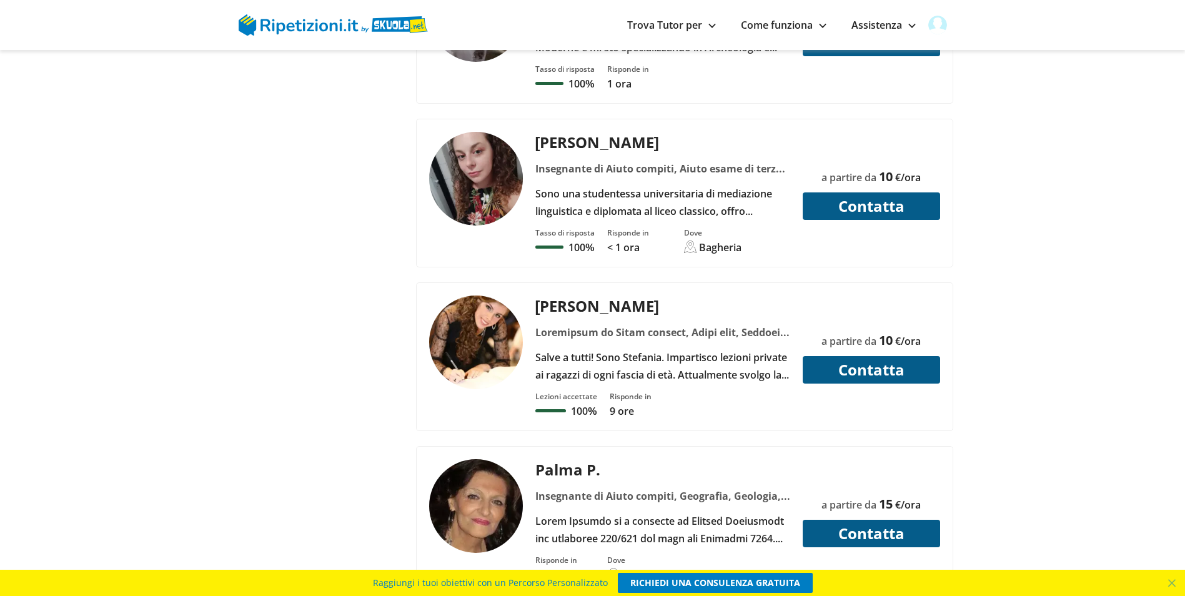
click at [681, 348] on div "Salve a tutti! Sono Stefania. Impartisco lezioni private ai ragazzi di ogni fas…" at bounding box center [662, 365] width 264 height 35
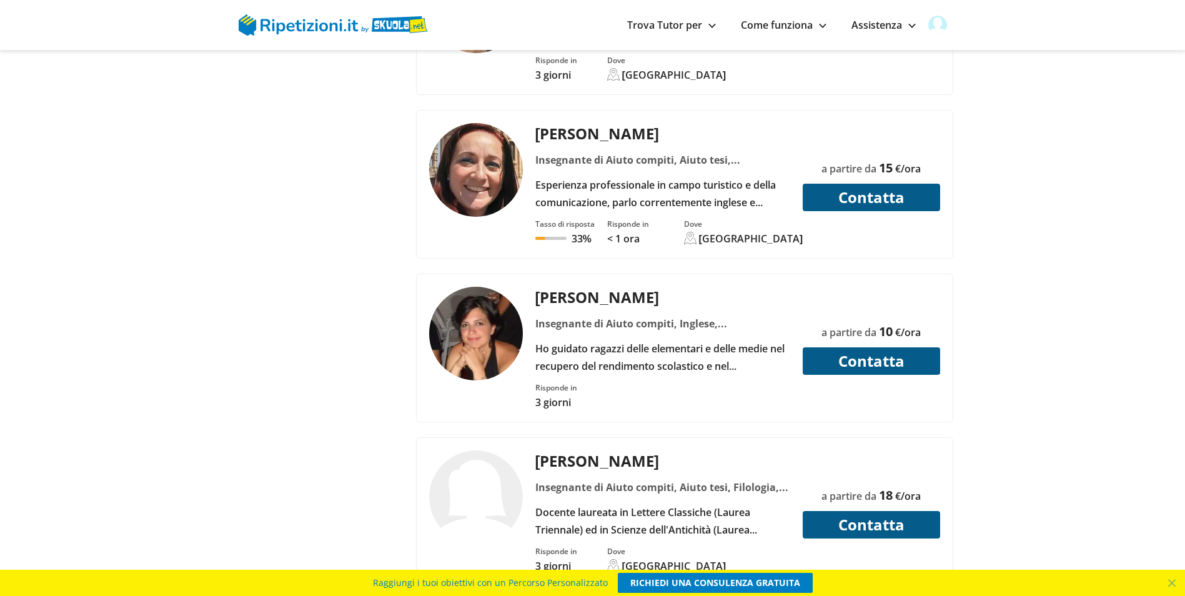
scroll to position [4871, 0]
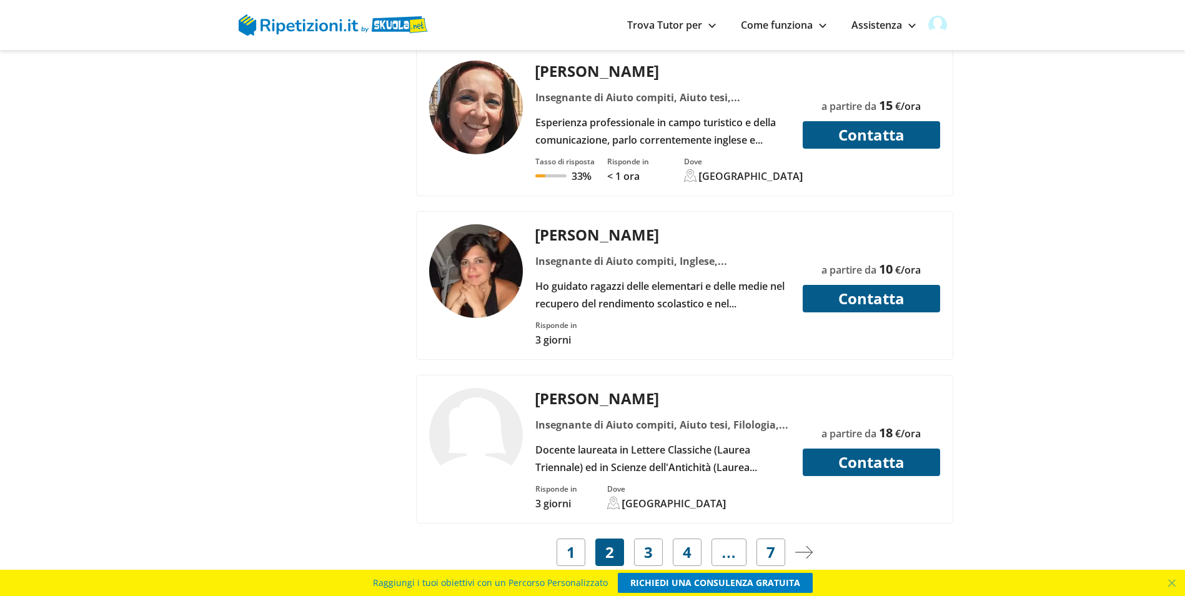
click at [618, 252] on div "Insegnante di Aiuto compiti, Inglese, Italiano, Latino, Letteratura italiana" at bounding box center [662, 260] width 264 height 17
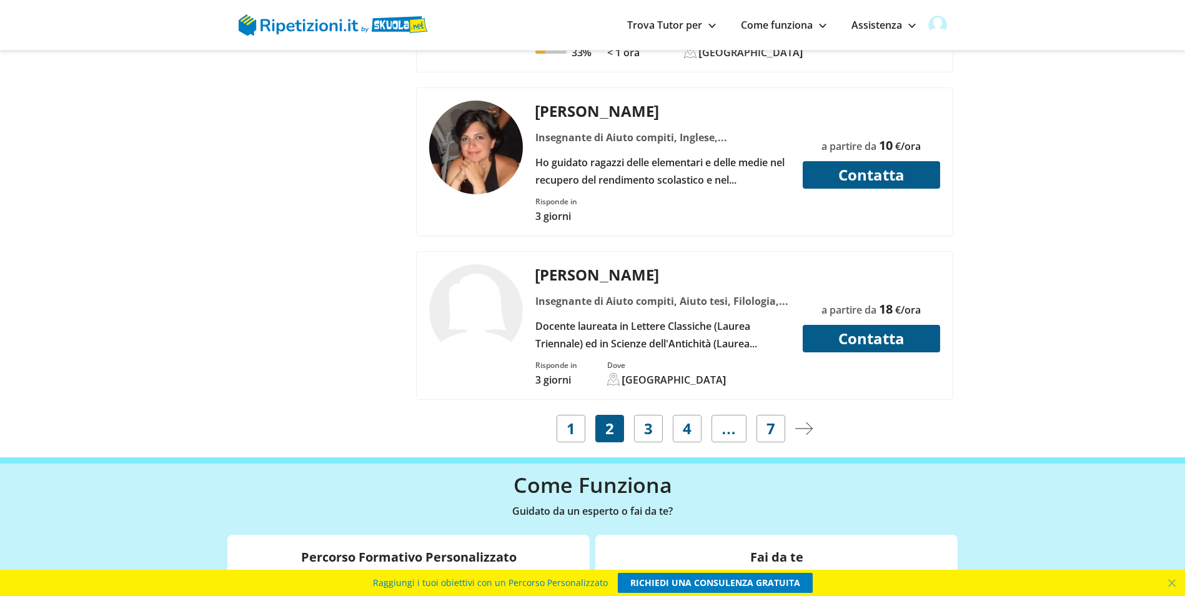
scroll to position [4996, 0]
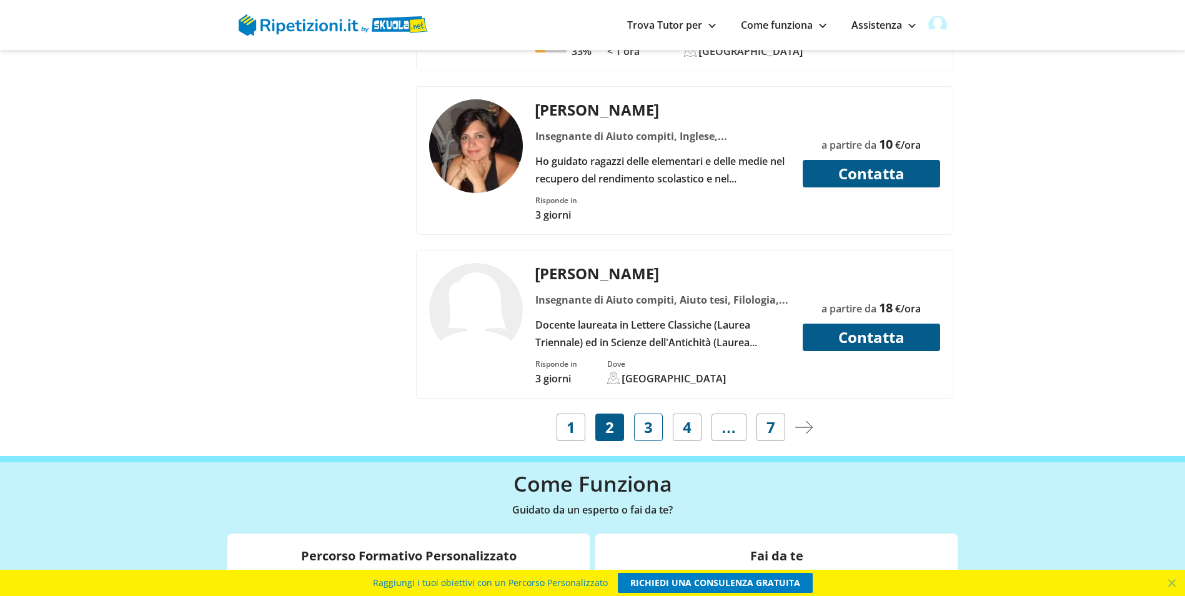
click at [647, 418] on span "3" at bounding box center [648, 426] width 9 height 17
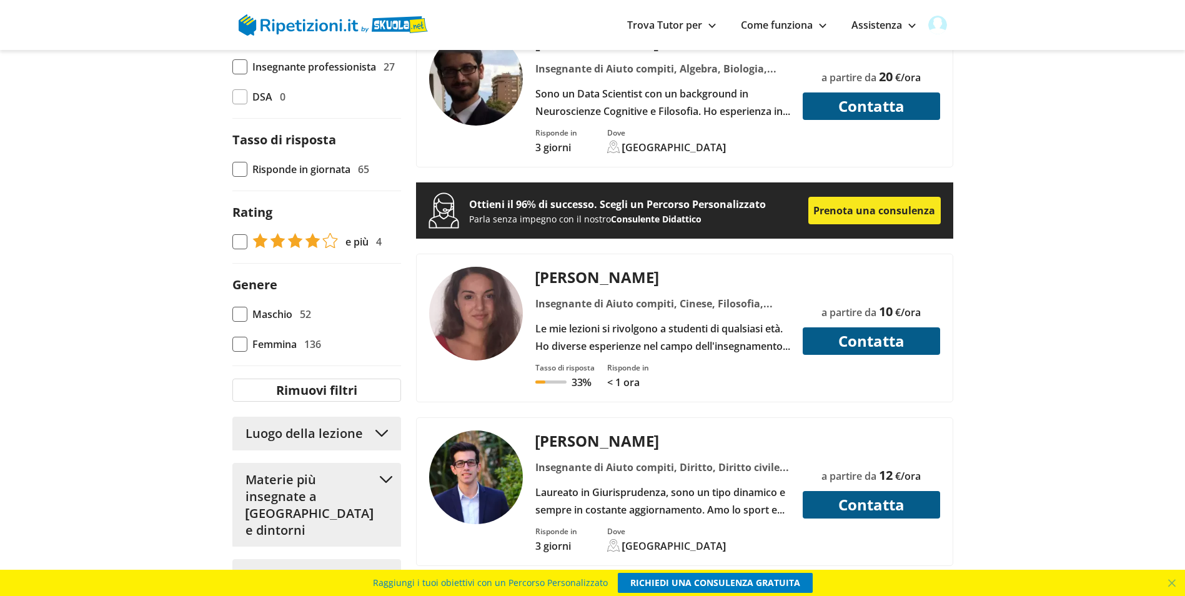
scroll to position [1062, 0]
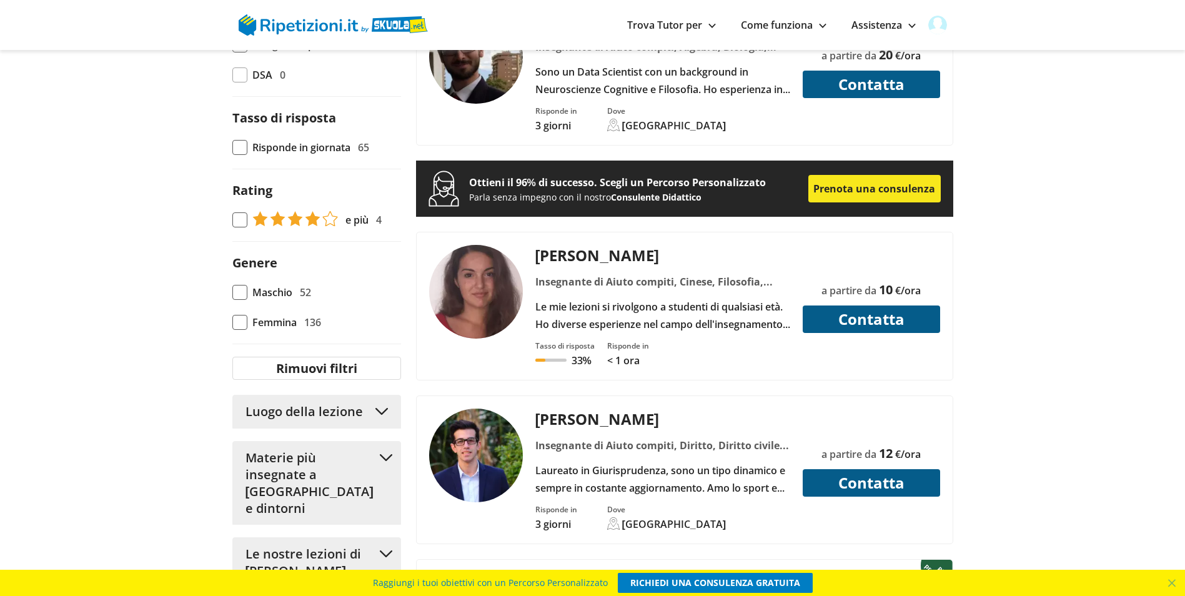
click at [623, 298] on div "Le mie lezioni si rivolgono a studenti di qualsiasi età. Ho diverse esperienze …" at bounding box center [662, 315] width 264 height 35
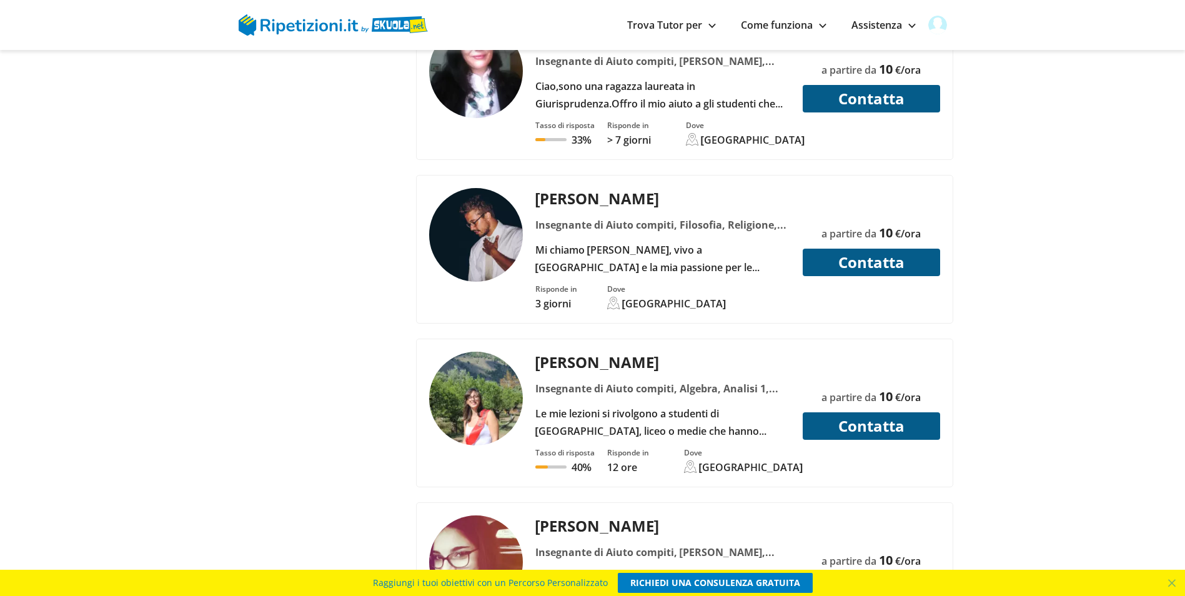
scroll to position [4247, 0]
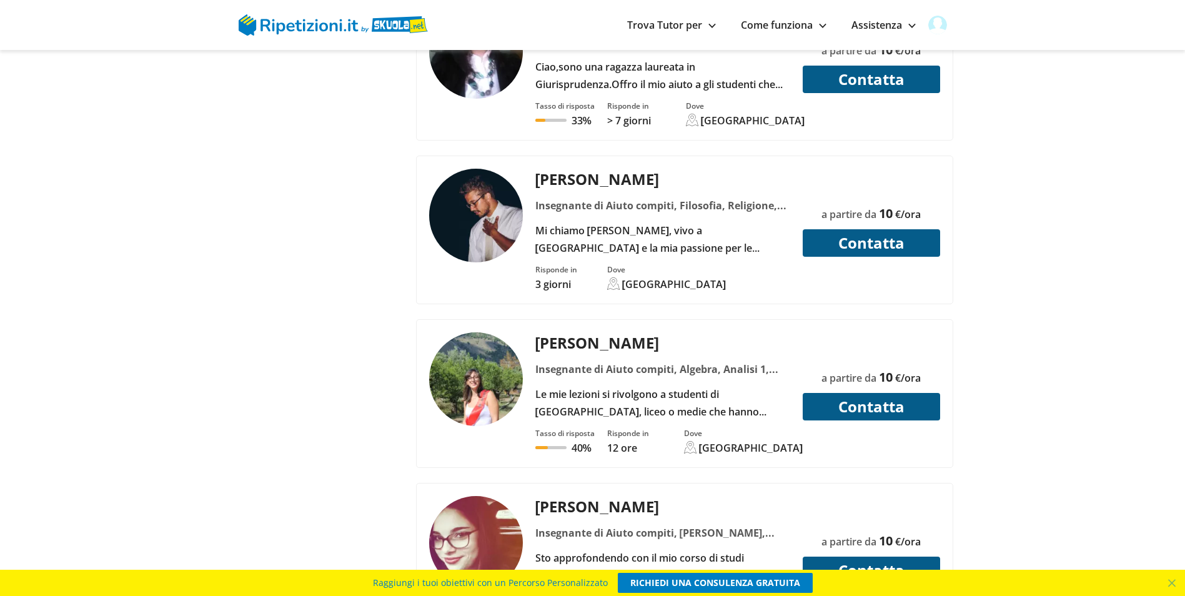
click at [696, 385] on div "Le mie lezioni si rivolgono a studenti di [GEOGRAPHIC_DATA], liceo o medie che …" at bounding box center [662, 402] width 264 height 35
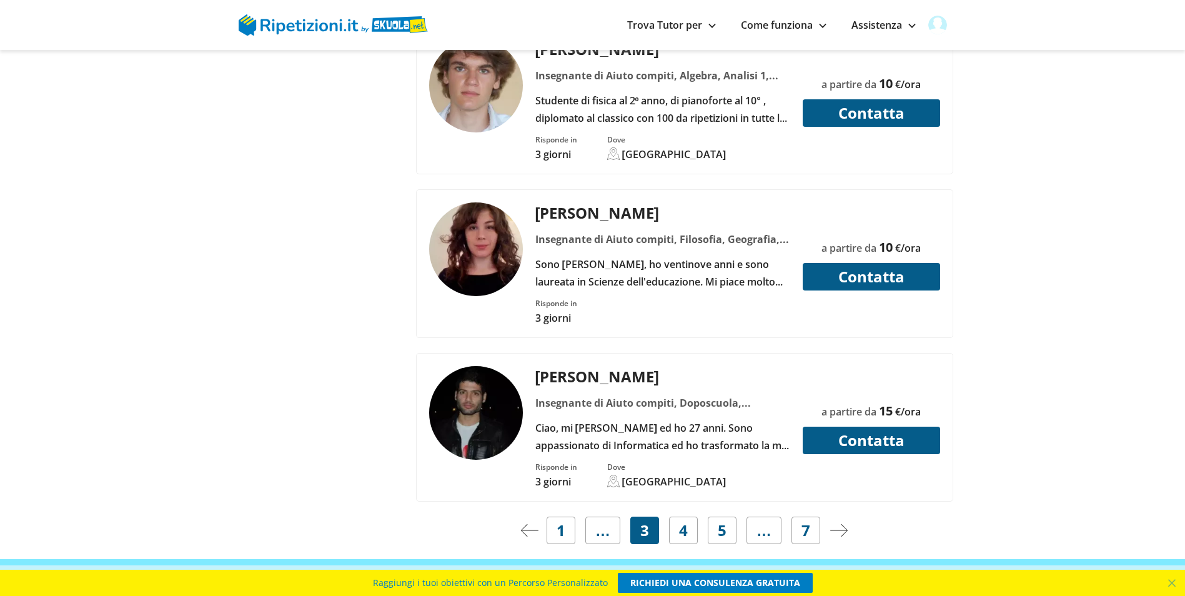
scroll to position [4871, 0]
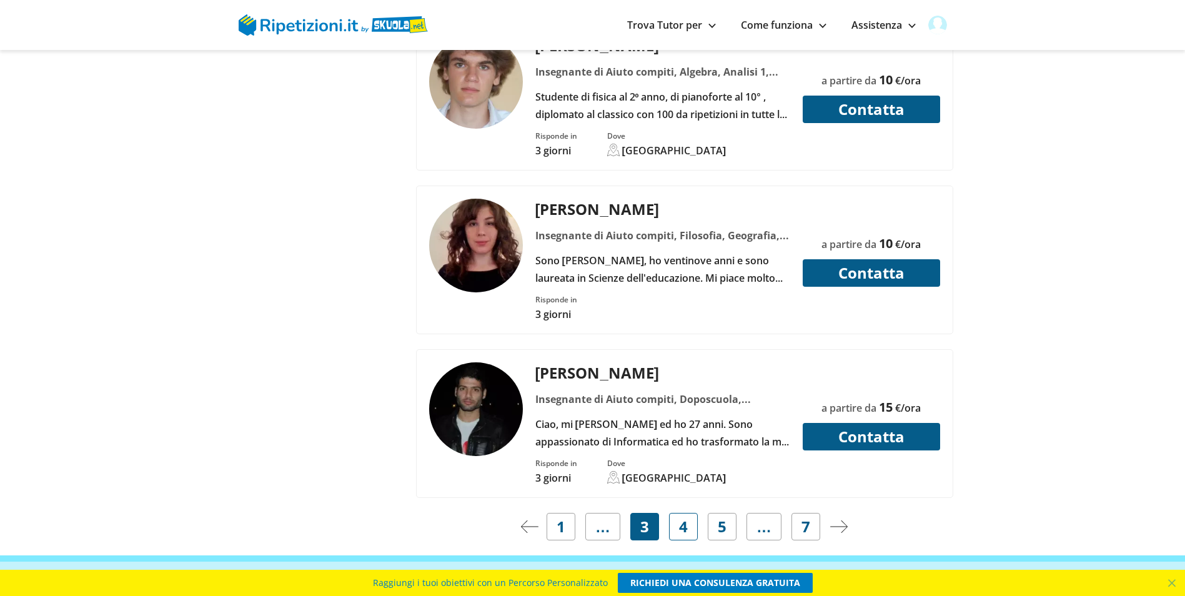
click at [678, 513] on link "4" at bounding box center [683, 526] width 29 height 27
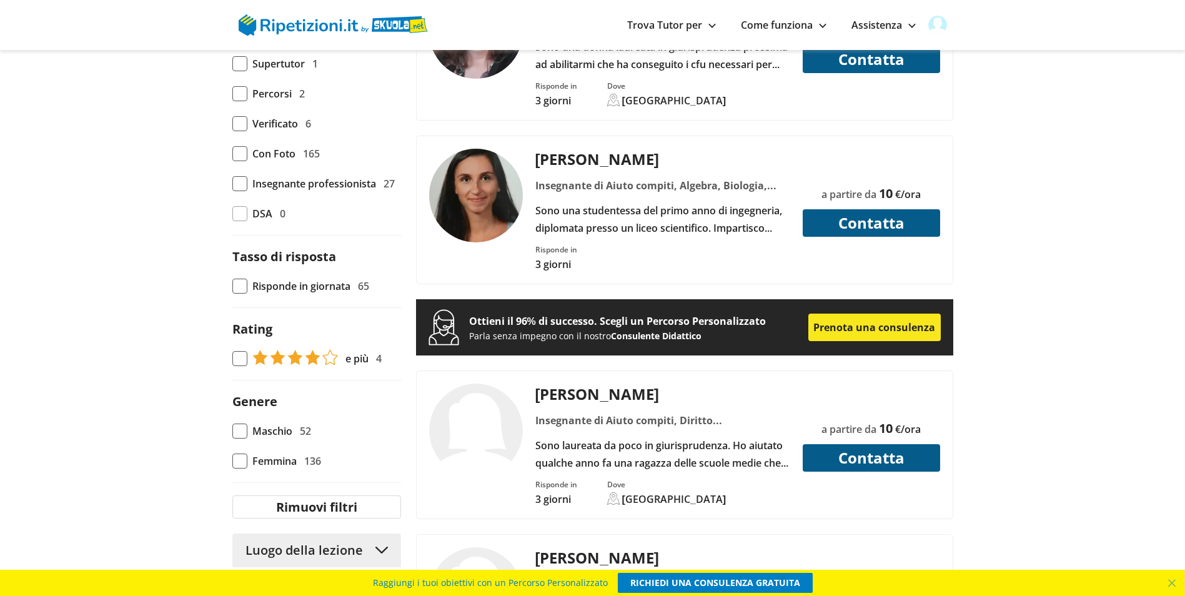
scroll to position [937, 0]
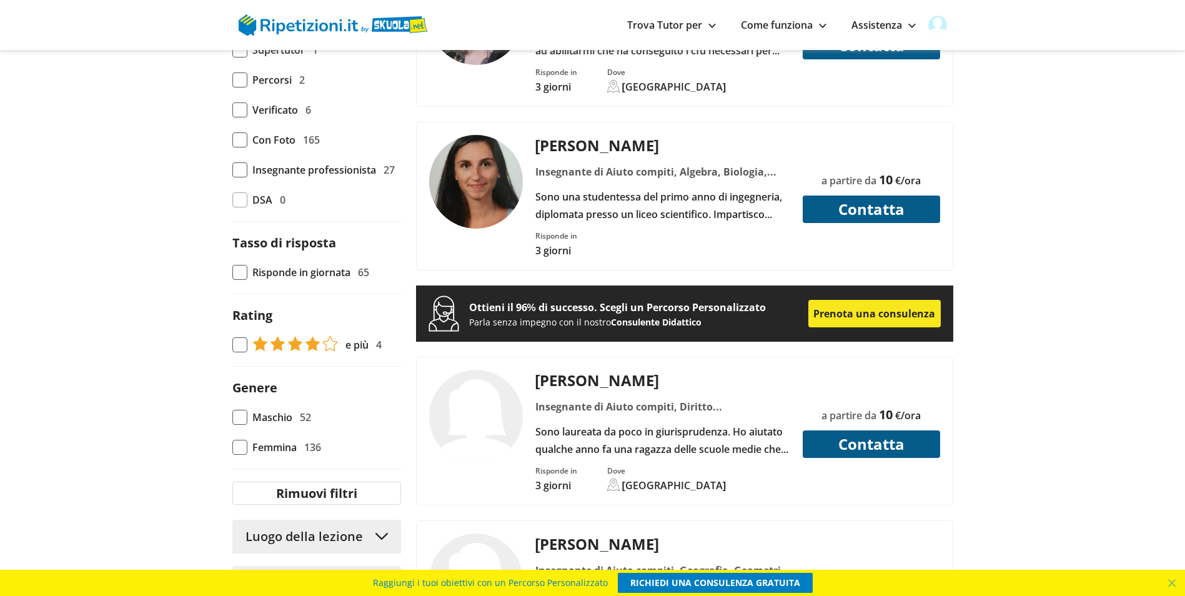
click at [628, 188] on div "Sono una studentessa del primo anno di ingegneria, diplomata presso un liceo sc…" at bounding box center [662, 205] width 264 height 35
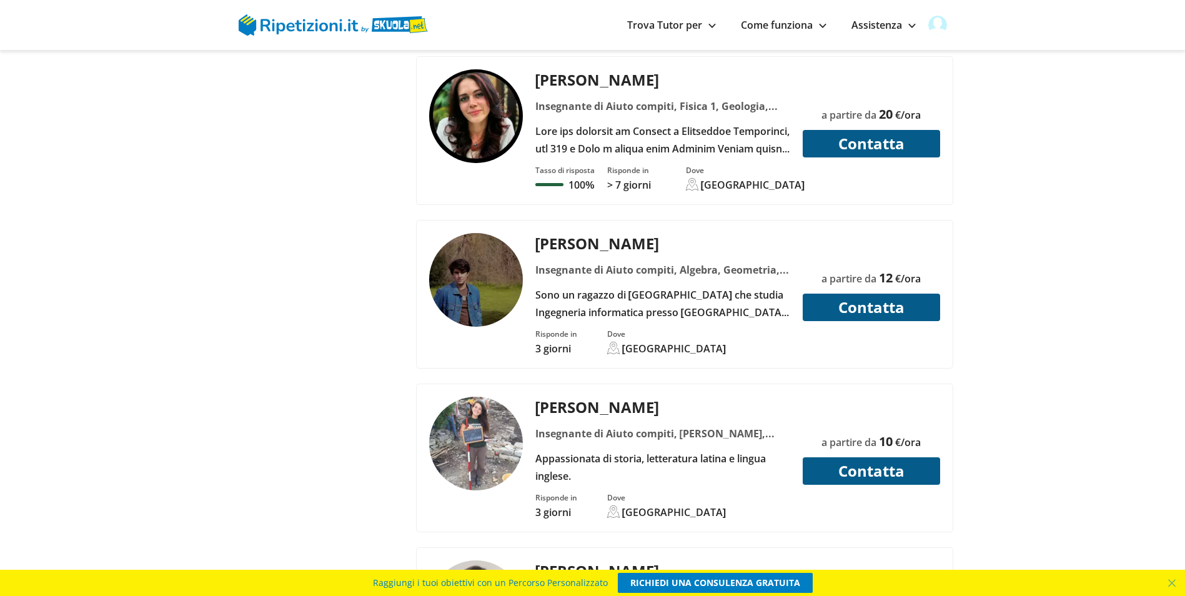
scroll to position [2810, 0]
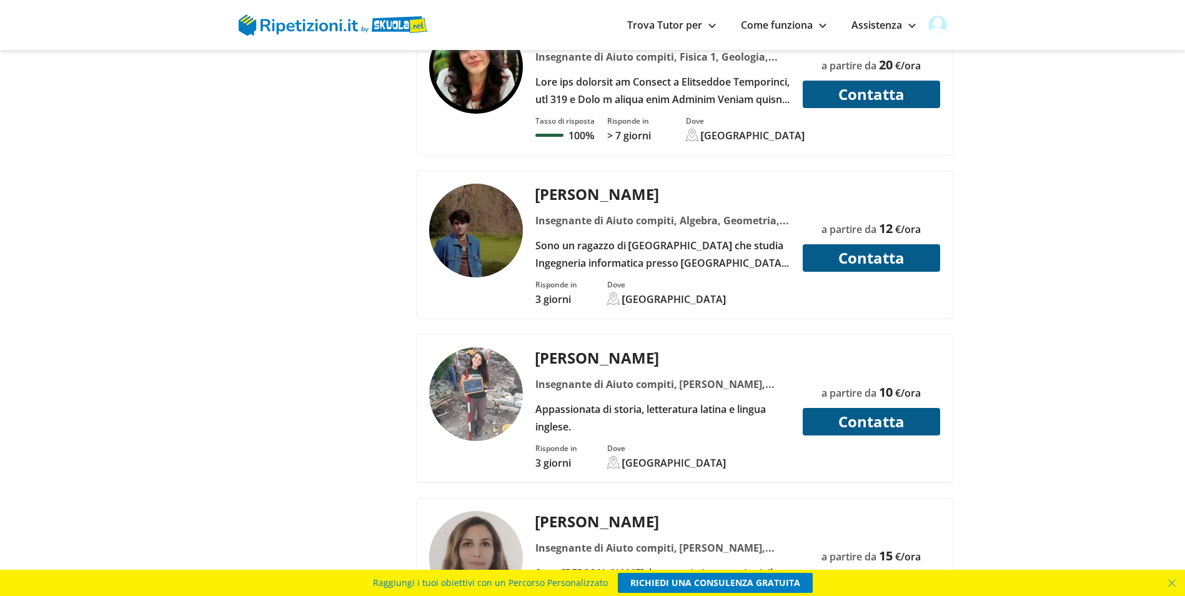
click at [709, 400] on div "Appassionata di storia, letteratura latina e lingua inglese." at bounding box center [662, 417] width 264 height 35
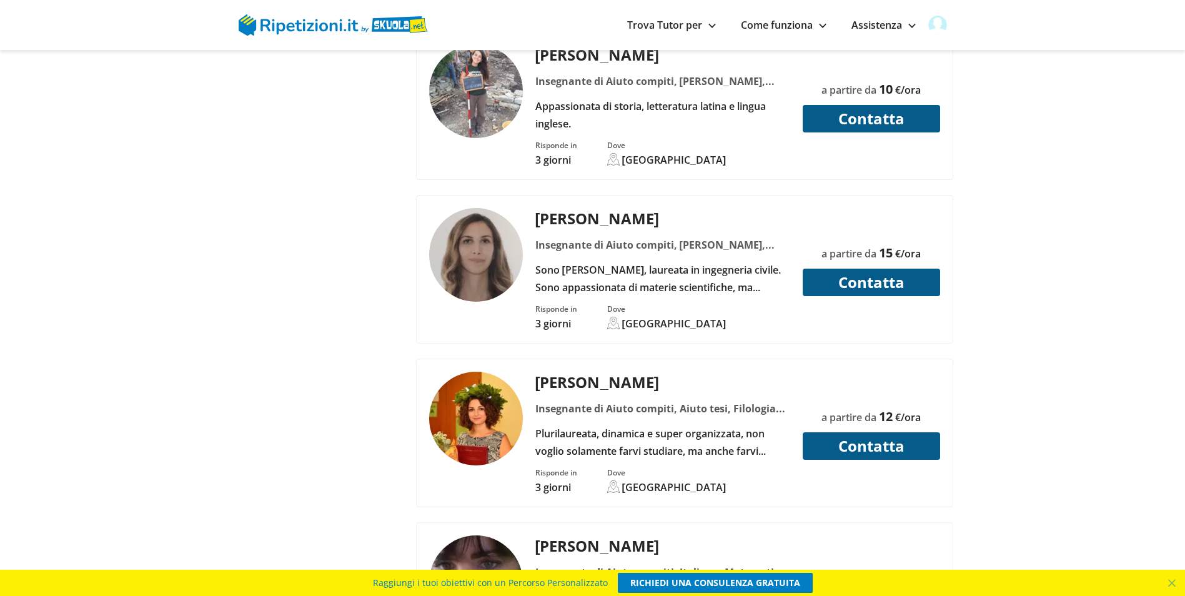
scroll to position [3123, 0]
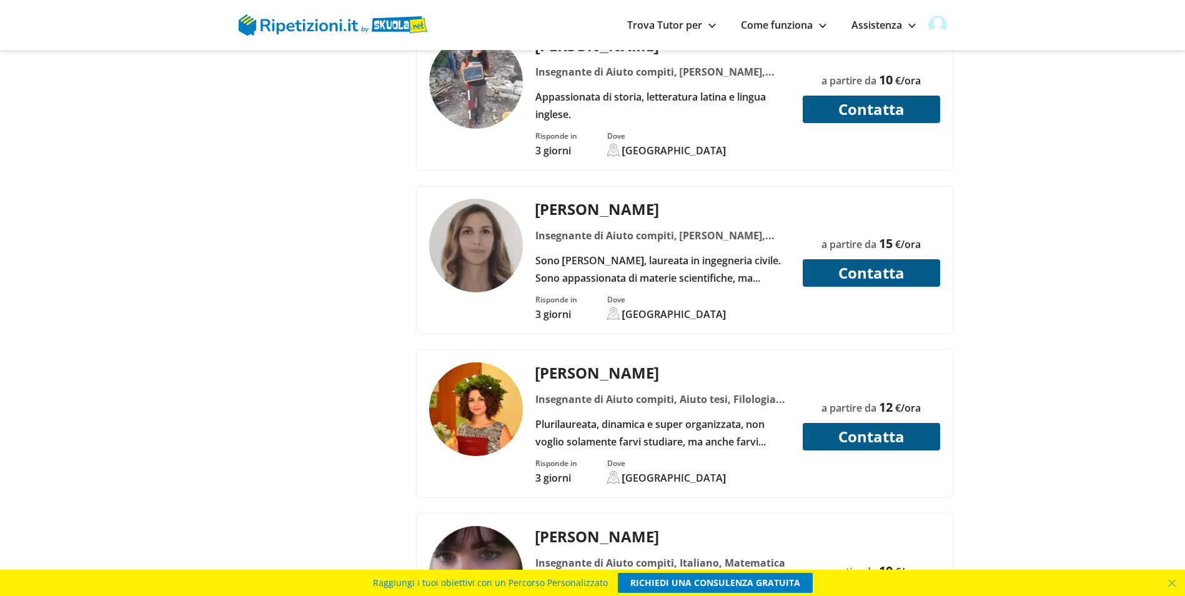
click at [681, 415] on div "Plurilaureata, dinamica e super organizzata, non voglio solamente farvi studiar…" at bounding box center [662, 432] width 264 height 35
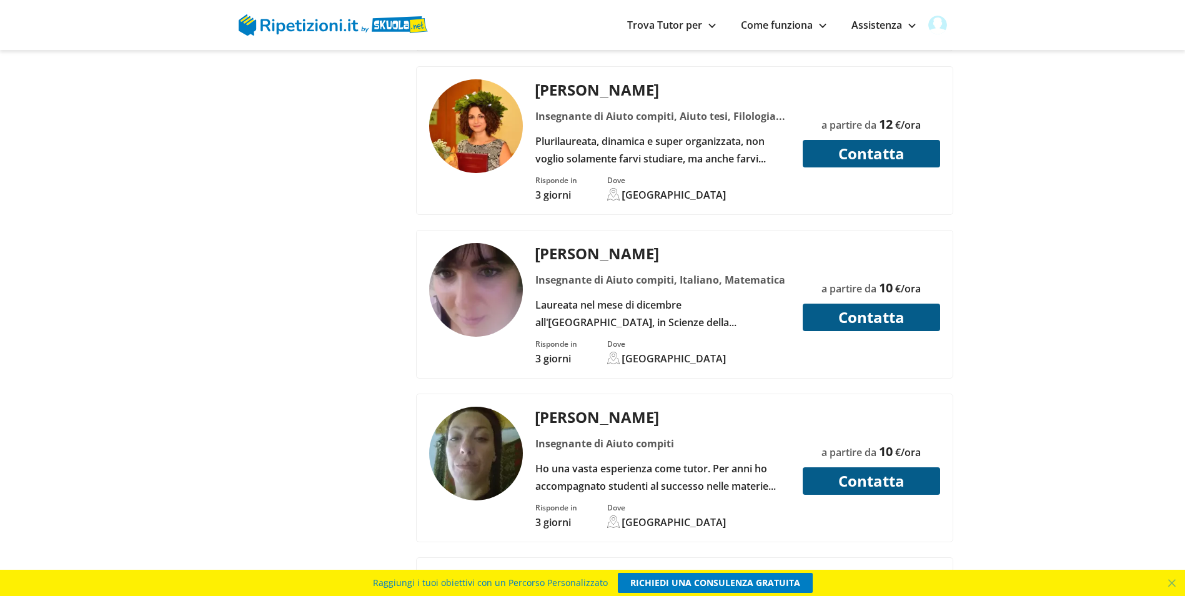
scroll to position [3435, 0]
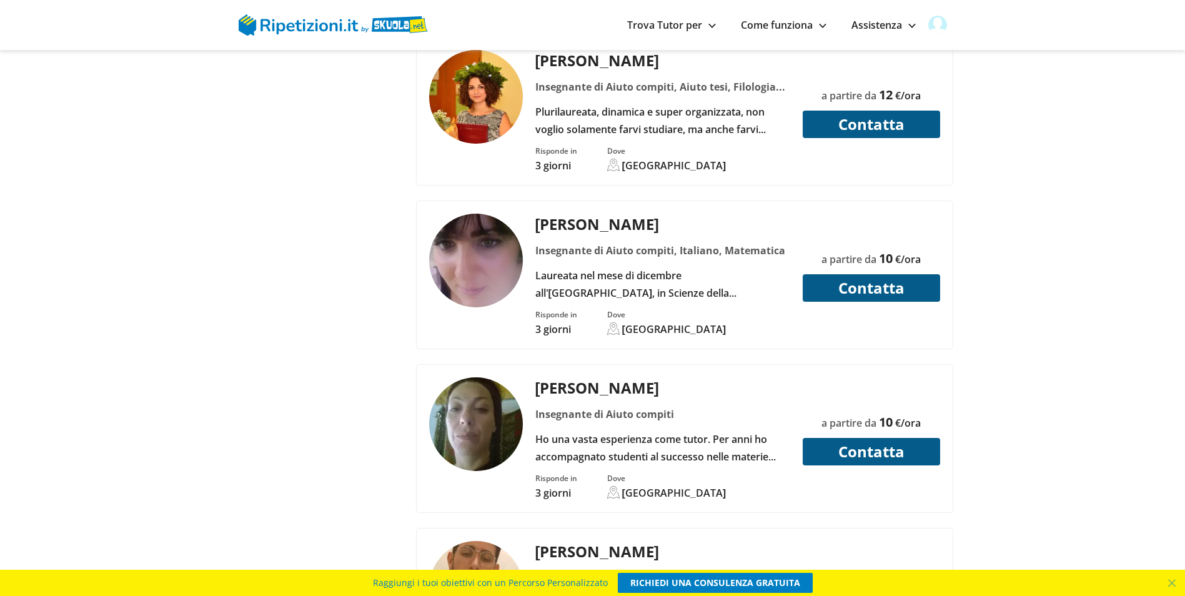
click at [673, 430] on div "Ho una vasta esperienza come tutor. Per anni ho accompagnato studenti al succes…" at bounding box center [662, 447] width 264 height 35
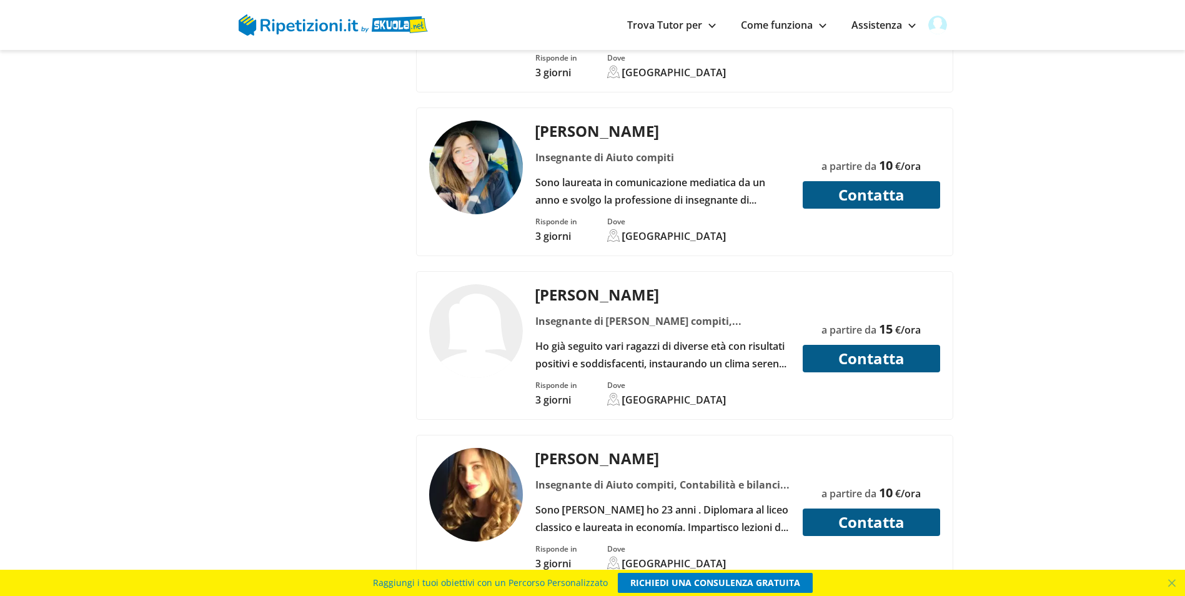
scroll to position [4434, 0]
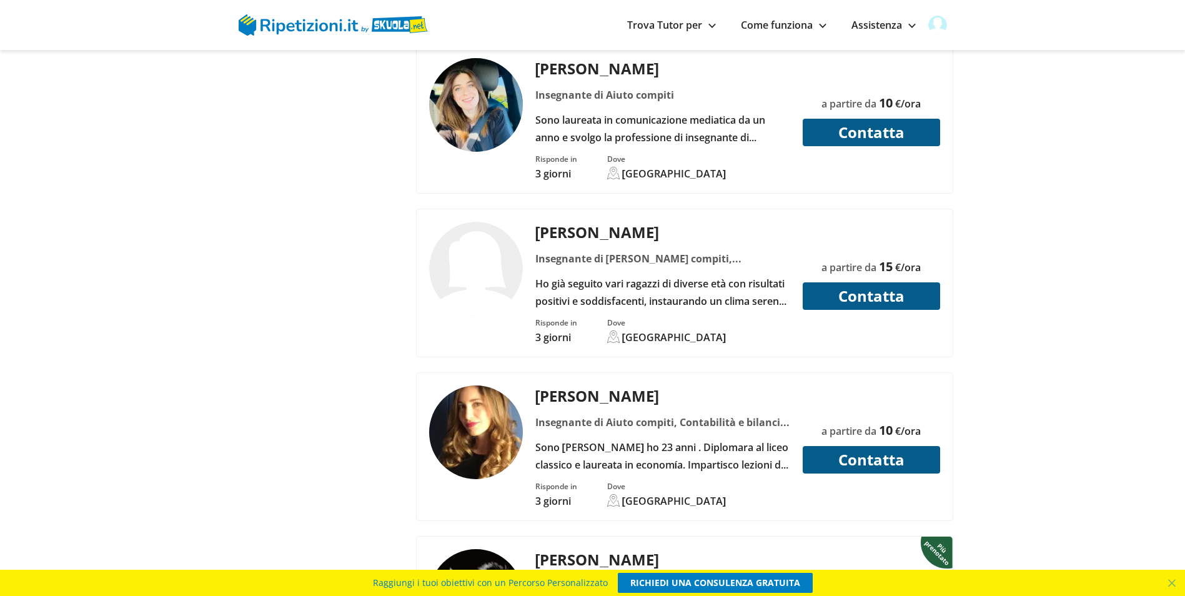
click at [708, 438] on div "Sono Viviana ho 23 anni . Diplomara al liceo classico e laureata in economía. I…" at bounding box center [662, 455] width 264 height 35
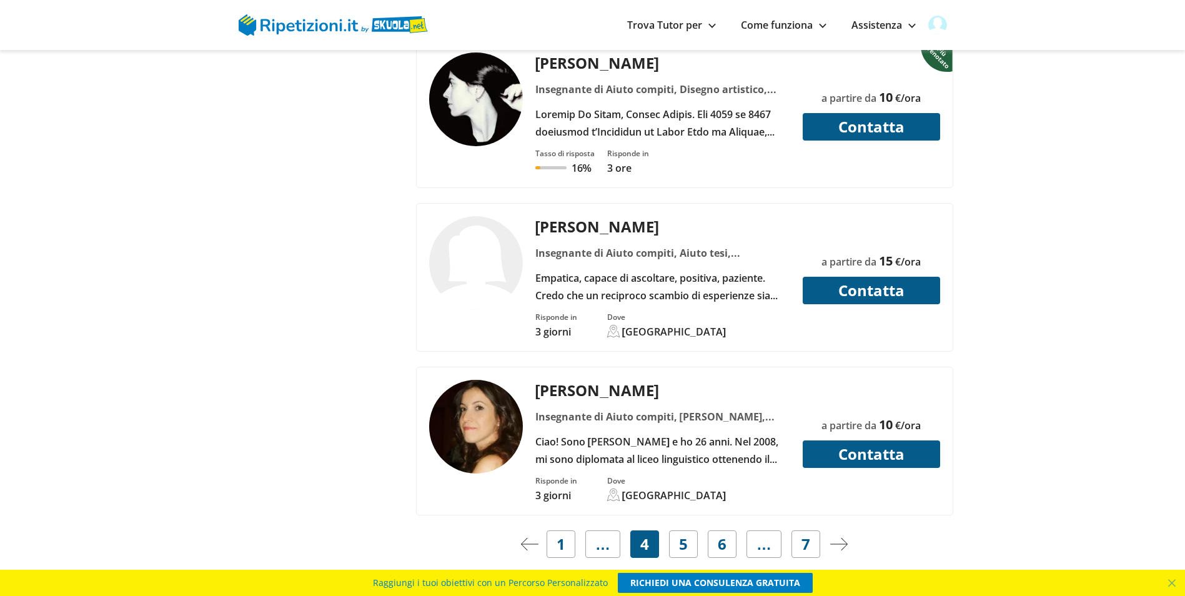
scroll to position [4934, 0]
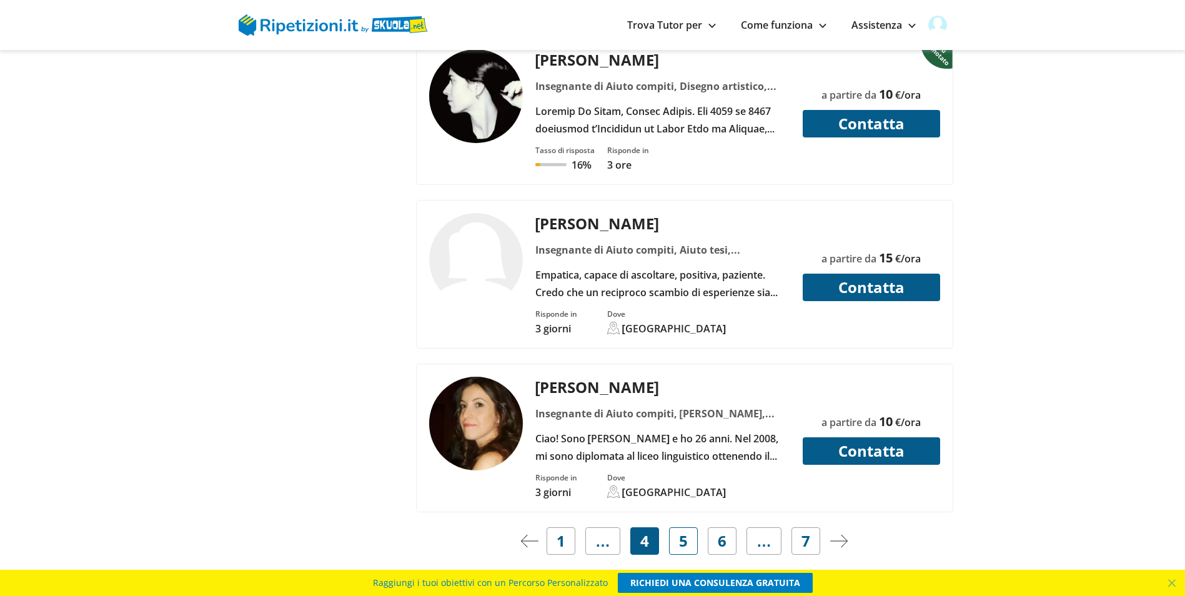
click at [688, 527] on link "5" at bounding box center [683, 540] width 29 height 27
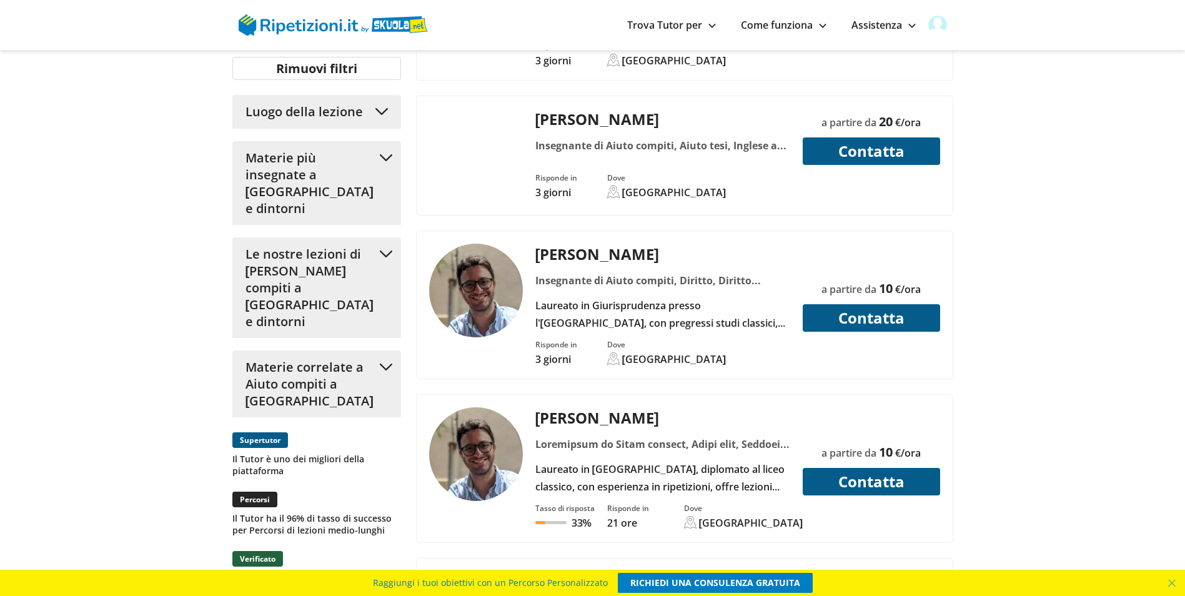
scroll to position [1374, 0]
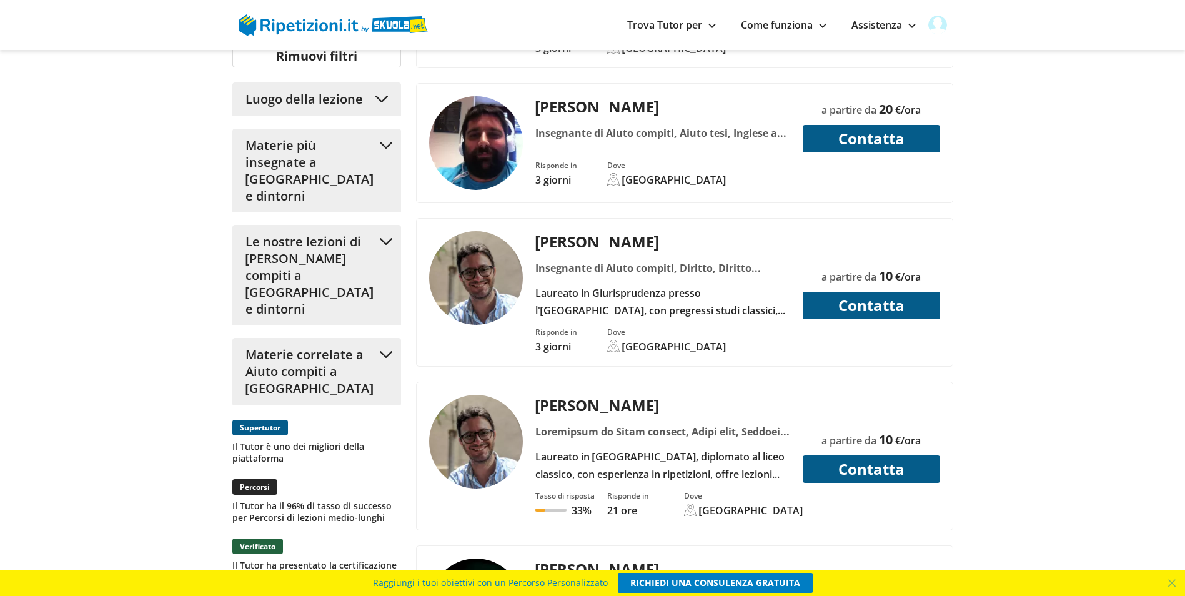
click at [647, 448] on div "Laureato in Legge, diplomato al liceo classico, con esperienza in ripetizioni, …" at bounding box center [662, 465] width 264 height 35
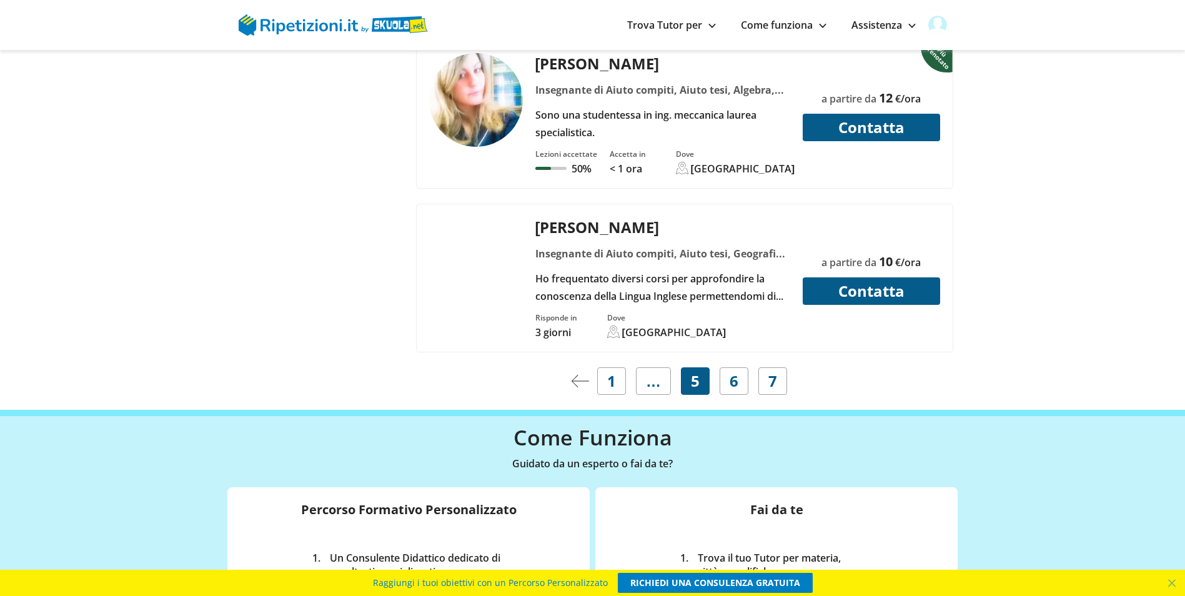
scroll to position [4996, 0]
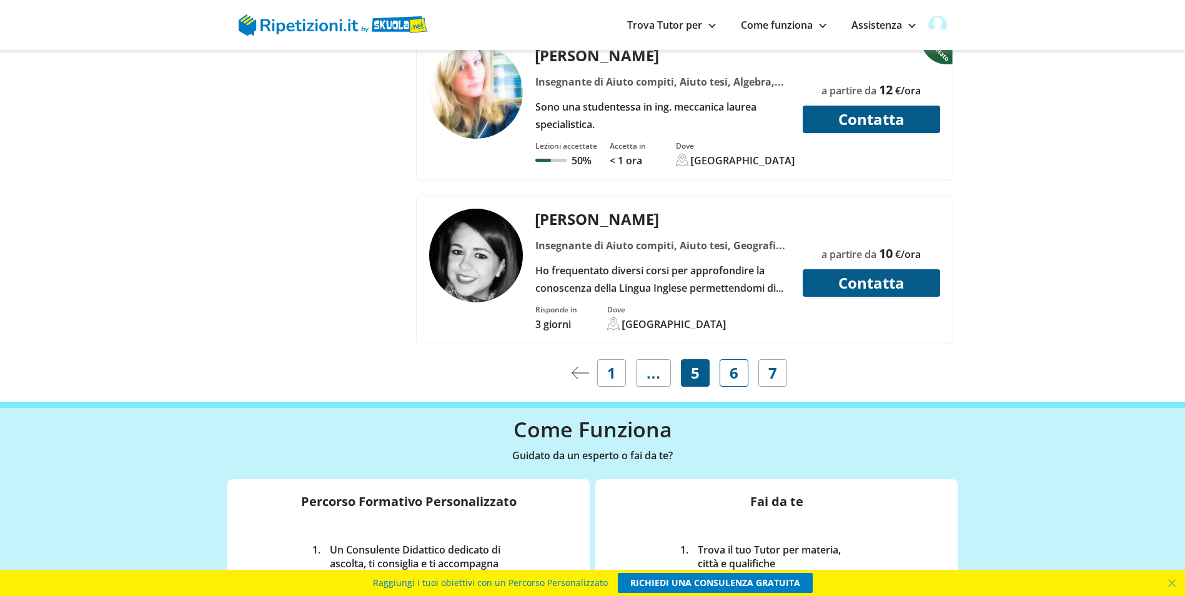
click at [737, 364] on span "6" at bounding box center [733, 372] width 9 height 17
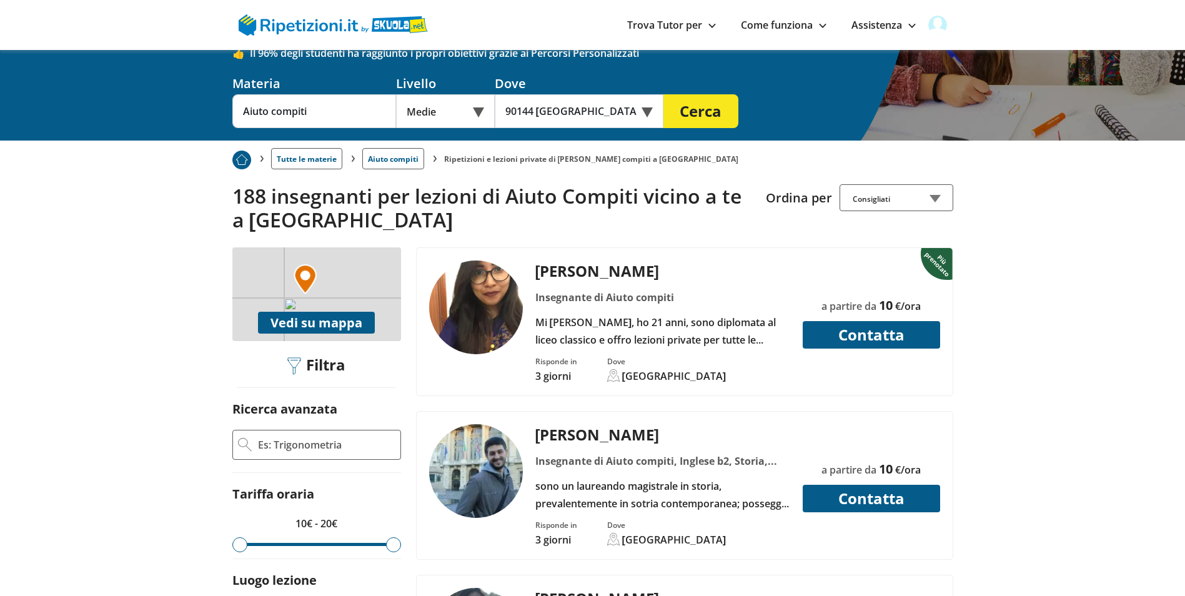
scroll to position [125, 0]
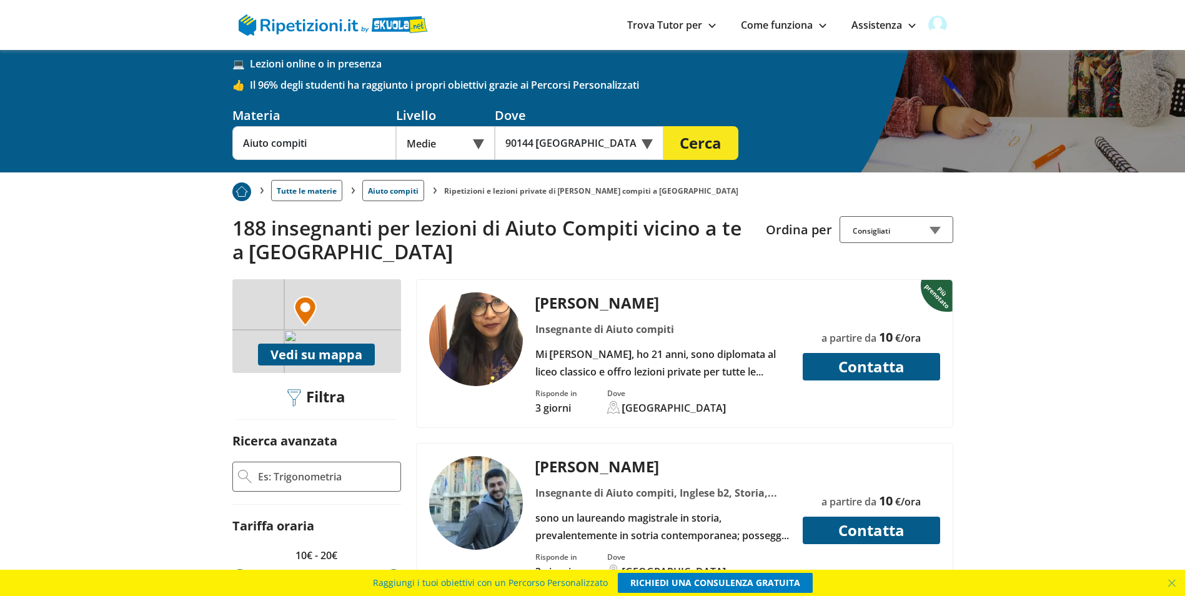
click at [633, 345] on div "Mi [PERSON_NAME], ho 21 anni, sono diplomata al liceo classico e offro lezioni …" at bounding box center [662, 362] width 264 height 35
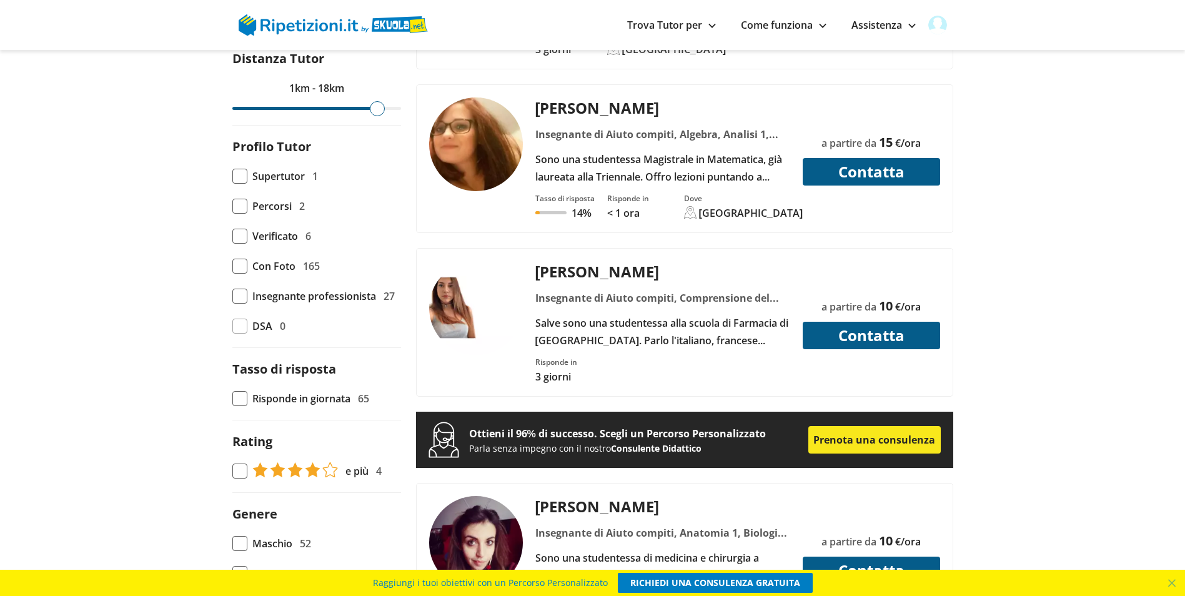
scroll to position [812, 0]
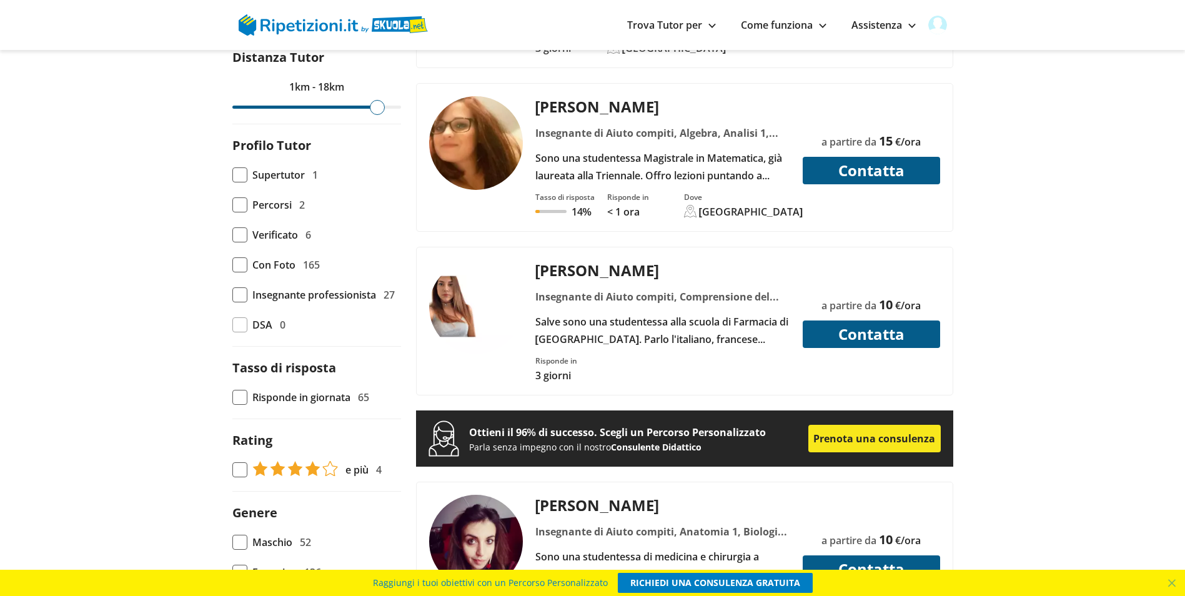
click at [689, 288] on div "Insegnante di Aiuto compiti, Comprensione del testo, Geografia, Italiano, Scien…" at bounding box center [662, 296] width 264 height 17
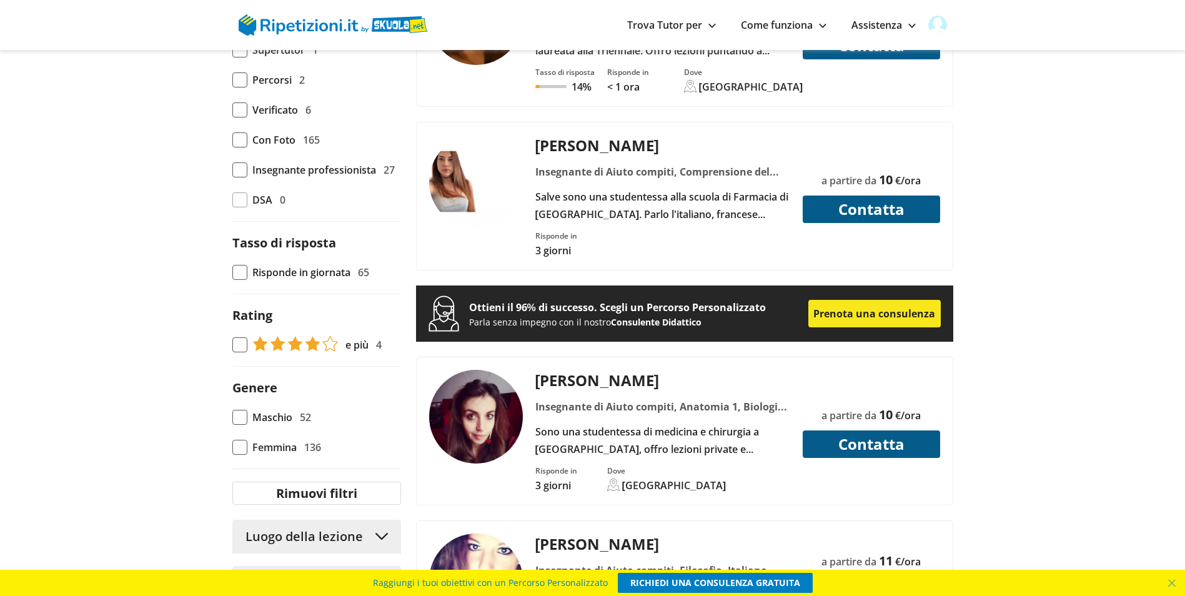
scroll to position [999, 0]
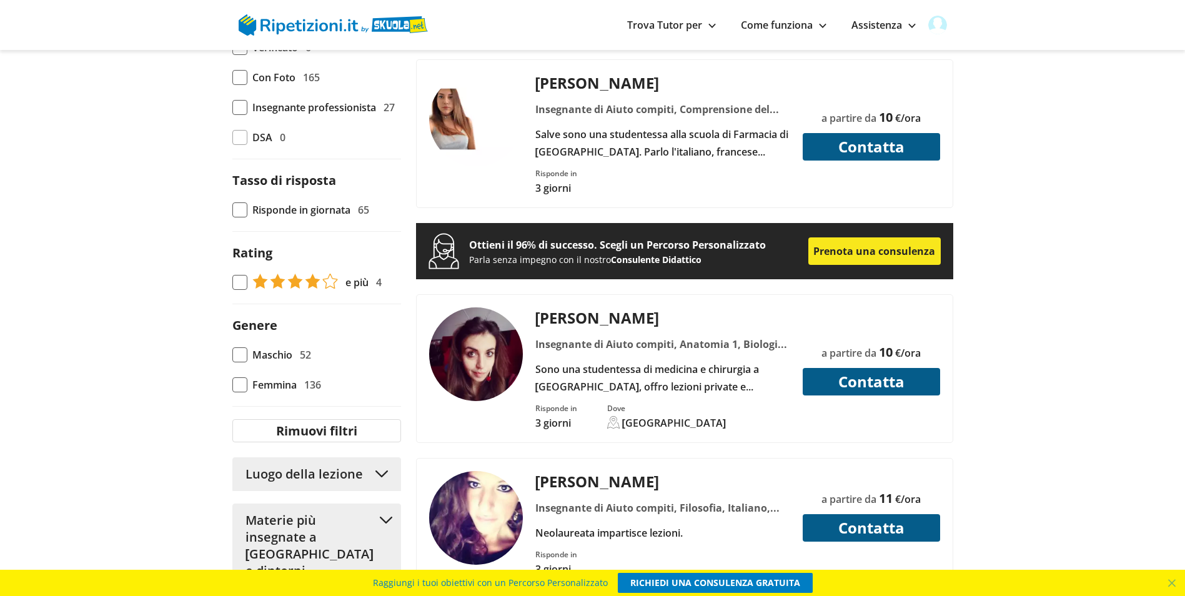
click at [725, 360] on div "Sono una studentessa di medicina e chirurgia a [GEOGRAPHIC_DATA], offro lezioni…" at bounding box center [662, 377] width 264 height 35
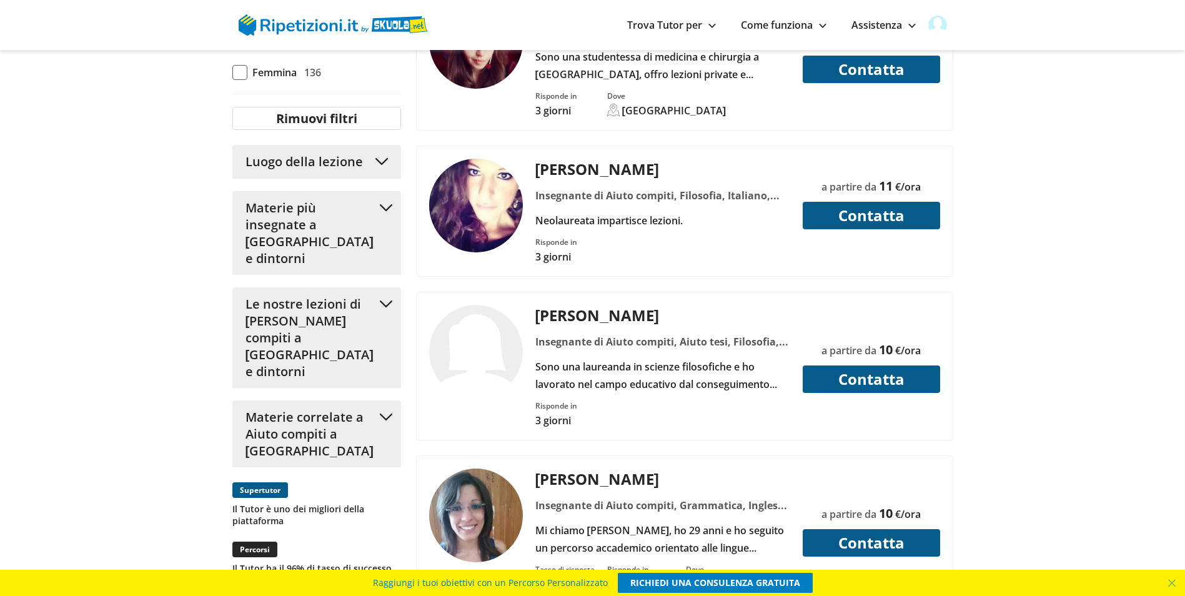
scroll to position [1374, 0]
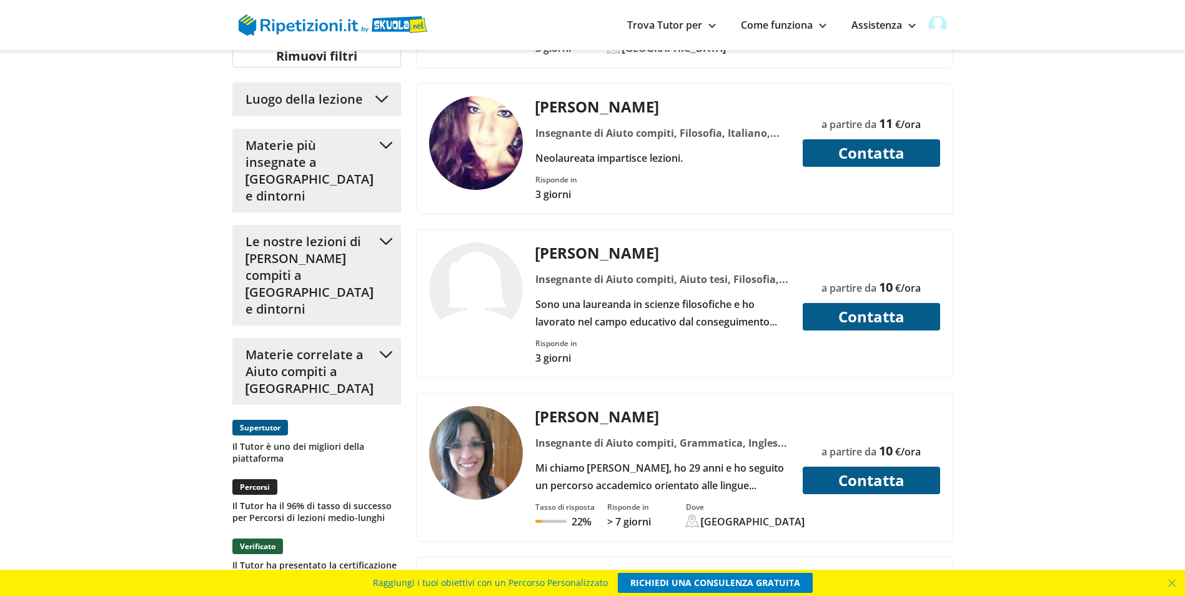
click at [648, 459] on div "Mi chiamo Alessandra Simiano, ho 29 anni e ho seguito un percorso accademico or…" at bounding box center [662, 476] width 264 height 35
click at [876, 467] on button "Contatta" at bounding box center [871, 480] width 137 height 27
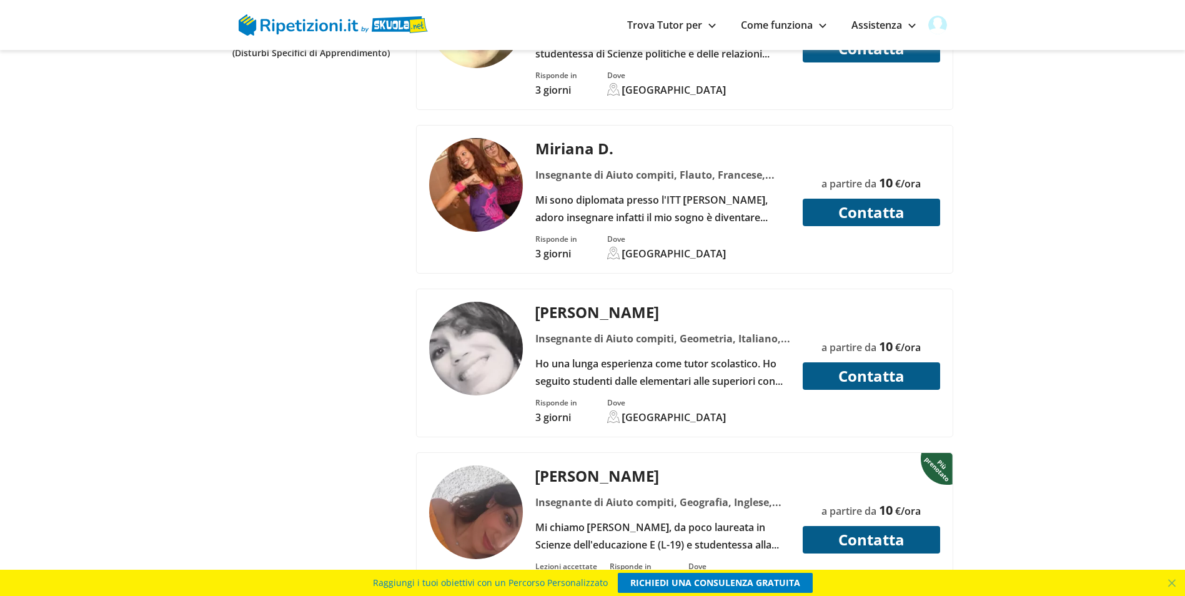
scroll to position [1998, 0]
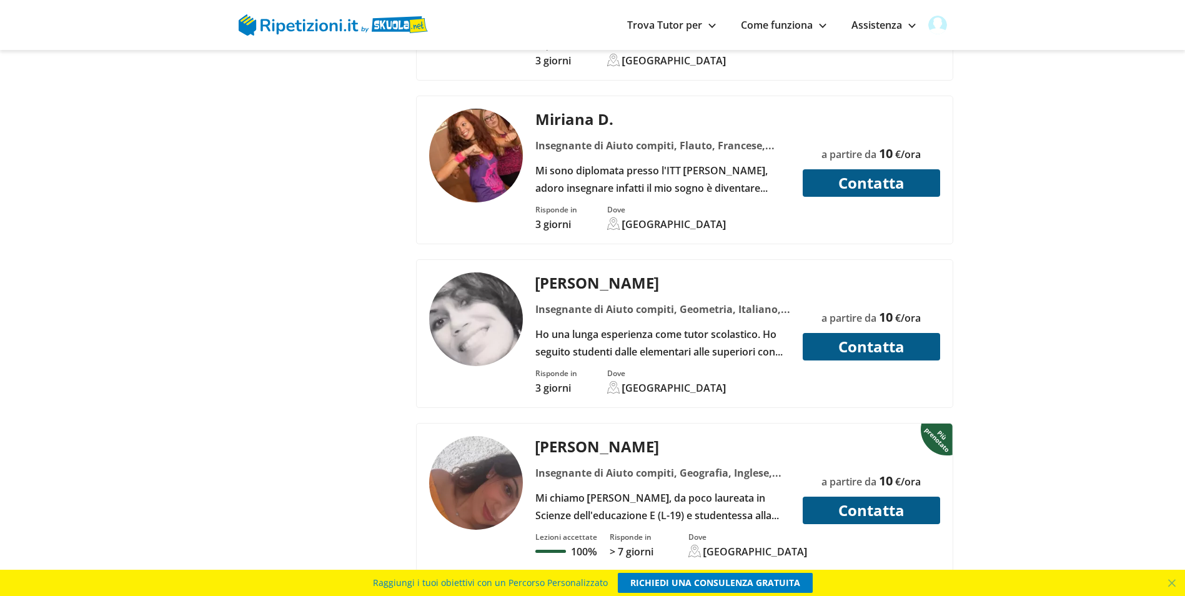
click at [626, 325] on div "Ho una lunga esperienza come tutor scolastico. Ho seguito studenti dalle elemen…" at bounding box center [662, 342] width 264 height 35
click at [849, 496] on button "Contatta" at bounding box center [871, 509] width 137 height 27
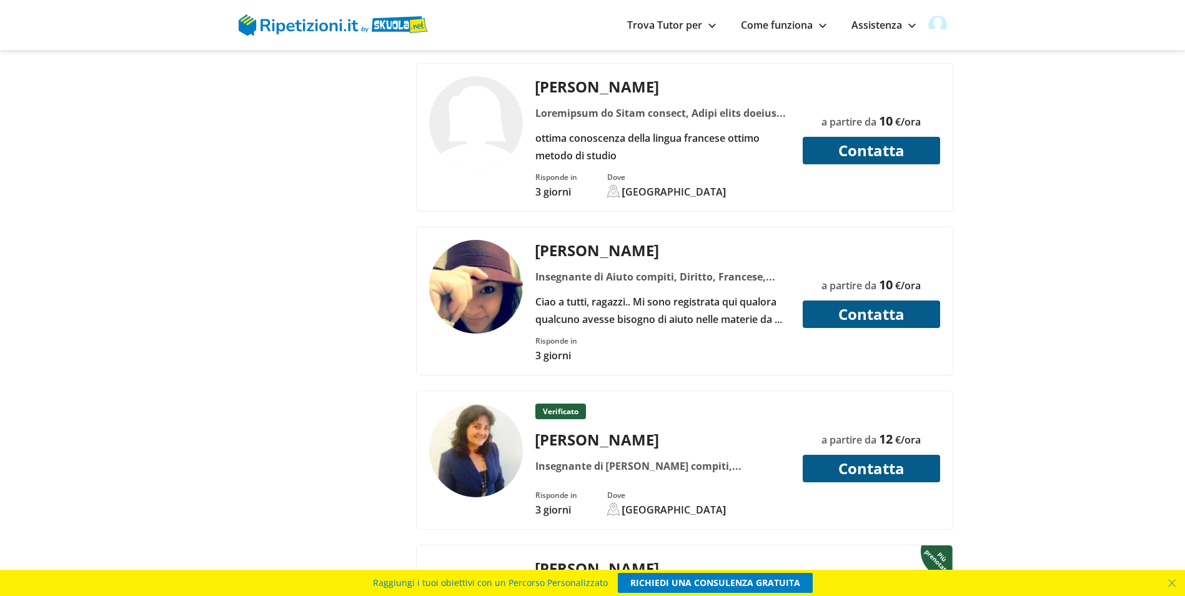
scroll to position [3372, 0]
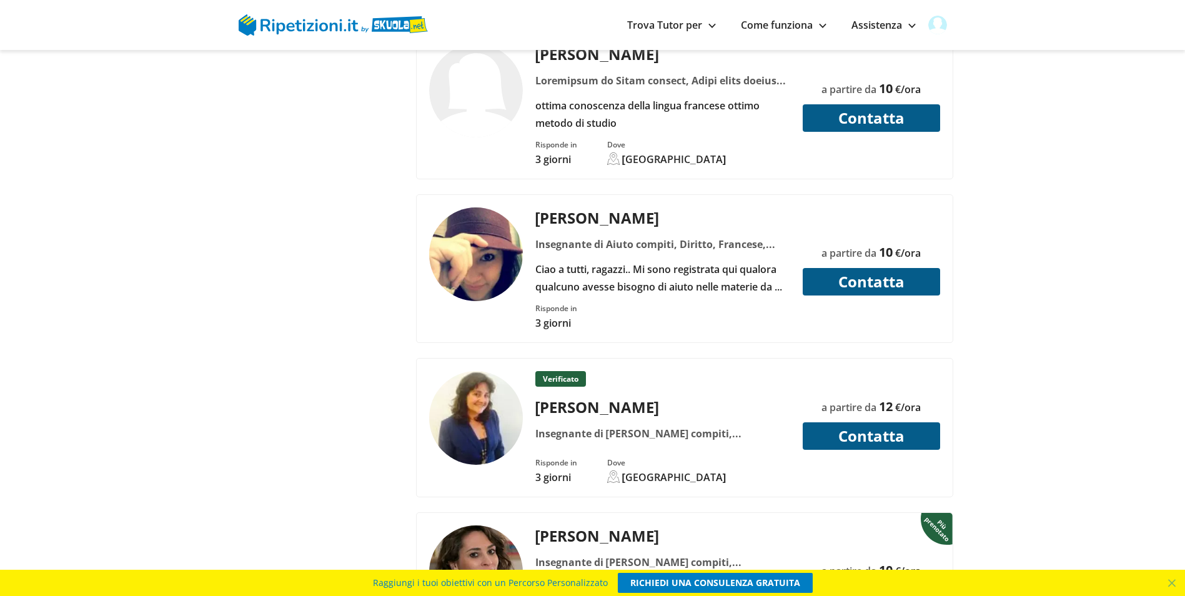
click at [861, 268] on button "Contatta" at bounding box center [871, 281] width 137 height 27
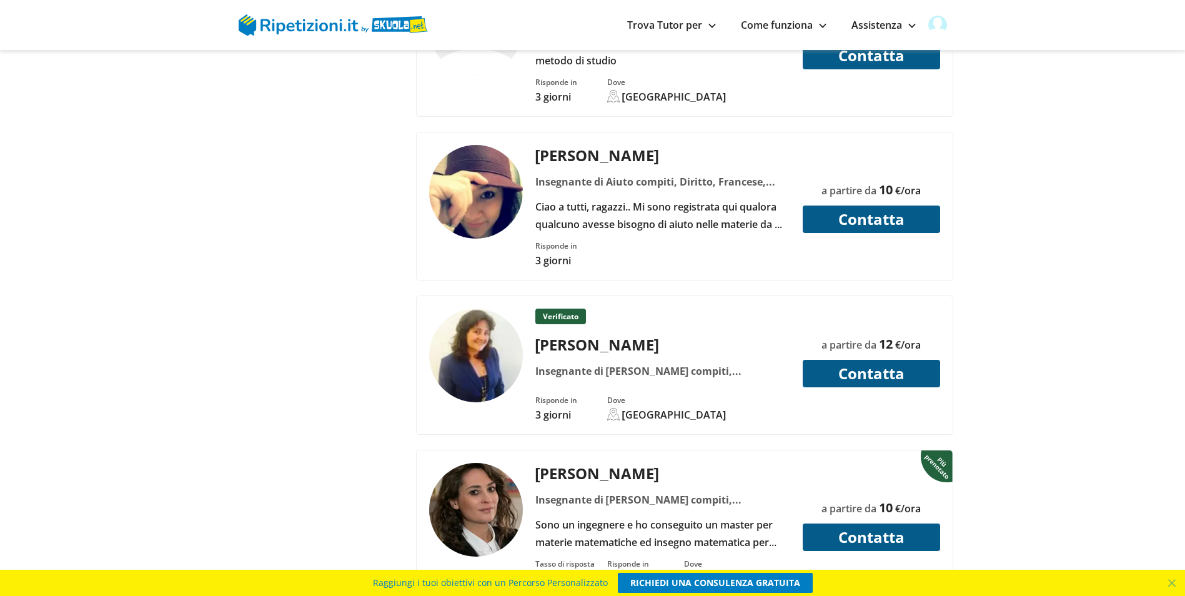
scroll to position [3497, 0]
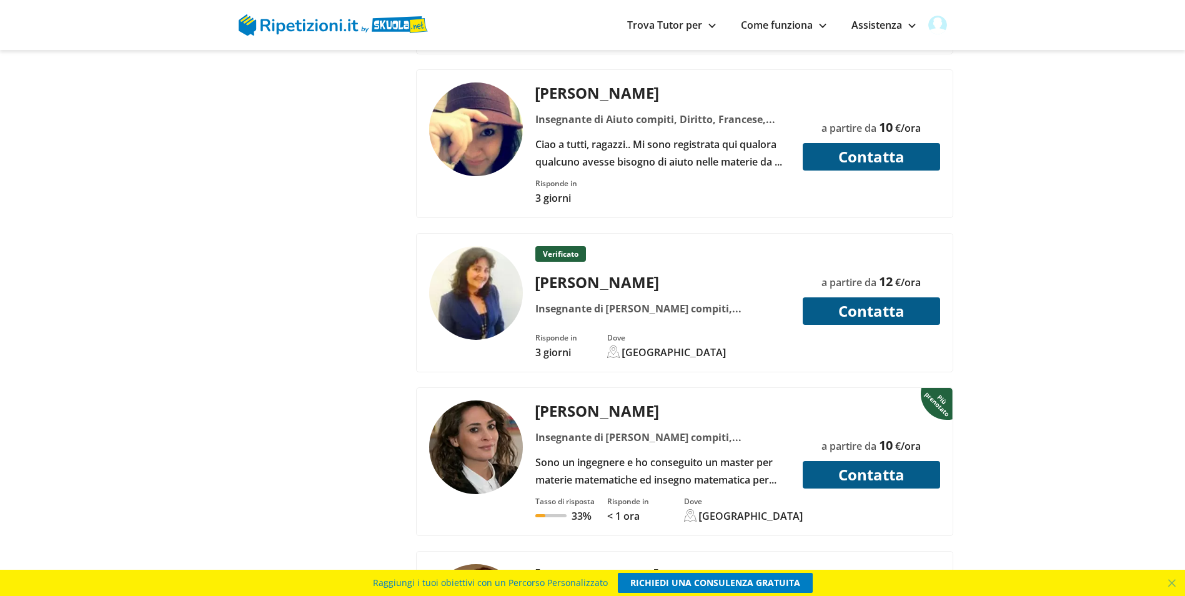
click at [879, 461] on button "Contatta" at bounding box center [871, 474] width 137 height 27
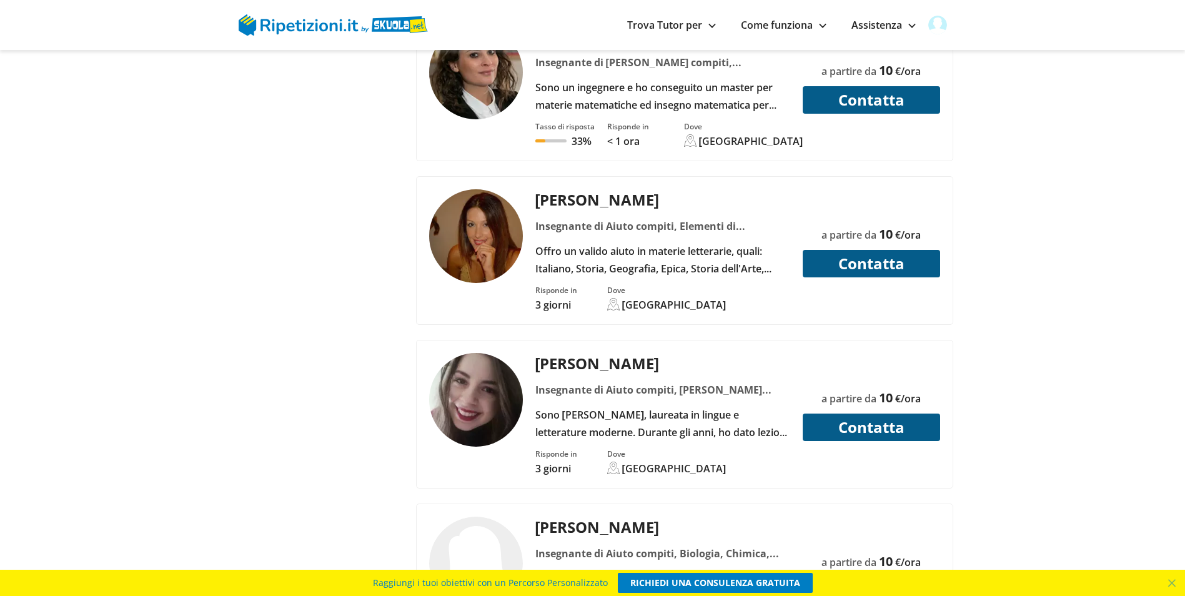
scroll to position [3935, 0]
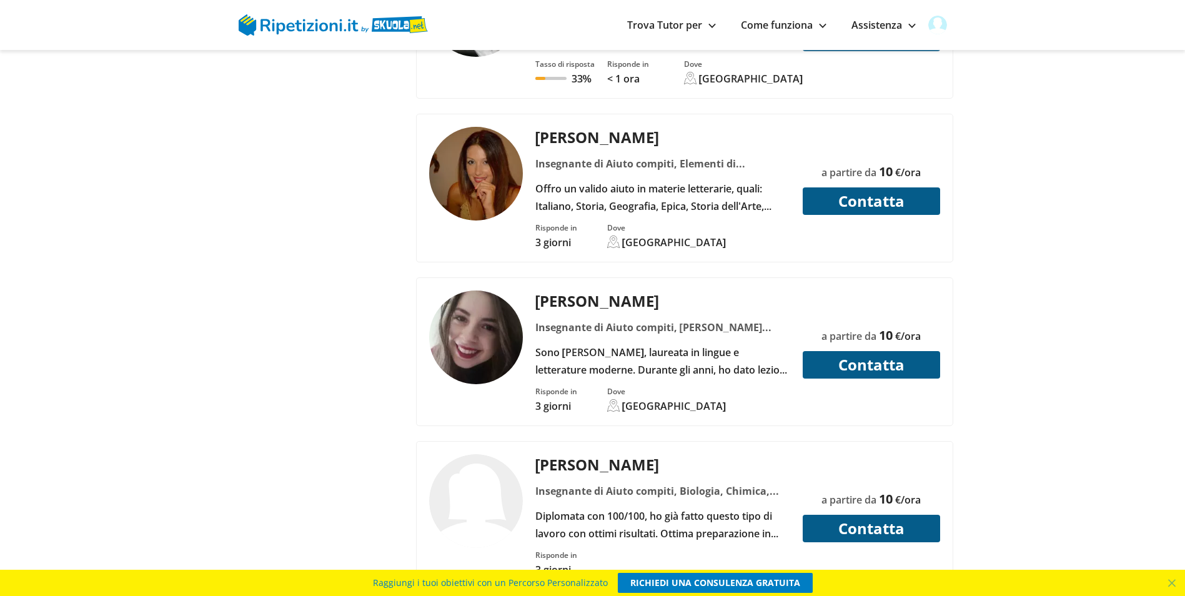
click at [842, 351] on button "Contatta" at bounding box center [871, 364] width 137 height 27
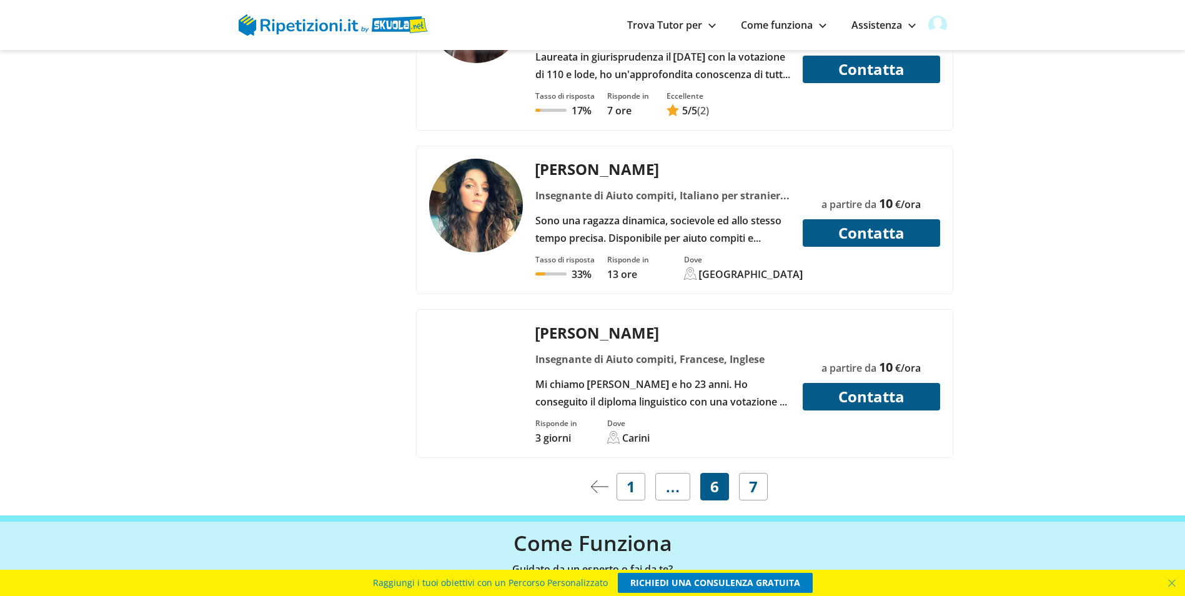
scroll to position [4934, 0]
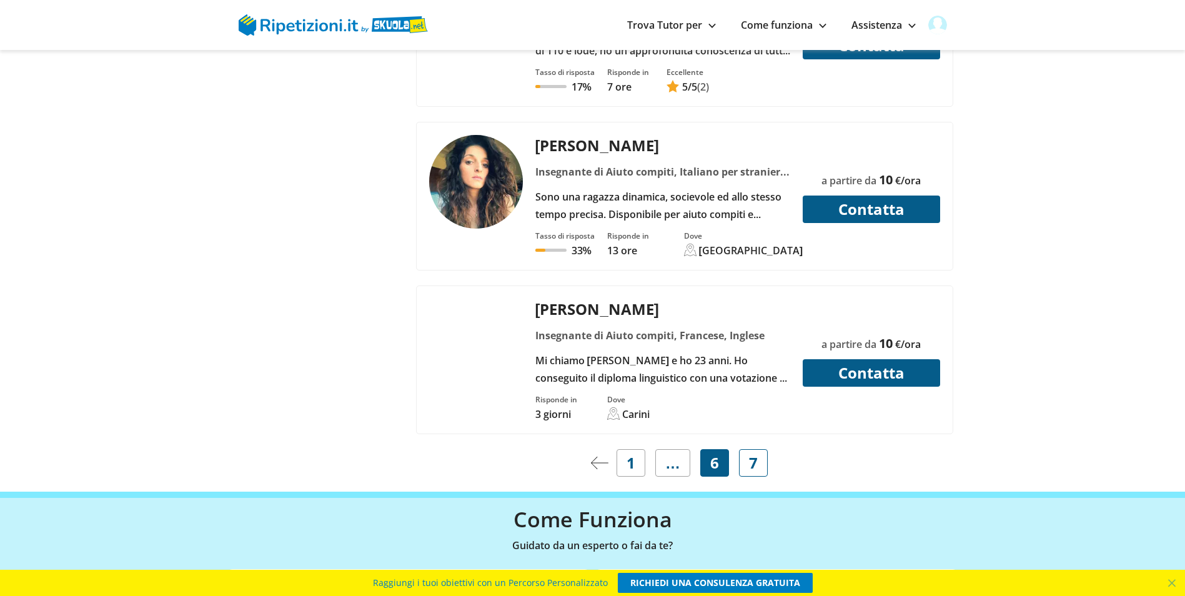
click at [758, 449] on link "7" at bounding box center [753, 462] width 29 height 27
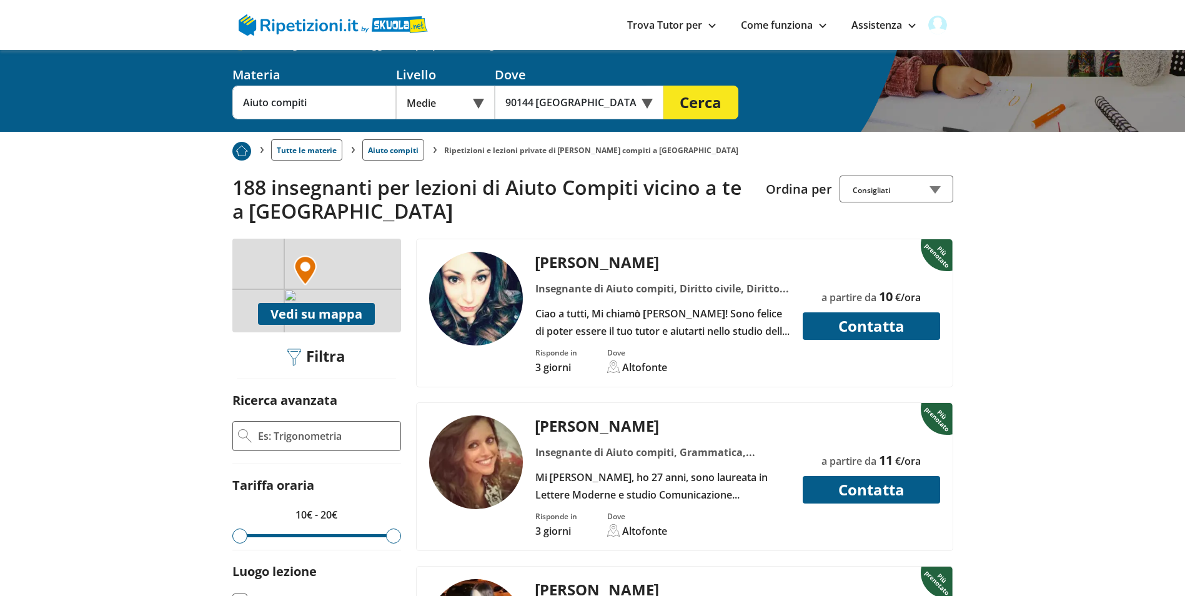
scroll to position [187, 0]
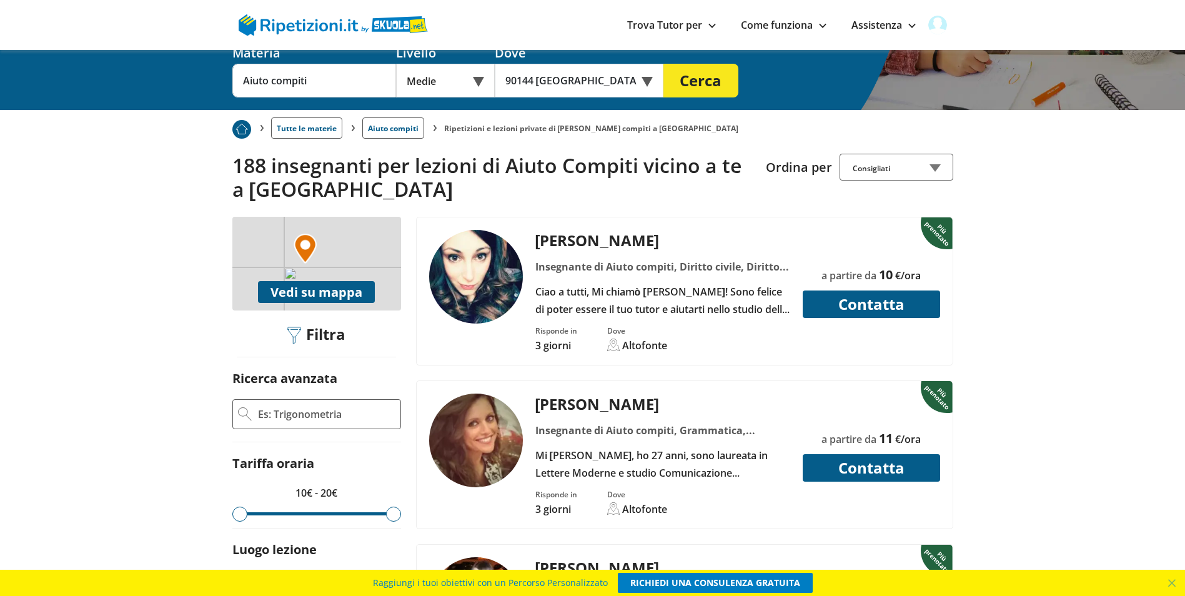
click at [824, 454] on button "Contatta" at bounding box center [871, 467] width 137 height 27
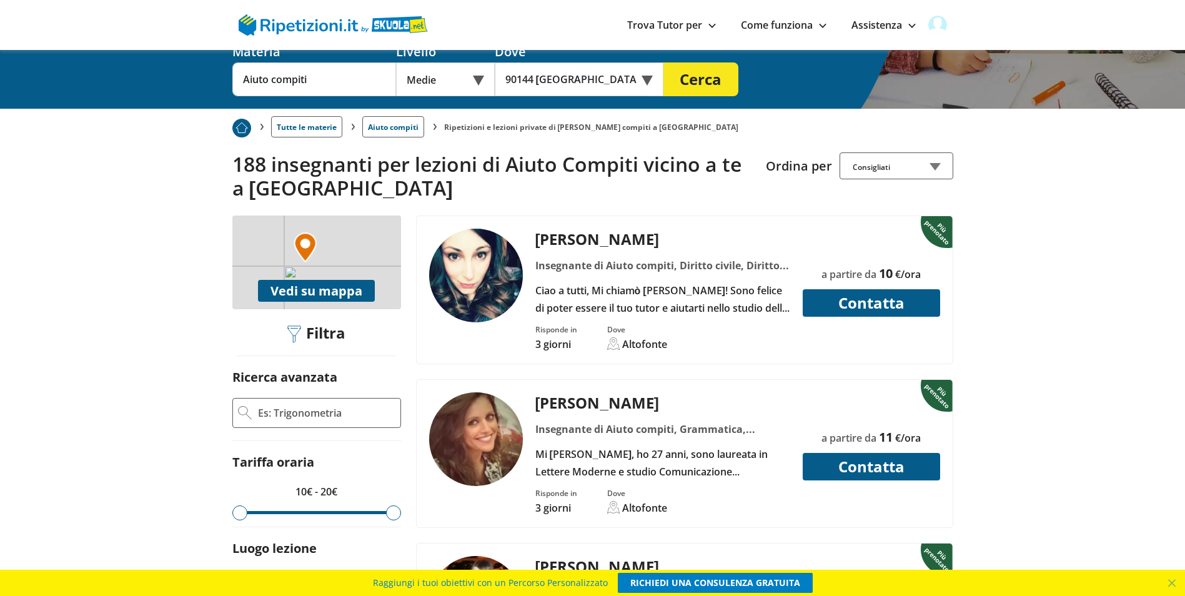
scroll to position [62, 0]
